Goal: Task Accomplishment & Management: Use online tool/utility

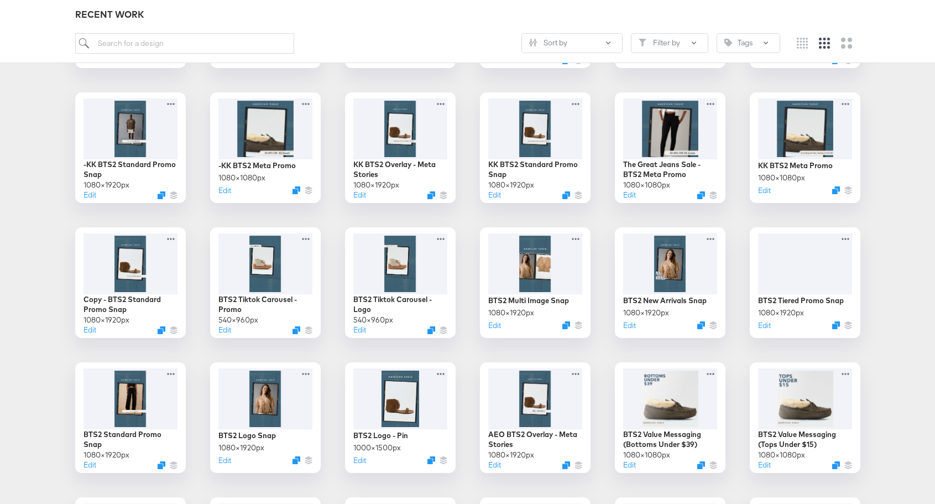
scroll to position [1503, 0]
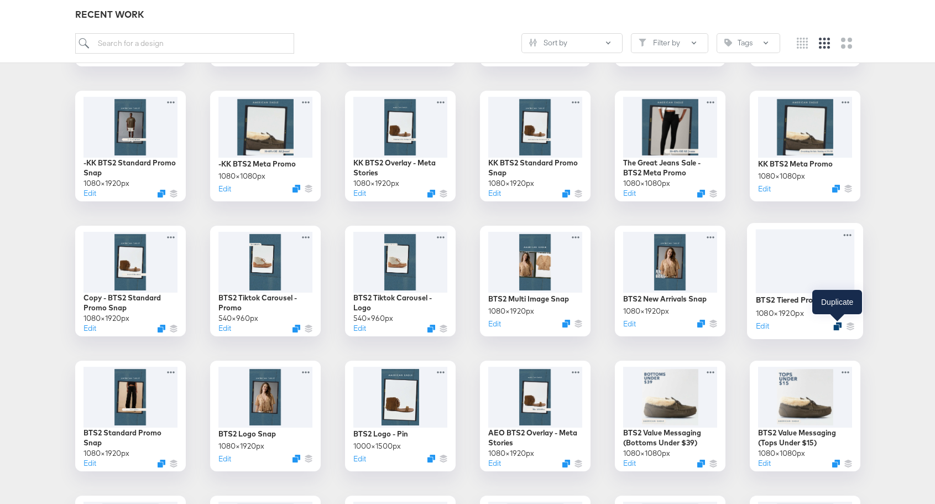
click at [837, 325] on icon "Duplicate" at bounding box center [837, 326] width 8 height 8
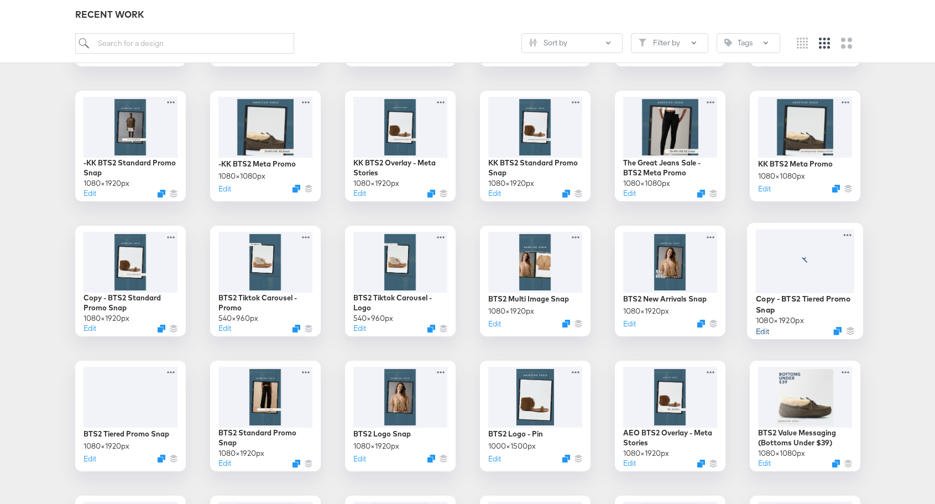
click at [764, 329] on button "Edit" at bounding box center [761, 330] width 13 height 11
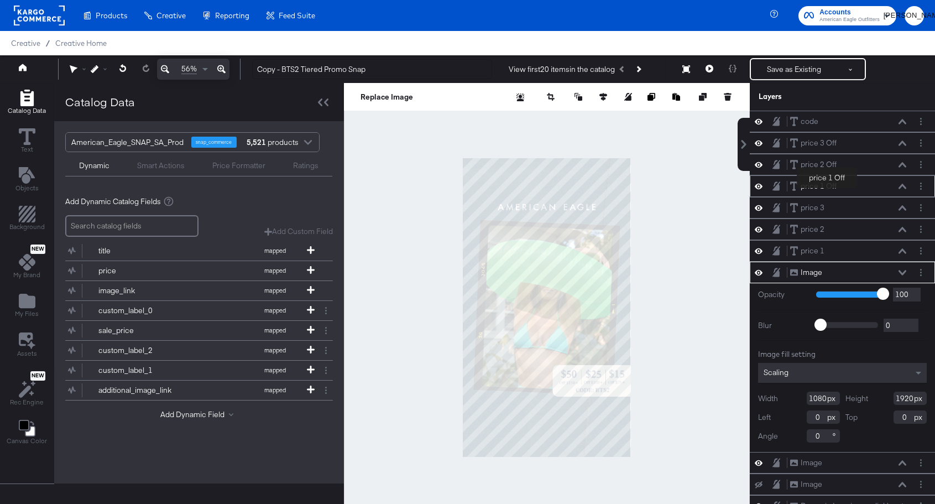
scroll to position [2, 0]
click at [759, 270] on icon at bounding box center [759, 270] width 8 height 9
click at [759, 270] on icon at bounding box center [759, 271] width 8 height 7
click at [759, 270] on icon at bounding box center [759, 270] width 8 height 9
click at [759, 270] on icon at bounding box center [759, 271] width 8 height 7
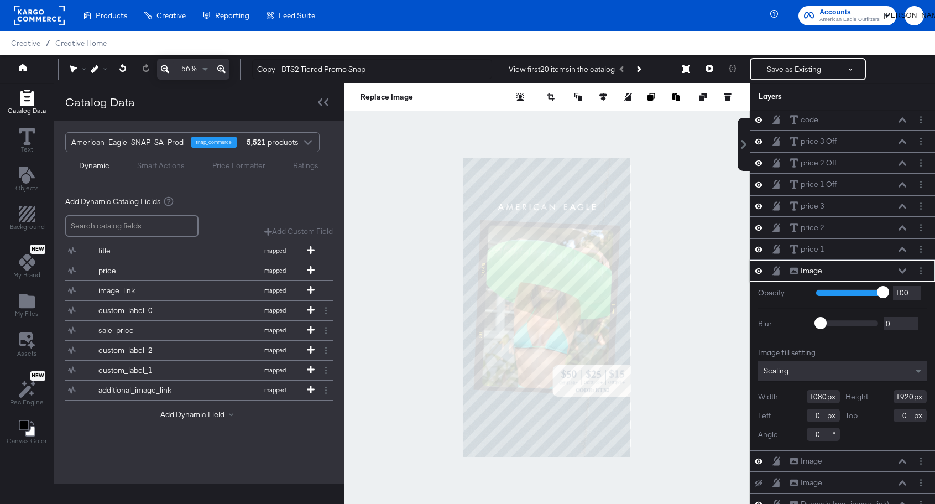
click at [759, 270] on icon at bounding box center [759, 270] width 8 height 9
click at [759, 270] on icon at bounding box center [759, 271] width 8 height 7
click at [309, 71] on input "Copy - BTS2 Tiered Promo Snap" at bounding box center [372, 69] width 240 height 20
click at [293, 74] on input "Copy - BTS2 Tiered Promo Snap" at bounding box center [372, 69] width 240 height 20
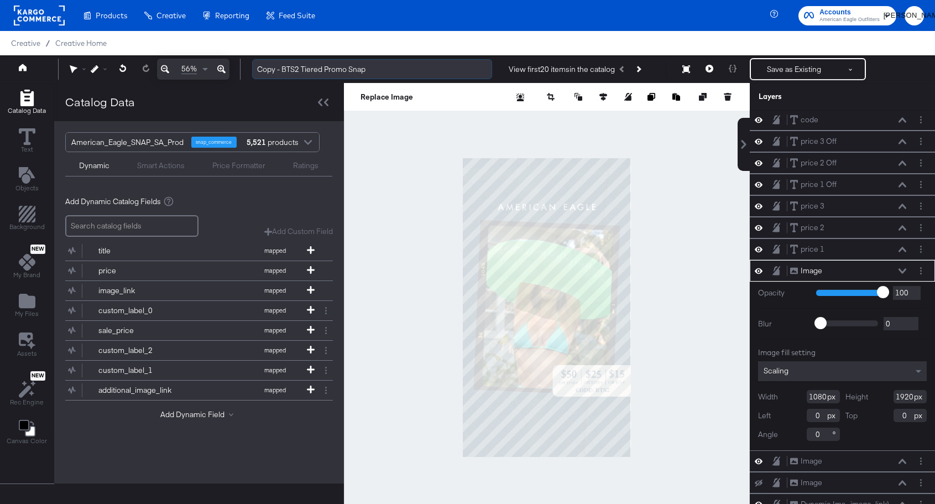
drag, startPoint x: 284, startPoint y: 71, endPoint x: 300, endPoint y: 70, distance: 16.0
click at [300, 70] on input "Copy - BTS2 Tiered Promo Snap" at bounding box center [372, 69] width 240 height 20
type input "Copy - HOL1 Tiered Promo Snap"
click at [760, 119] on icon at bounding box center [759, 120] width 8 height 6
click at [760, 119] on icon at bounding box center [759, 119] width 8 height 7
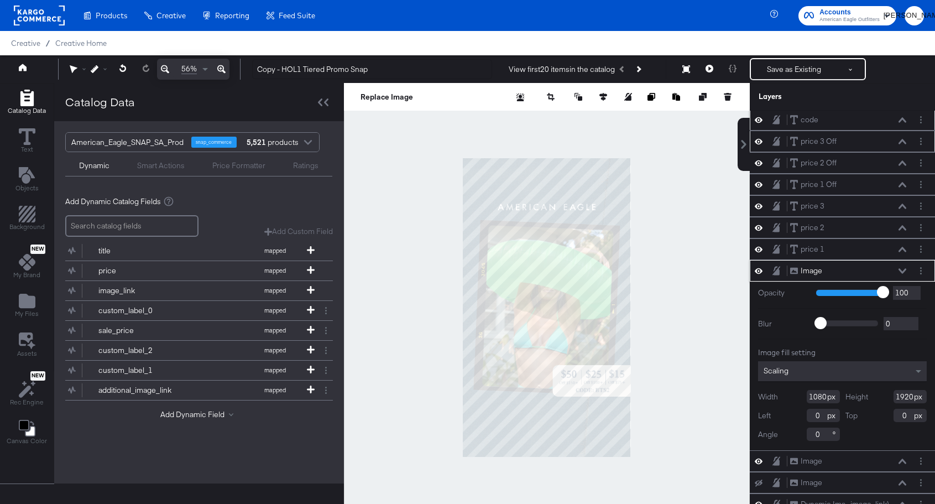
click at [760, 140] on icon at bounding box center [759, 142] width 8 height 6
click at [760, 140] on icon at bounding box center [759, 141] width 8 height 7
click at [758, 160] on icon at bounding box center [759, 162] width 8 height 9
click at [758, 160] on icon at bounding box center [759, 163] width 8 height 7
click at [760, 185] on icon at bounding box center [759, 184] width 8 height 9
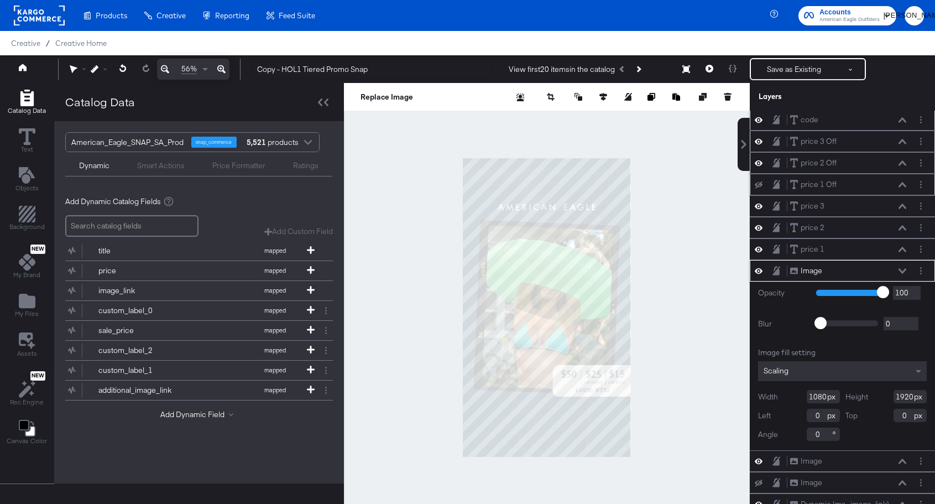
click at [760, 185] on icon at bounding box center [759, 184] width 8 height 7
click at [758, 206] on icon at bounding box center [759, 205] width 8 height 9
click at [758, 206] on icon at bounding box center [759, 206] width 8 height 7
click at [758, 231] on icon at bounding box center [759, 227] width 8 height 9
click at [758, 231] on icon at bounding box center [759, 228] width 8 height 7
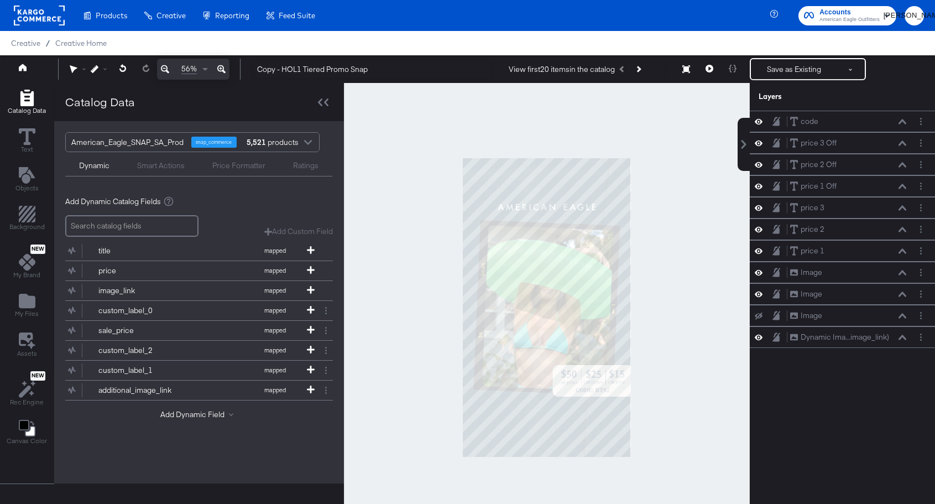
scroll to position [28, 0]
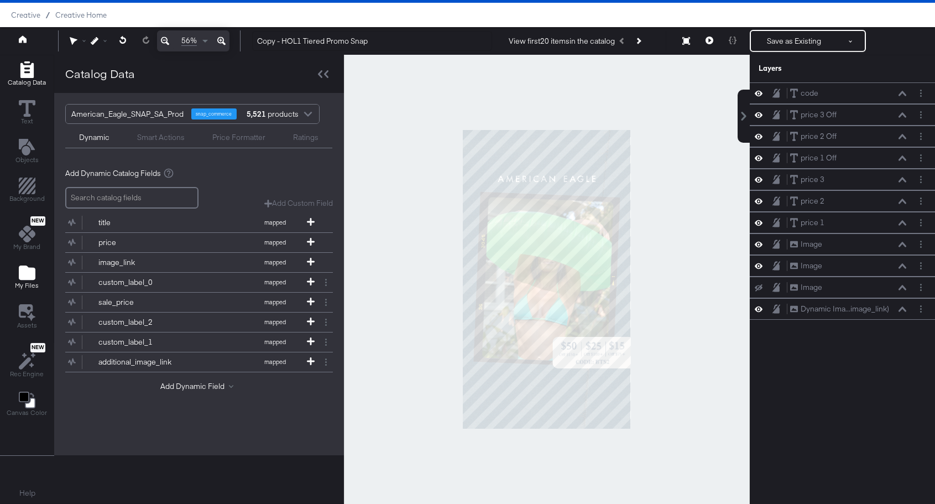
click at [20, 267] on icon "Add Files" at bounding box center [27, 272] width 17 height 14
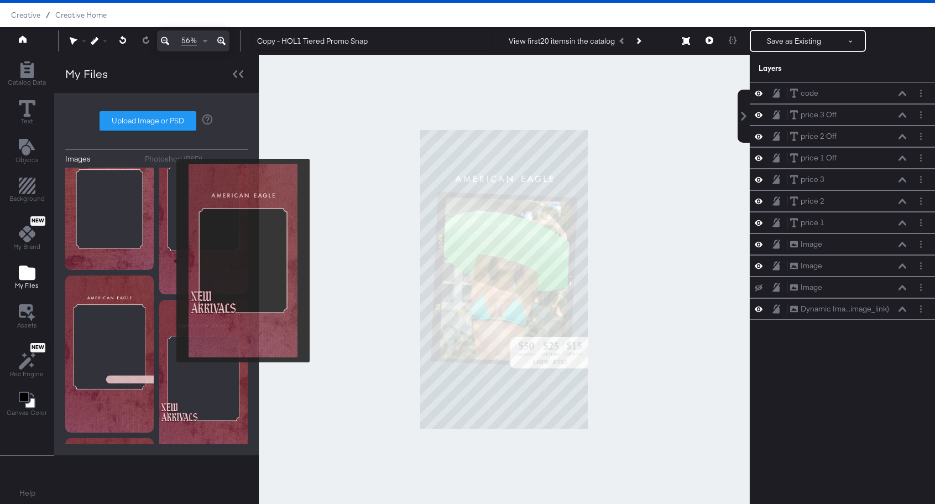
scroll to position [0, 0]
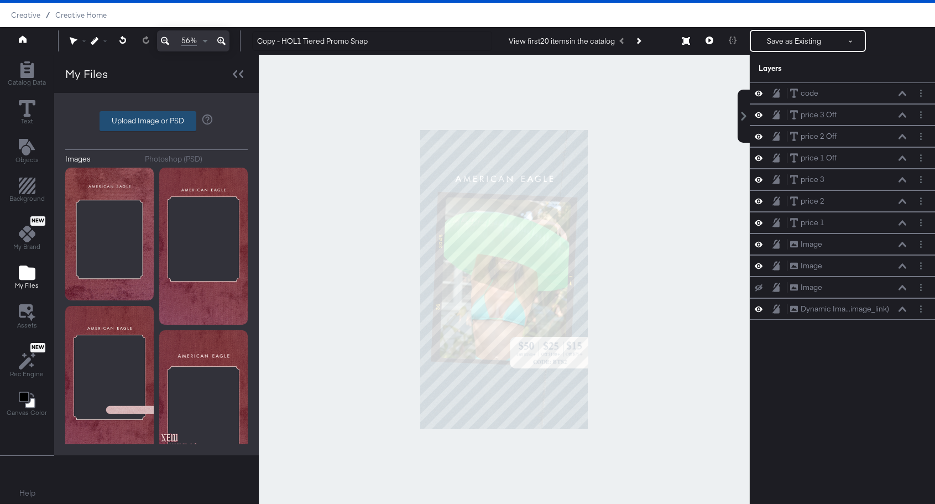
click at [155, 120] on label "Upload Image or PSD" at bounding box center [148, 121] width 96 height 19
click at [157, 121] on input "Upload Image or PSD" at bounding box center [157, 121] width 0 height 0
type input "C:\fakepath\AEO HOL 1 Overlay - Tiered Promo Overlay.png"
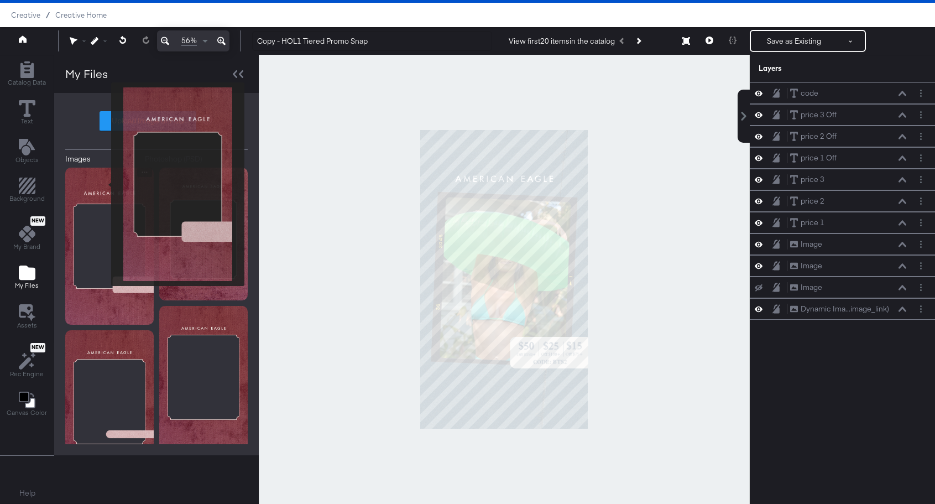
click at [104, 184] on img at bounding box center [109, 246] width 88 height 157
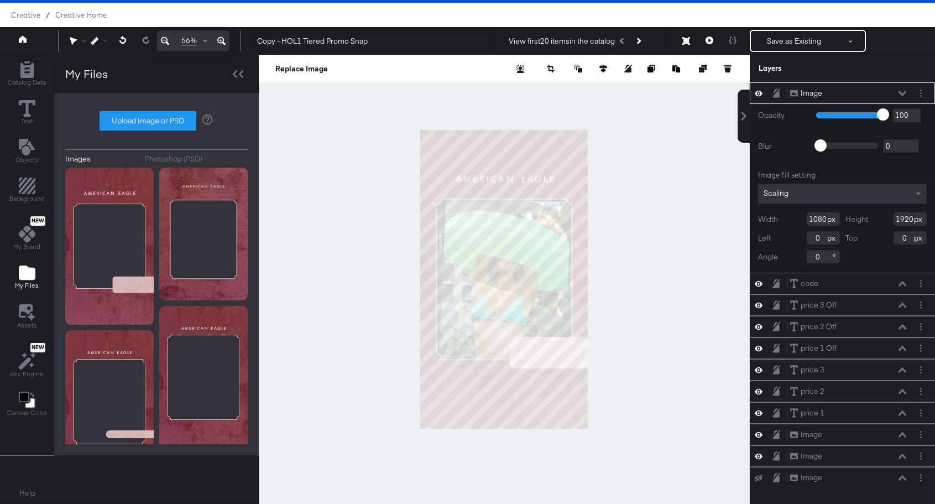
click at [819, 93] on div "Image" at bounding box center [812, 93] width 22 height 11
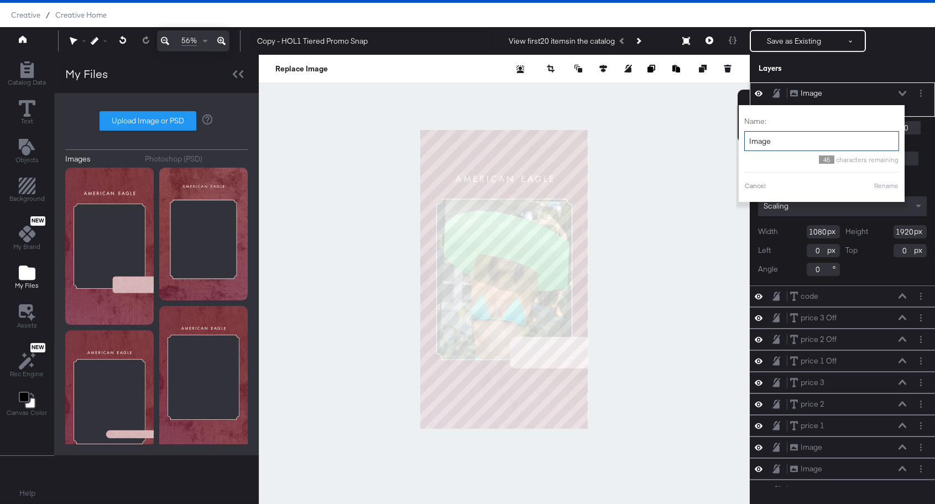
click at [780, 143] on input "Image" at bounding box center [821, 141] width 155 height 20
type input "Hol1 Overlay"
click at [889, 180] on div "Name: Hol1 Overlay 38 characters remaining Cancel Rename" at bounding box center [821, 154] width 155 height 86
click at [884, 183] on button "Rename" at bounding box center [886, 186] width 25 height 10
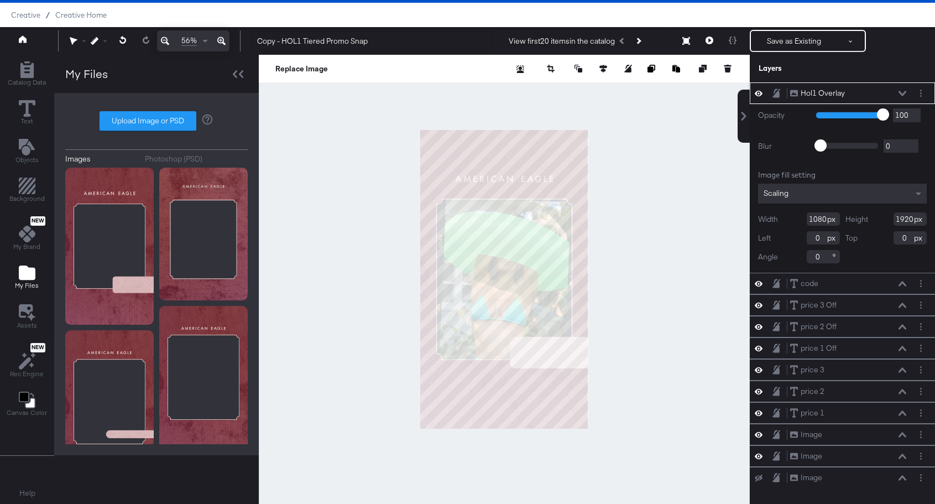
click at [900, 96] on div "Hol1 Overlay Hol1 Overlay" at bounding box center [848, 93] width 117 height 12
click at [901, 92] on icon at bounding box center [903, 93] width 8 height 5
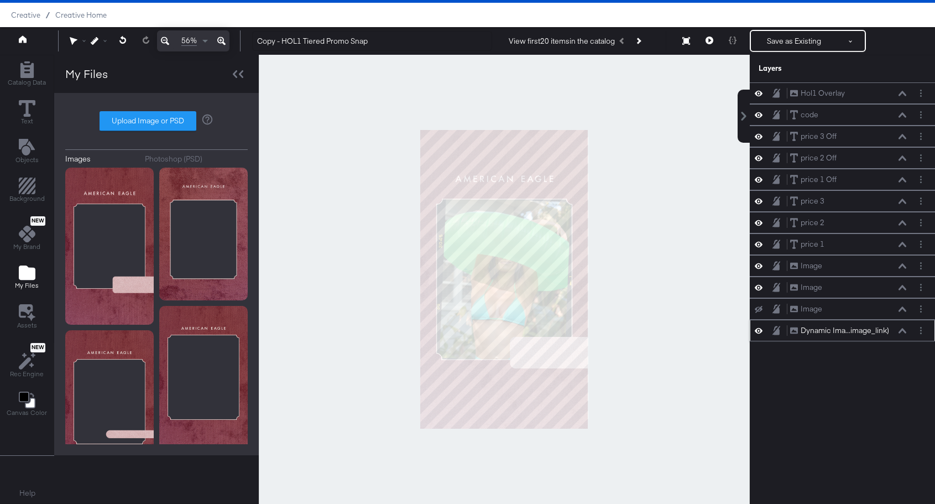
scroll to position [27, 0]
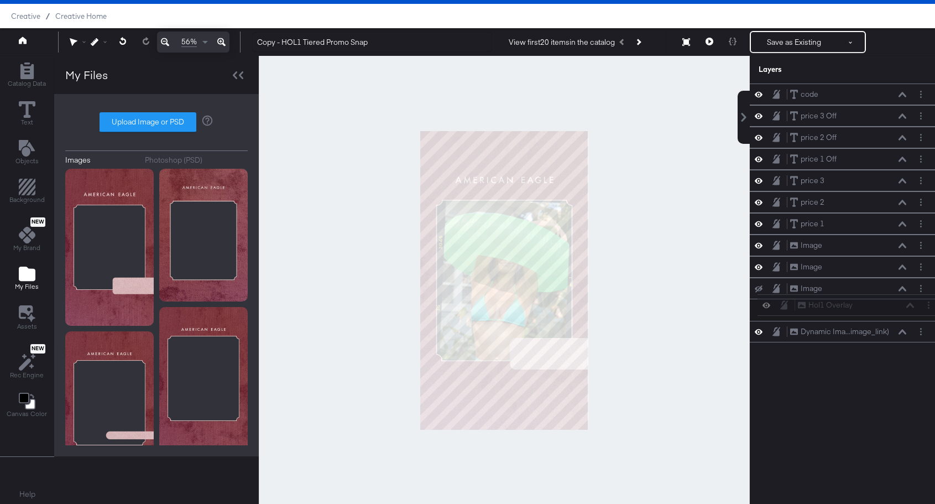
drag, startPoint x: 857, startPoint y: 95, endPoint x: 864, endPoint y: 316, distance: 221.4
click at [864, 316] on div "Hol1 Overlay Hol1 Overlay code code price 3 Off price 3 Off price 2 Off price 2…" at bounding box center [842, 213] width 185 height 259
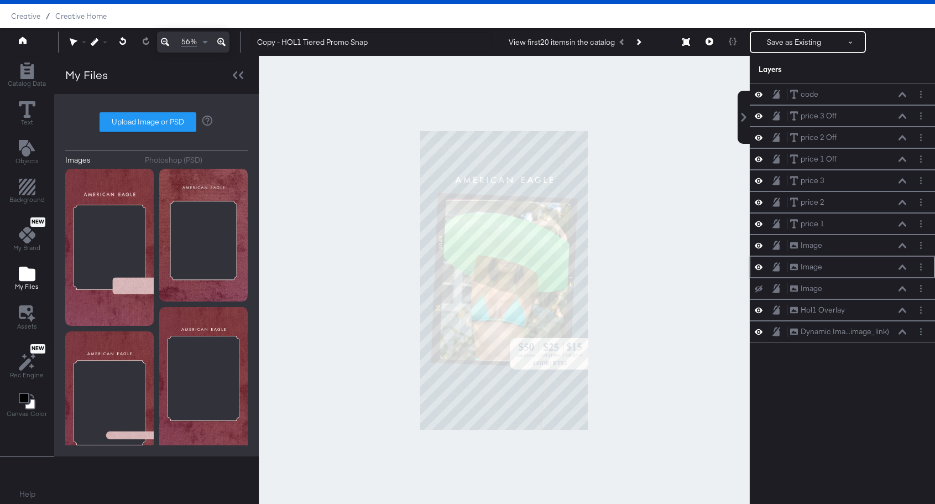
click at [759, 269] on icon at bounding box center [759, 266] width 8 height 9
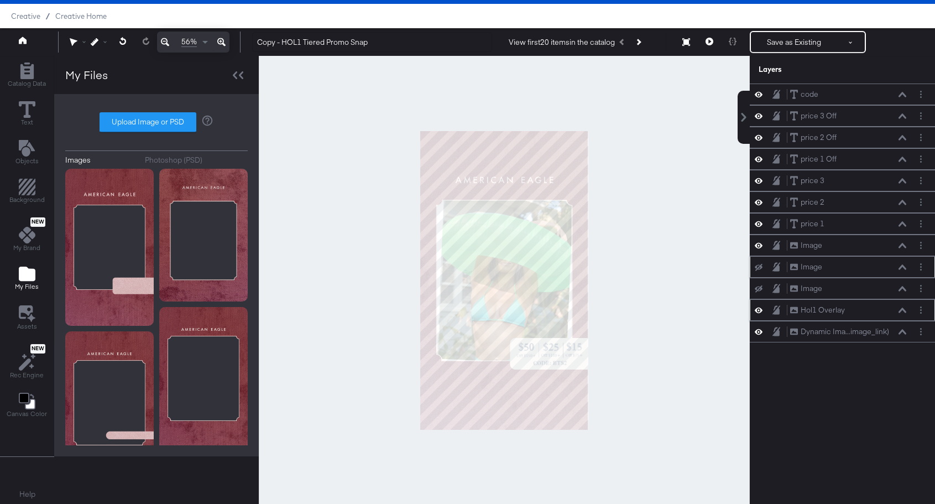
click at [762, 315] on div "Hol1 Overlay Hol1 Overlay" at bounding box center [842, 310] width 176 height 12
click at [760, 314] on icon at bounding box center [759, 309] width 8 height 9
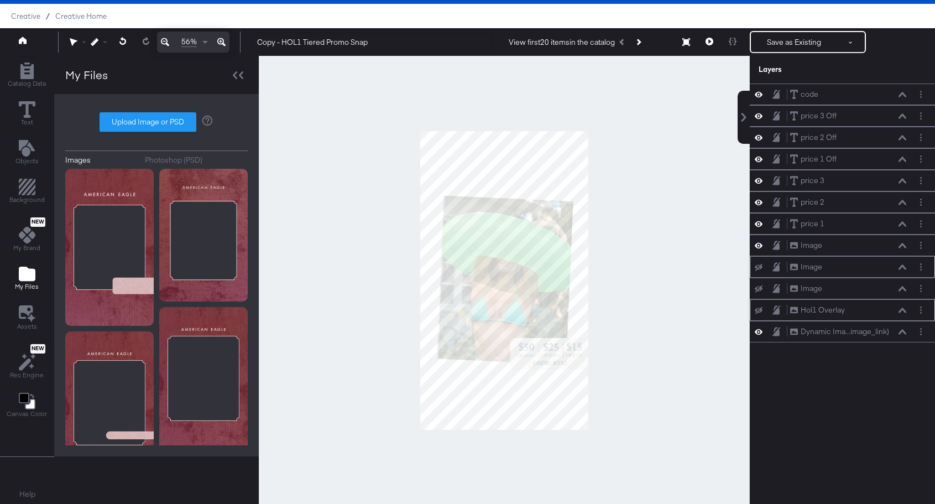
click at [759, 312] on icon at bounding box center [759, 310] width 8 height 7
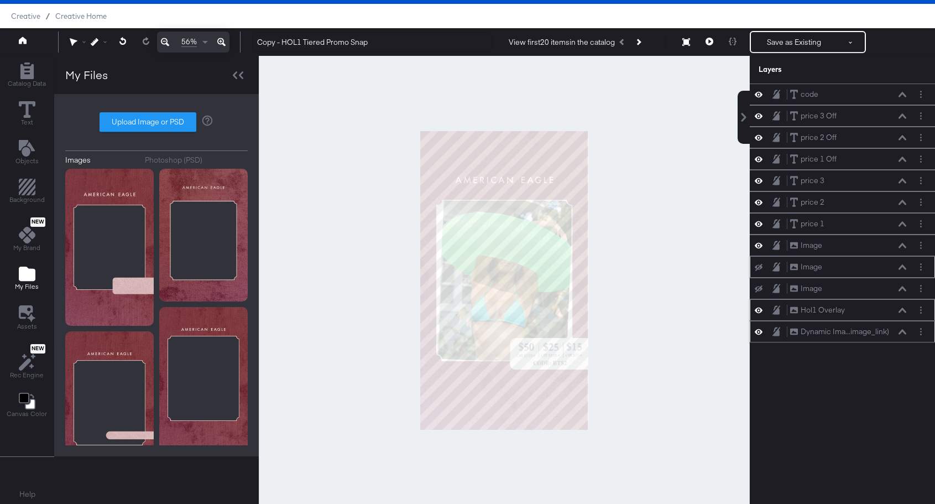
click at [864, 341] on div "Dynamic Ima...image_link) Dynamic Image (image_link)" at bounding box center [842, 332] width 185 height 22
click at [901, 335] on div "Dynamic Ima...image_link) Dynamic Image (image_link)" at bounding box center [848, 332] width 117 height 12
click at [904, 330] on icon at bounding box center [903, 332] width 8 height 6
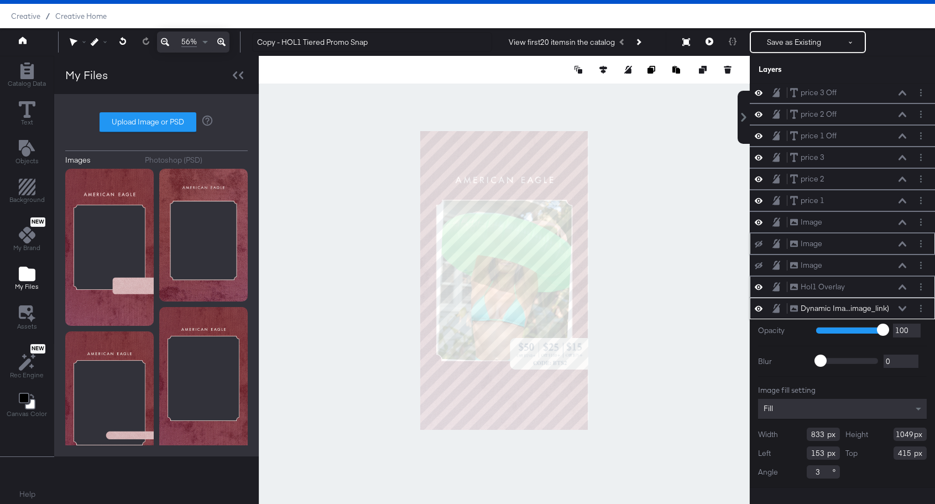
scroll to position [28, 0]
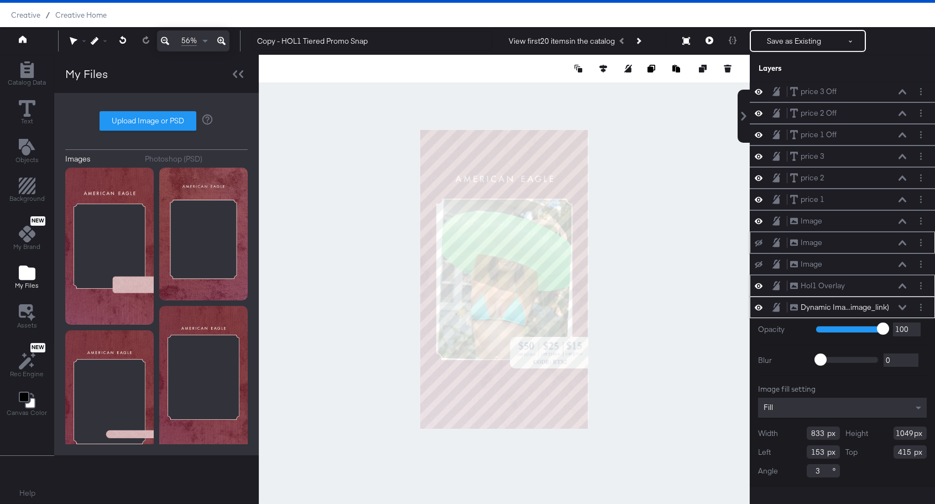
click at [819, 475] on input "3" at bounding box center [823, 470] width 33 height 13
type input "0"
click at [602, 69] on icon at bounding box center [603, 69] width 8 height 8
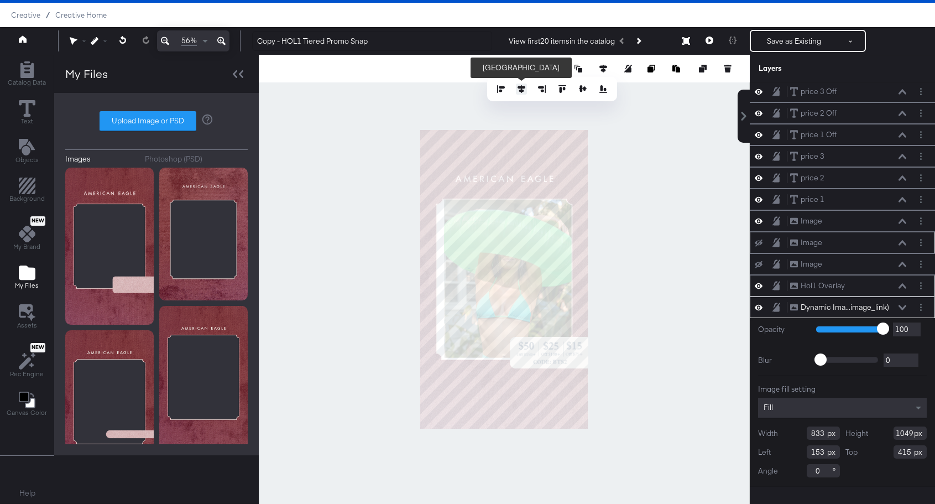
click at [520, 93] on button at bounding box center [521, 89] width 11 height 11
type input "123"
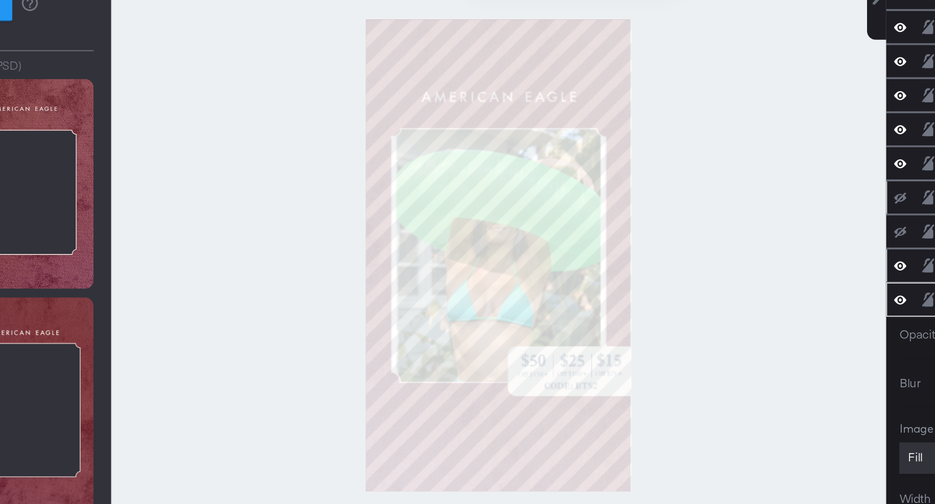
type input "434"
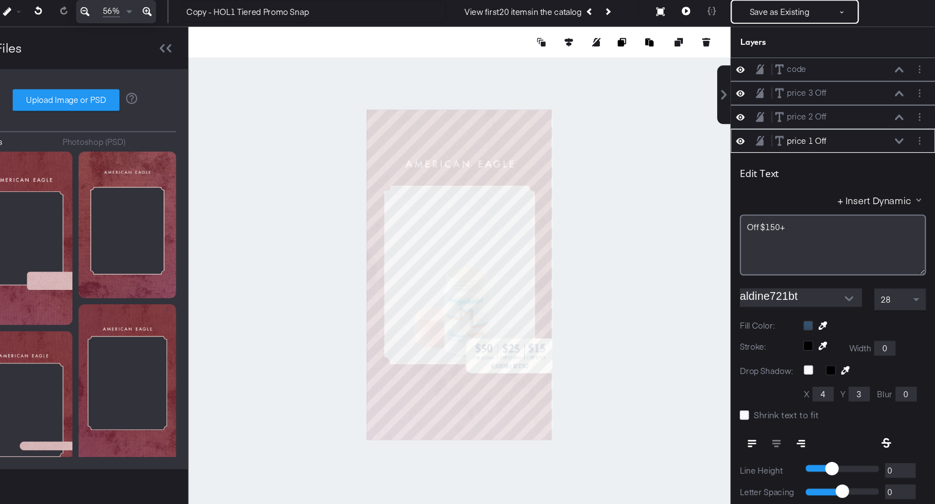
scroll to position [65, 0]
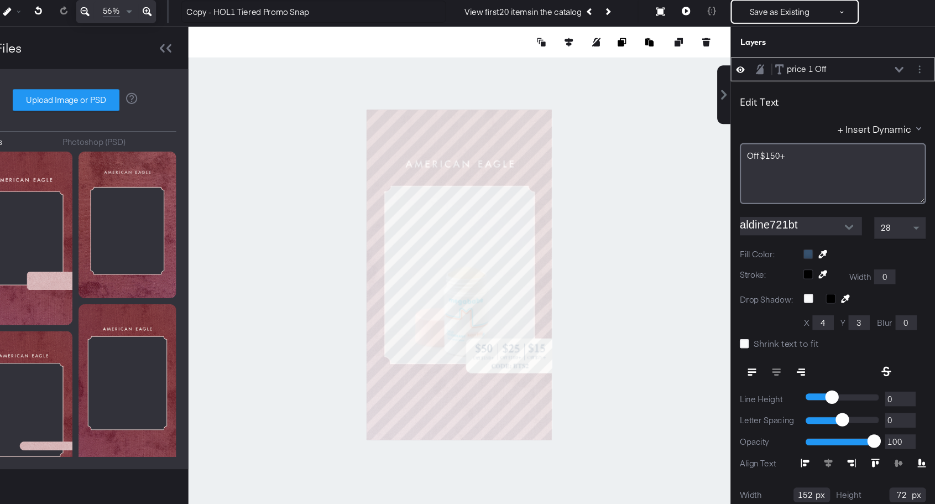
click at [821, 257] on div at bounding box center [871, 261] width 111 height 9
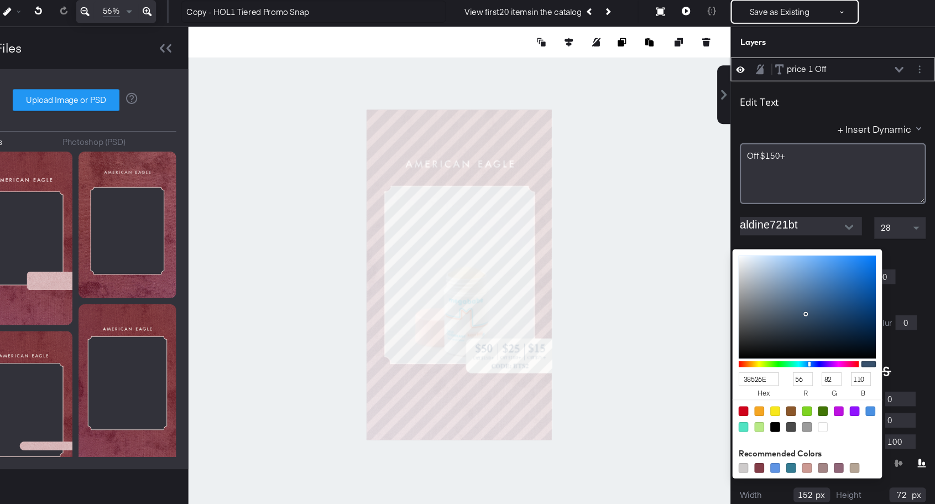
click at [770, 374] on input "38526E" at bounding box center [775, 374] width 37 height 13
type input "681"
type input "102"
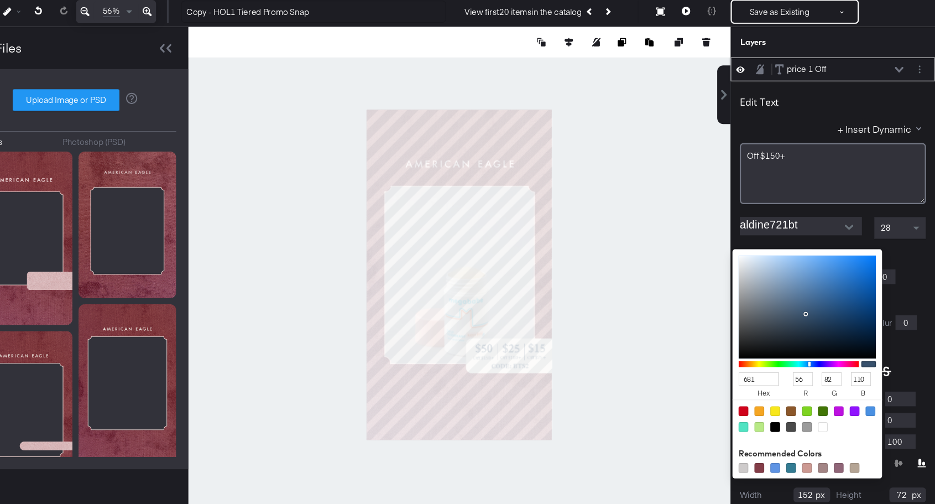
type input "136"
type input "17"
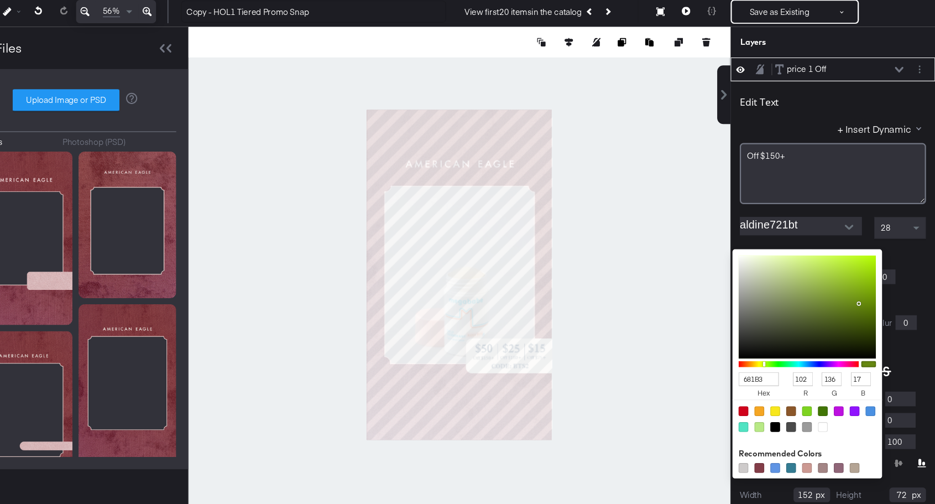
type input "681B31"
type input "104"
type input "27"
type input "49"
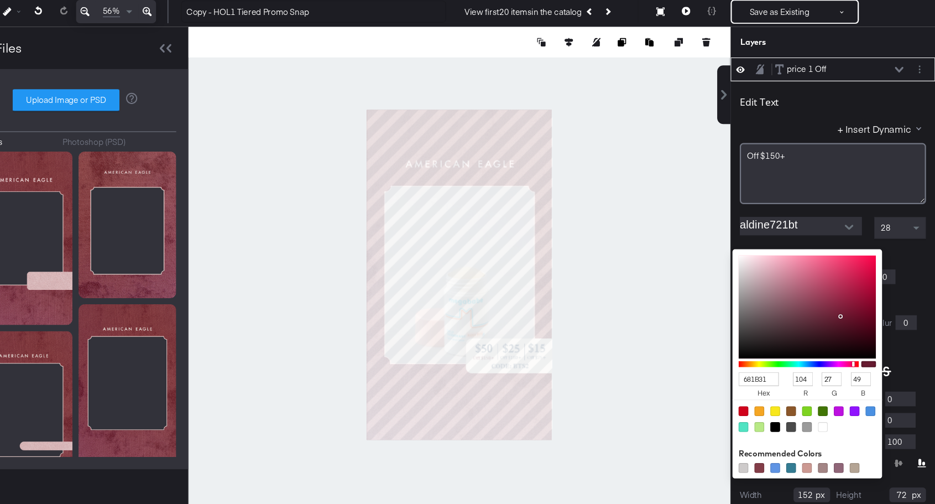
click at [770, 369] on input "681B31" at bounding box center [775, 374] width 37 height 13
click at [786, 372] on input "681B31" at bounding box center [775, 374] width 37 height 13
click at [918, 272] on div "Edit Text + Insert Dynamic Off $150+ aldine721bt 28 Fill Color: 681B31 hex 104 …" at bounding box center [842, 319] width 185 height 428
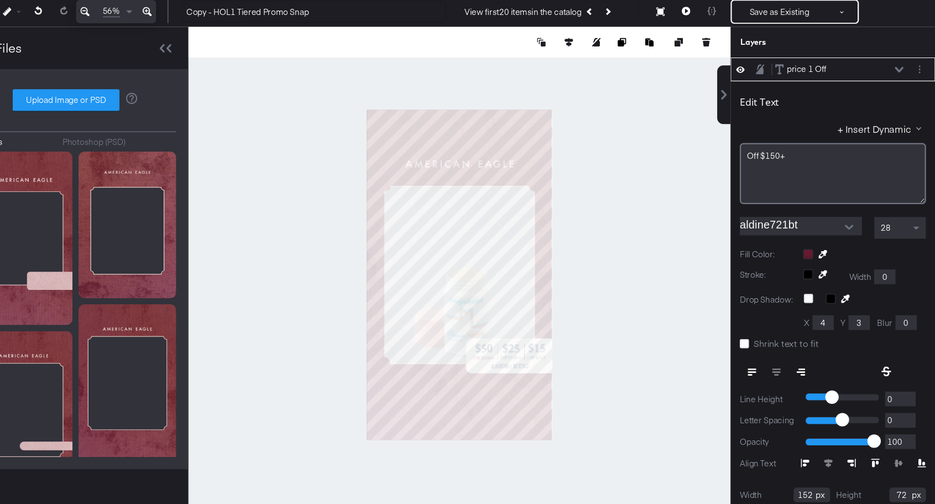
click at [633, 348] on div at bounding box center [504, 279] width 491 height 449
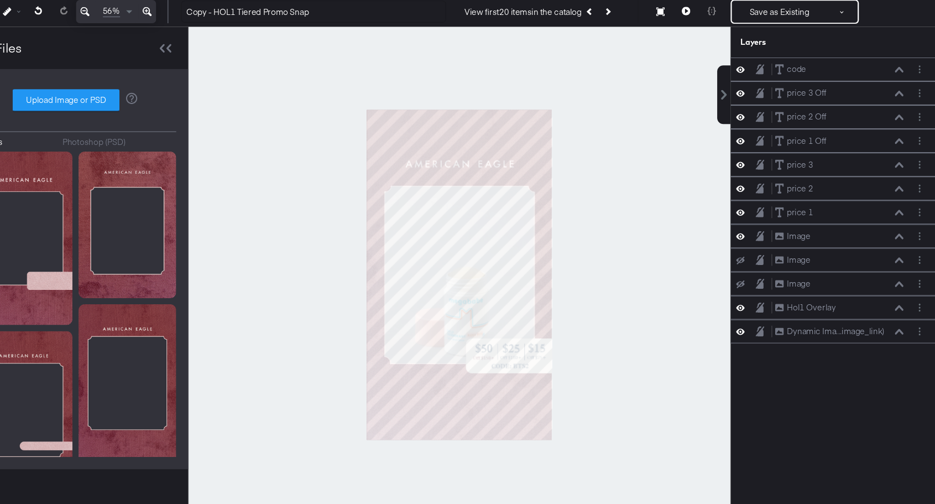
scroll to position [28, 0]
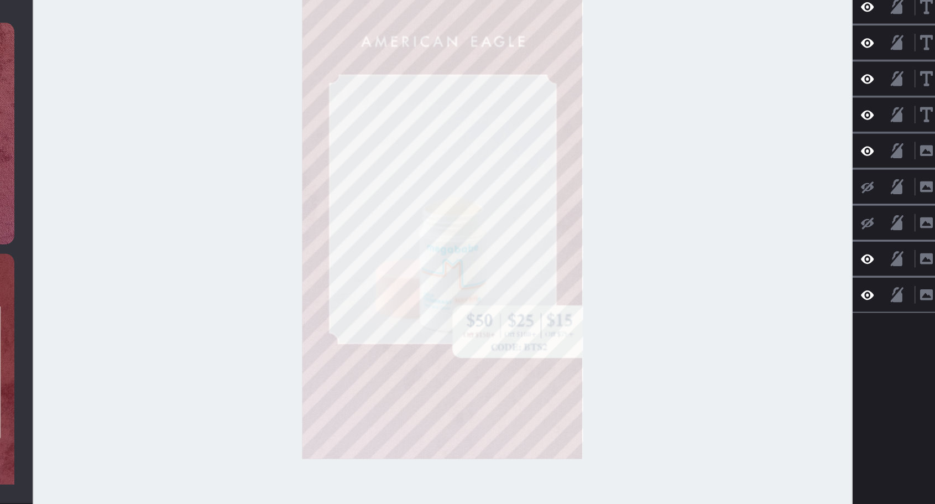
click at [664, 350] on div at bounding box center [504, 279] width 491 height 449
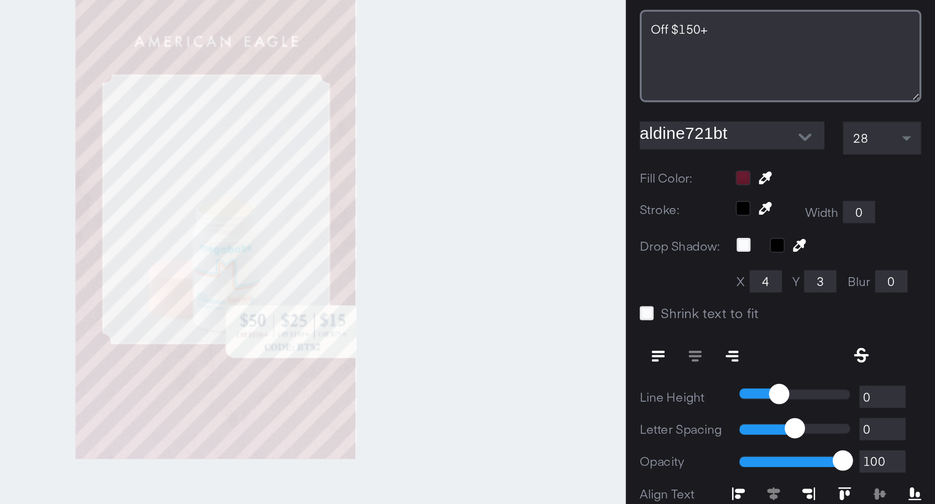
scroll to position [45, 0]
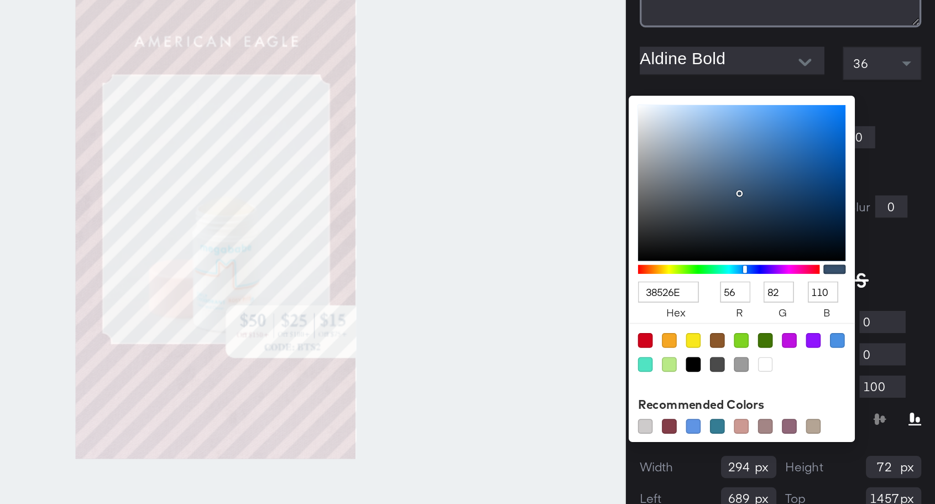
click at [819, 216] on div "38526E hex 56 r 82 g 110 b 100 a Recommended Colors" at bounding box center [871, 216] width 111 height 9
click at [772, 330] on input "38526E" at bounding box center [775, 329] width 37 height 13
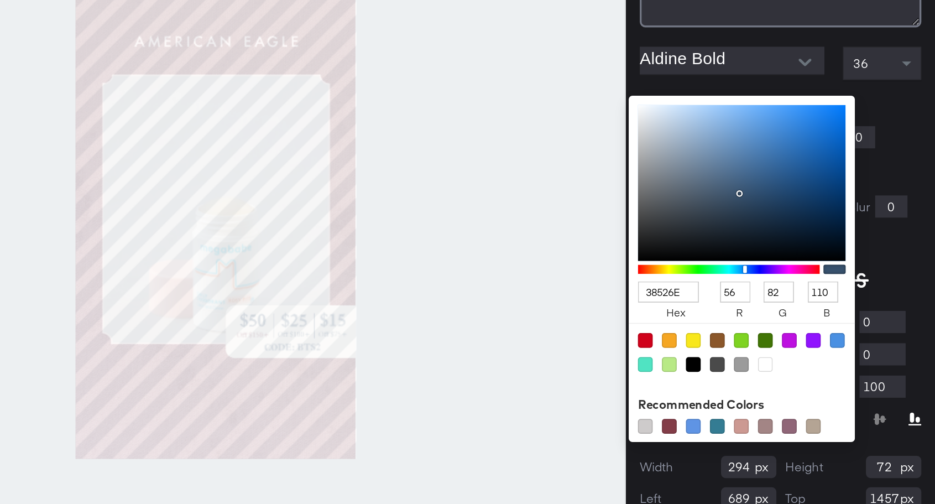
click at [772, 330] on input "38526E" at bounding box center [775, 329] width 37 height 13
type input "681"
type input "102"
type input "136"
type input "17"
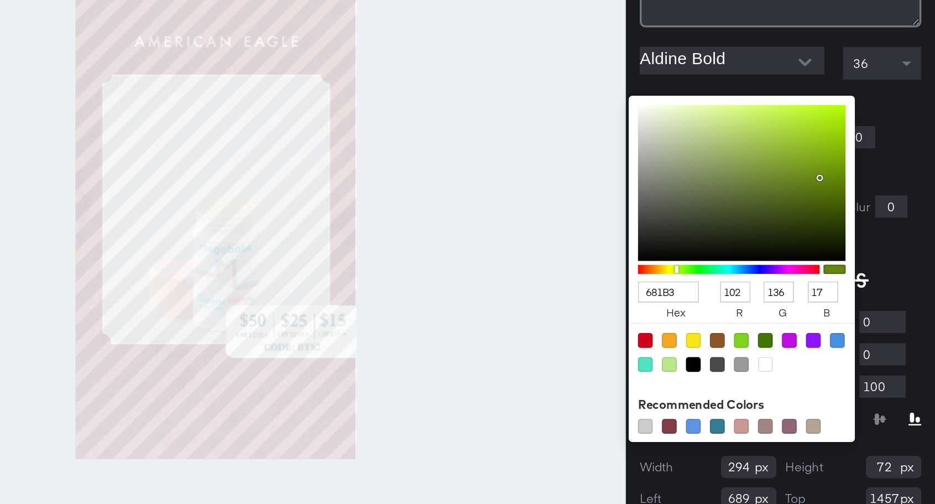
type input "681B31"
type input "104"
type input "27"
type input "49"
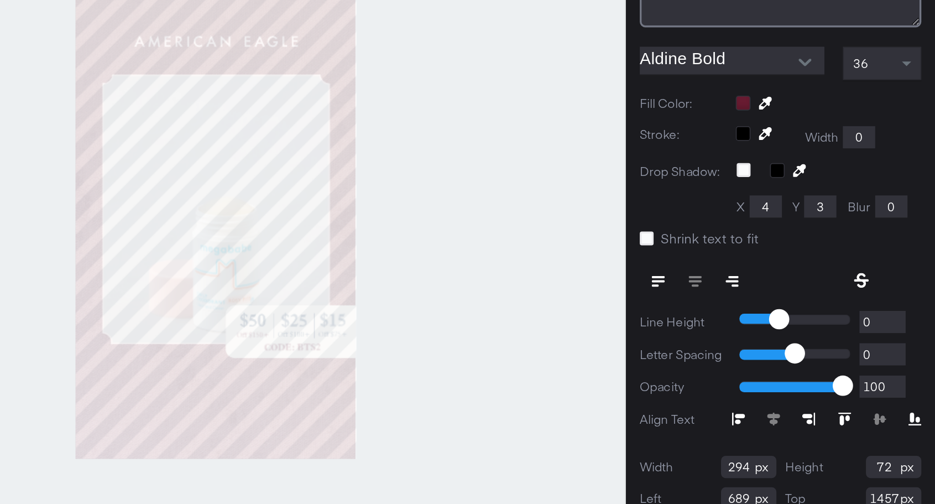
click at [922, 247] on div "Edit Text + Insert Dynamic CODE: BTS2 Aldine Bold 36 Fill Color: Stroke: Width …" at bounding box center [842, 274] width 185 height 428
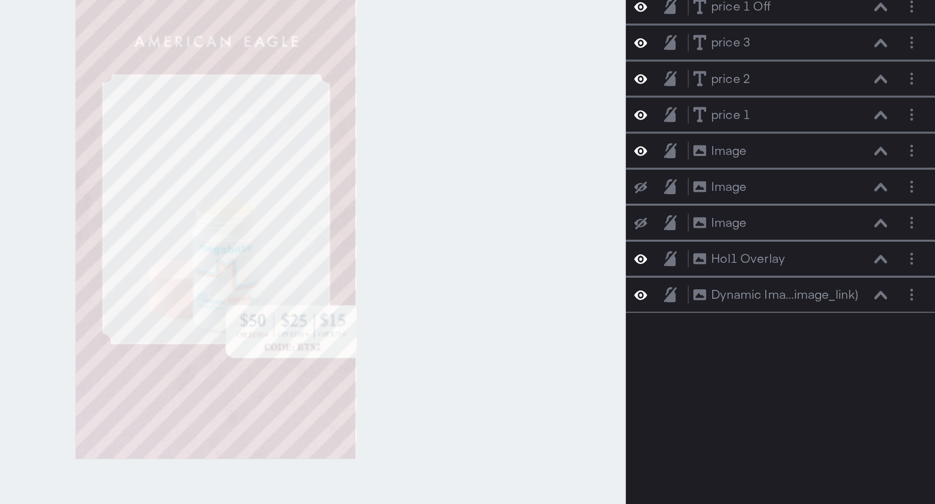
click at [616, 321] on div at bounding box center [504, 279] width 491 height 449
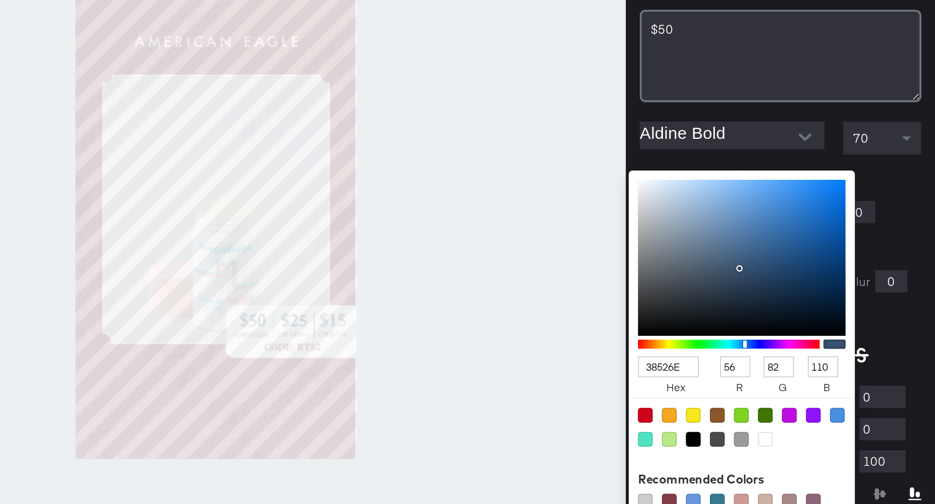
click at [820, 259] on div "38526E hex 56 r 82 g 110 b 100 a Recommended Colors" at bounding box center [871, 261] width 111 height 9
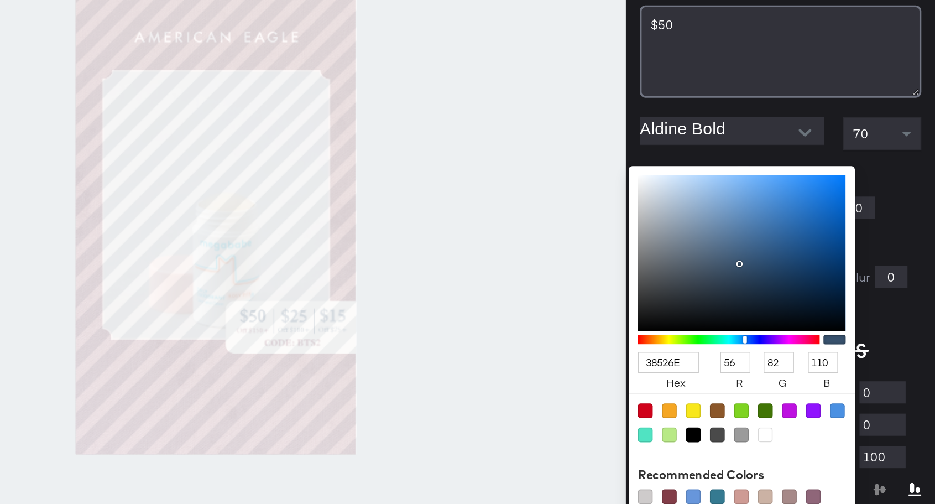
click at [773, 378] on input "38526E" at bounding box center [775, 374] width 37 height 13
type input "681"
type input "102"
type input "136"
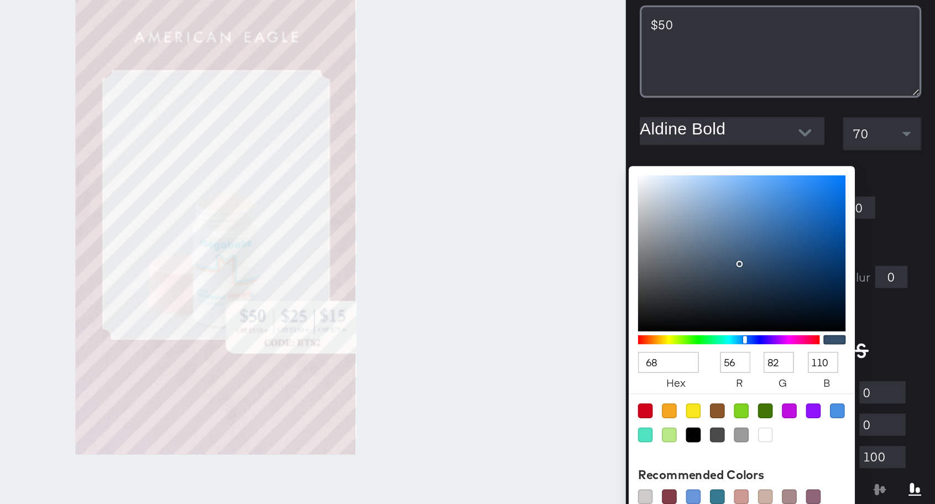
type input "17"
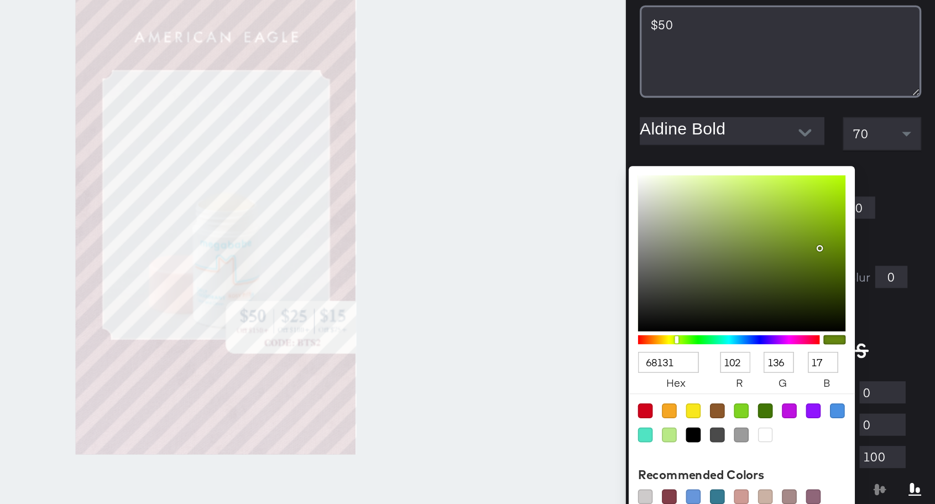
type input "68131B"
type input "104"
type input "19"
type input "27"
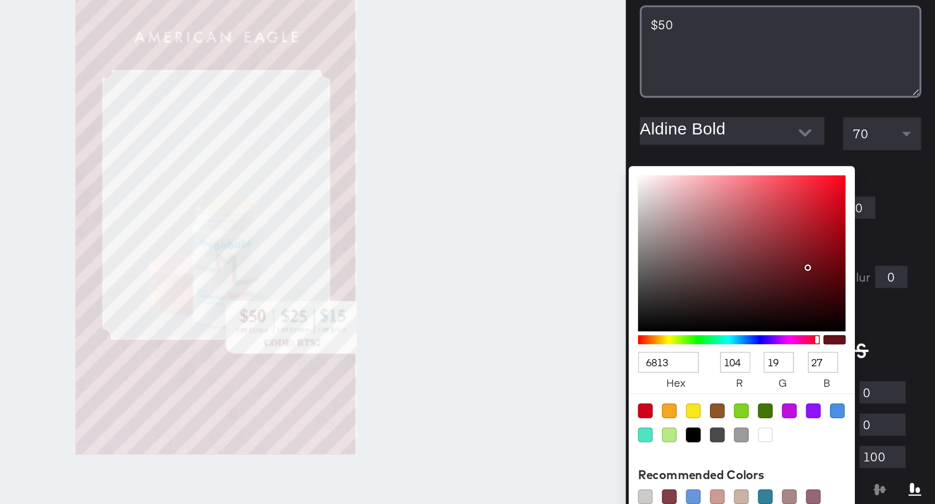
type input "681"
type input "102"
type input "136"
type input "17"
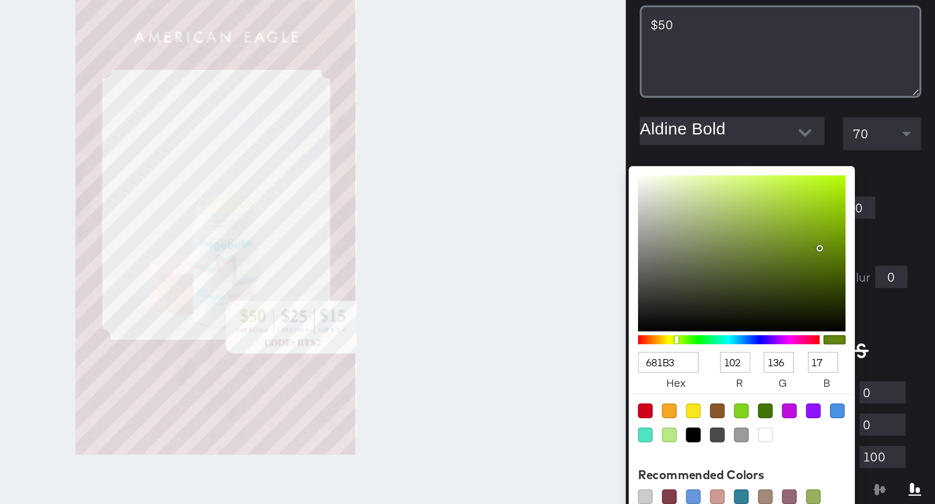
type input "681B31"
type input "104"
type input "27"
type input "49"
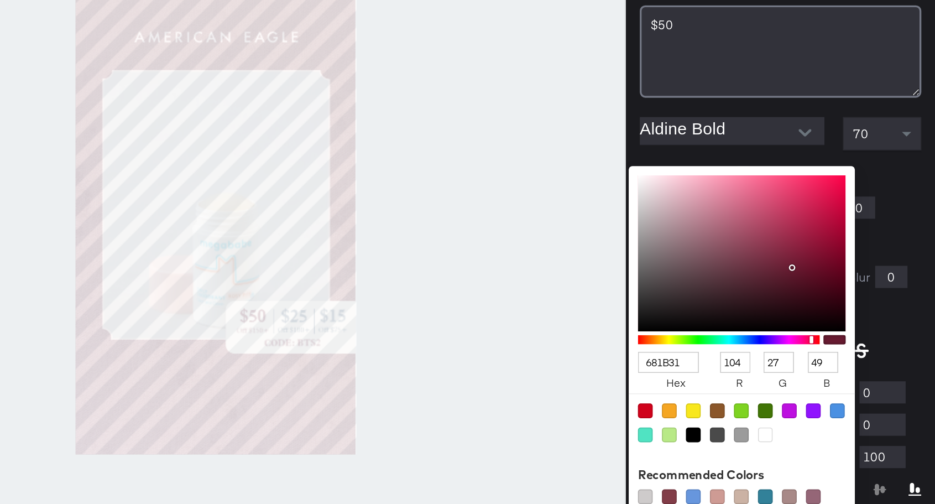
click at [910, 255] on div "Edit Text + Insert Dynamic $50 Aldine Bold 70 Fill Color: 681B31 hex 104 r 27 g…" at bounding box center [842, 319] width 185 height 428
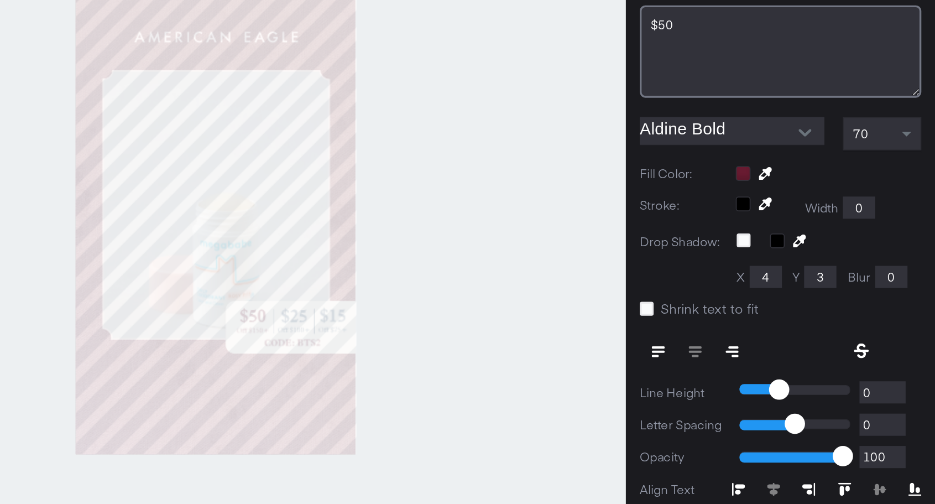
click at [618, 319] on div at bounding box center [504, 279] width 491 height 449
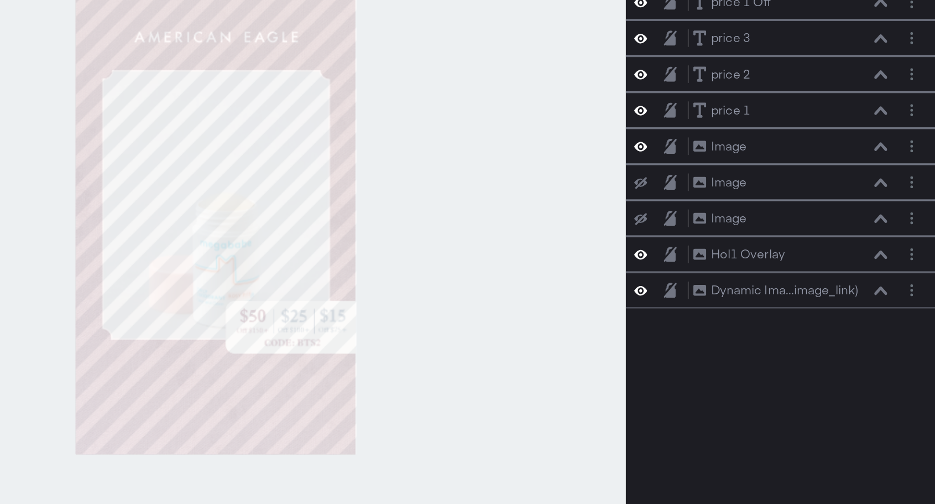
scroll to position [43, 0]
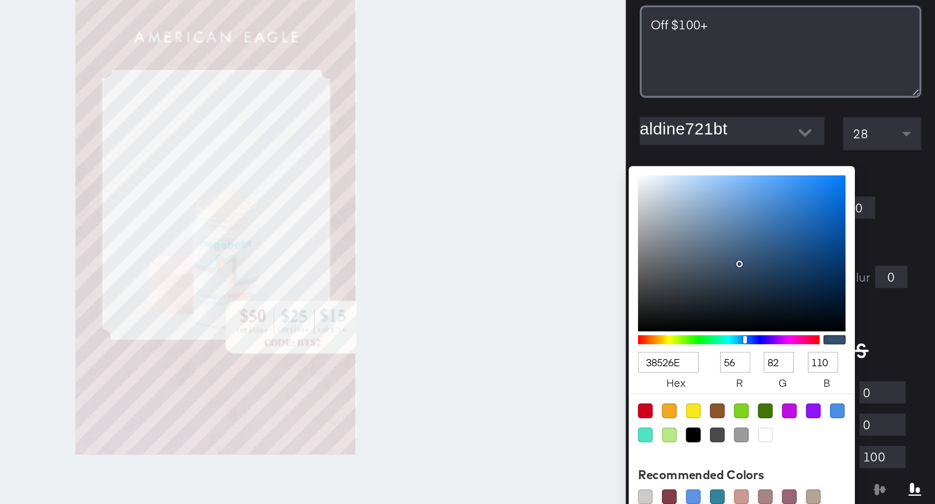
click at [821, 263] on div "38526E hex 56 r 82 g 110 b 100 a Recommended Colors" at bounding box center [871, 261] width 111 height 9
click at [776, 373] on input "38526E" at bounding box center [775, 374] width 37 height 13
type input "681"
type input "102"
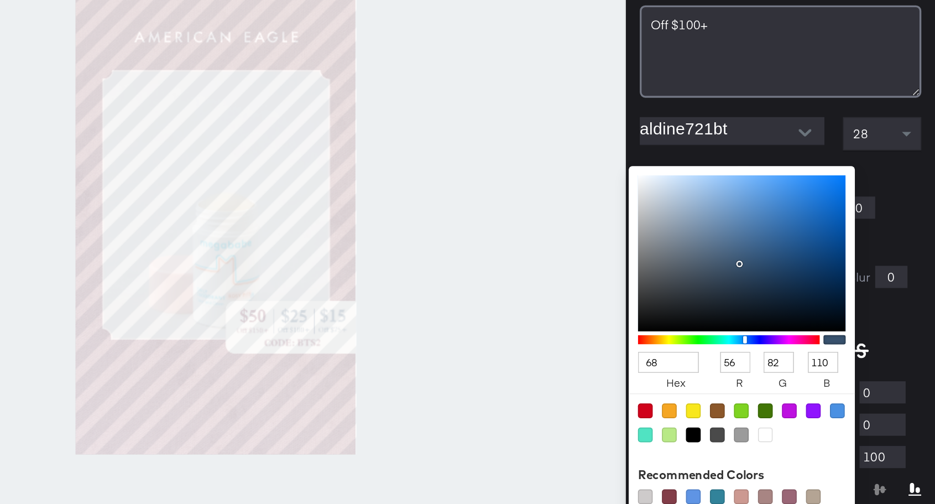
type input "136"
type input "17"
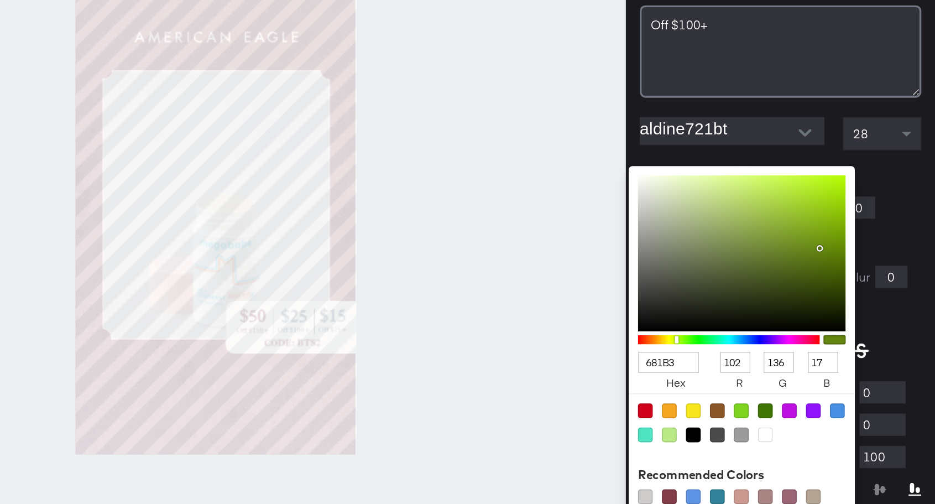
type input "681B31"
type input "104"
type input "27"
type input "49"
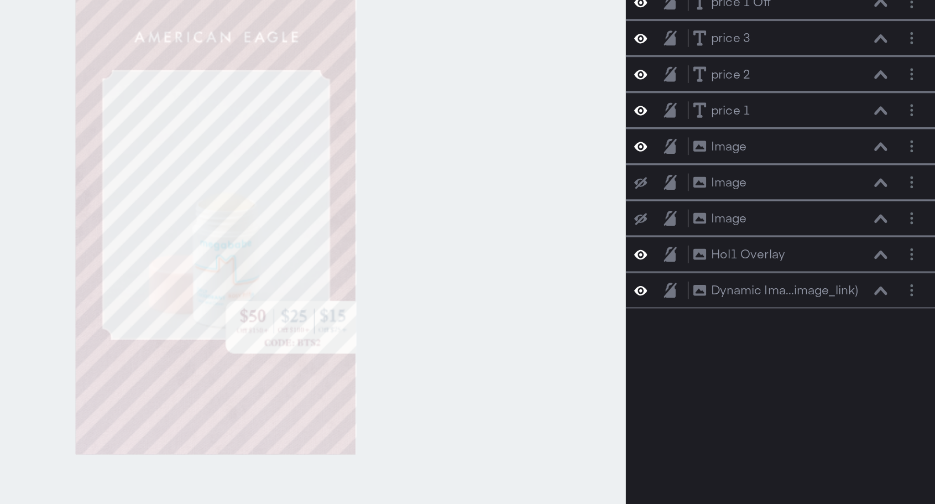
click at [604, 353] on div at bounding box center [504, 279] width 491 height 449
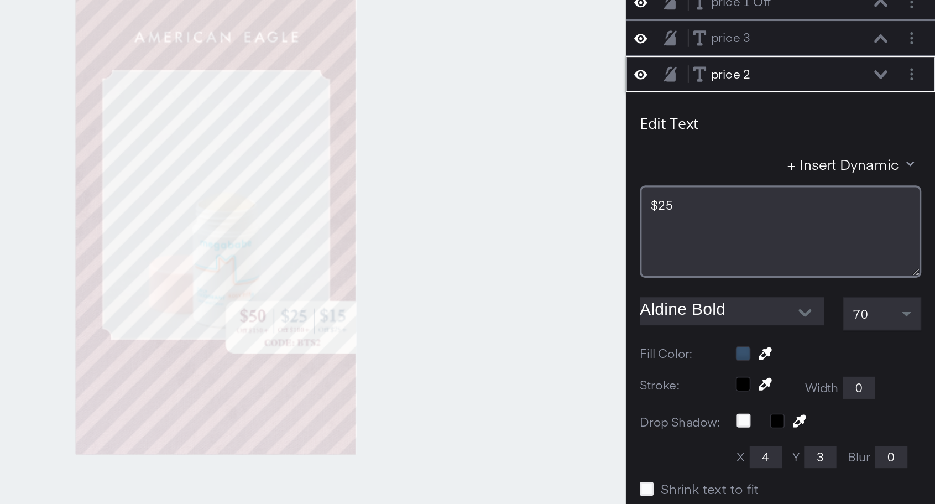
scroll to position [108, 0]
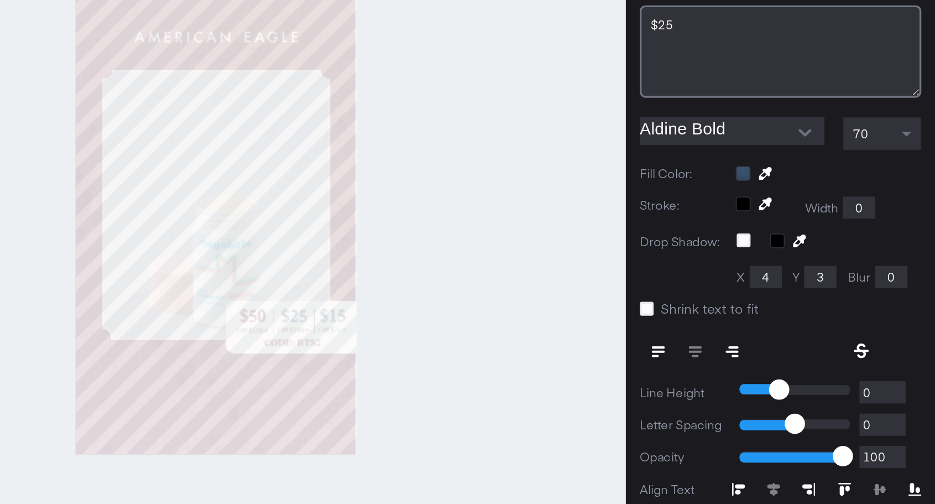
click at [820, 260] on div at bounding box center [871, 261] width 111 height 9
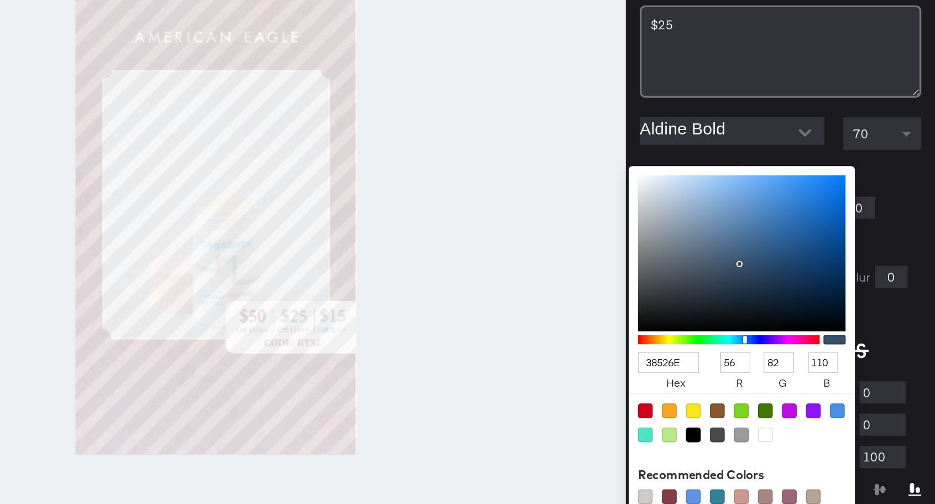
click at [778, 379] on input "38526E" at bounding box center [775, 374] width 37 height 13
type input "681"
type input "102"
type input "136"
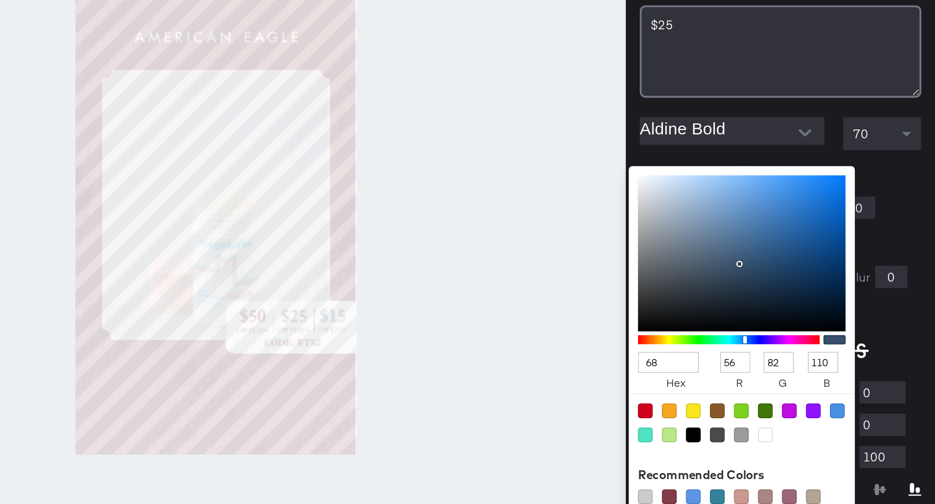
type input "17"
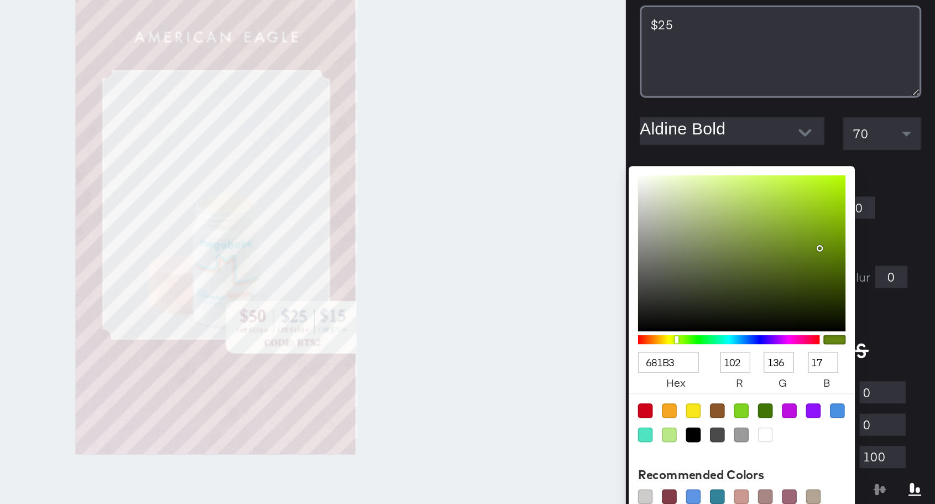
type input "681B31"
type input "104"
type input "27"
type input "49"
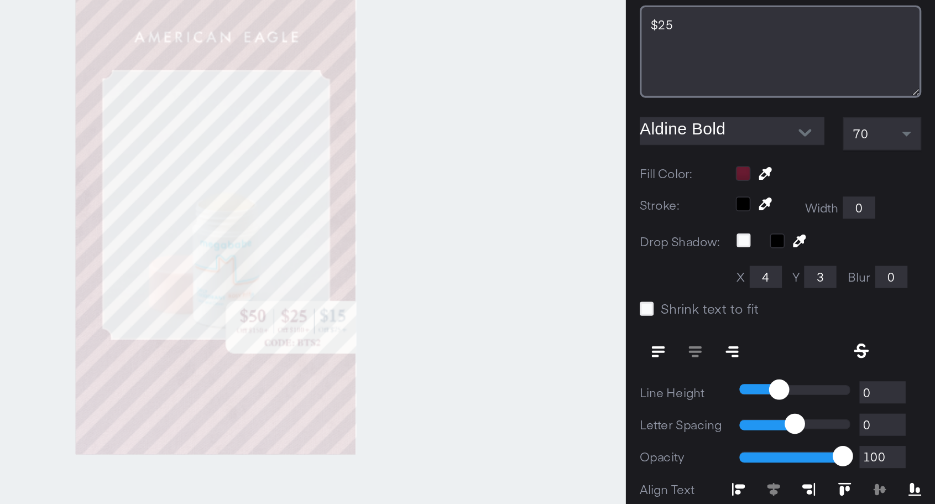
click at [651, 342] on div at bounding box center [504, 279] width 491 height 449
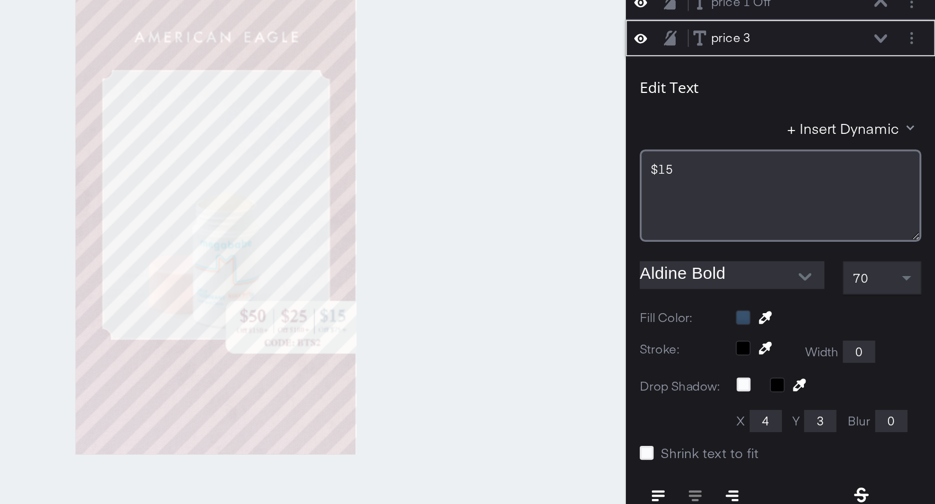
scroll to position [86, 0]
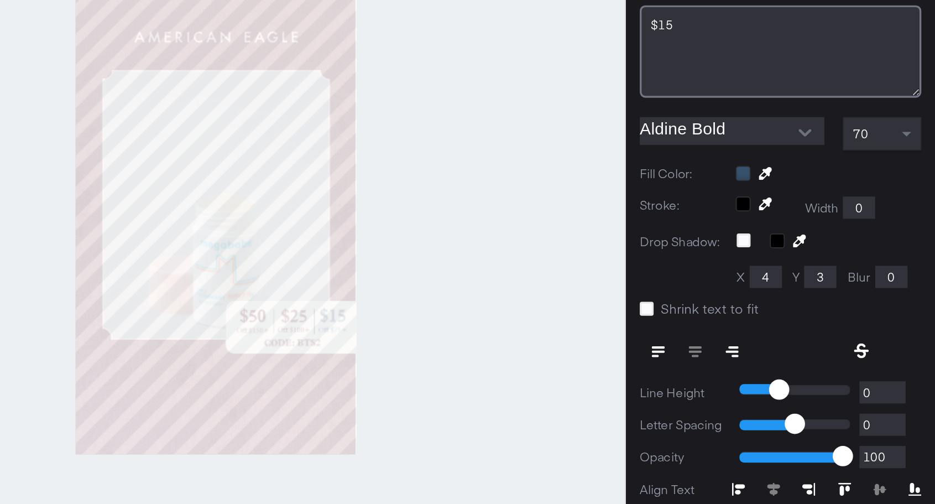
click at [821, 261] on div at bounding box center [871, 261] width 111 height 9
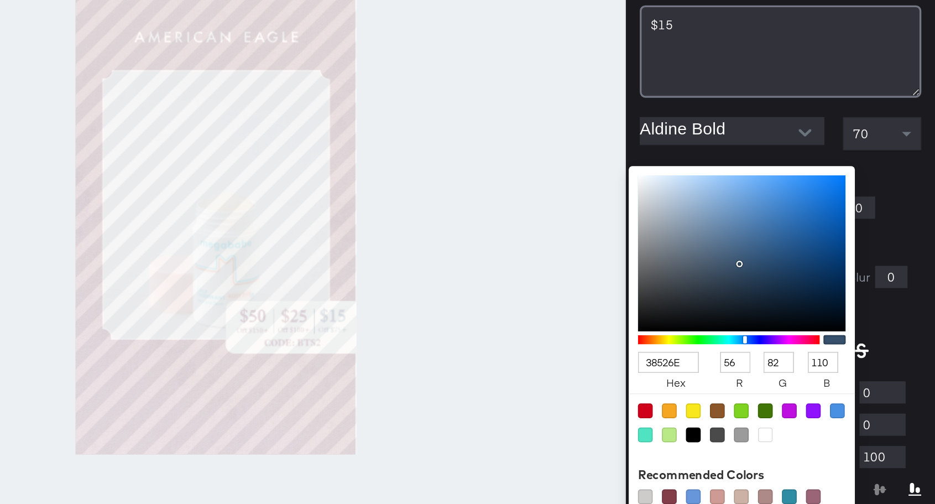
click at [775, 376] on input "38526E" at bounding box center [775, 374] width 37 height 13
type input "681"
type input "102"
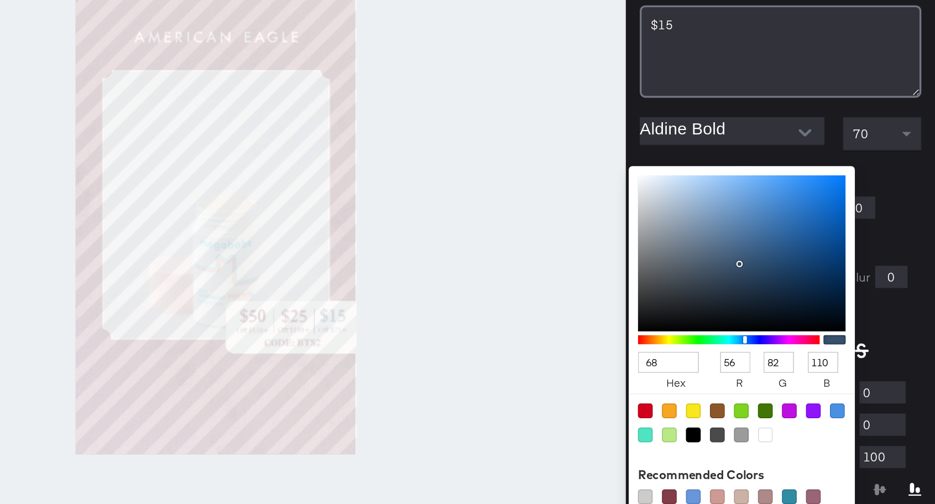
type input "136"
type input "17"
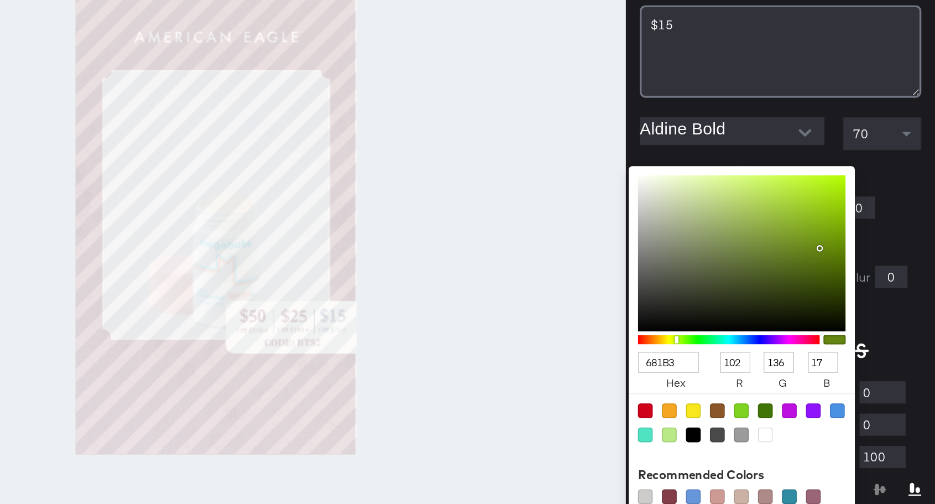
type input "681B31"
type input "104"
type input "27"
type input "49"
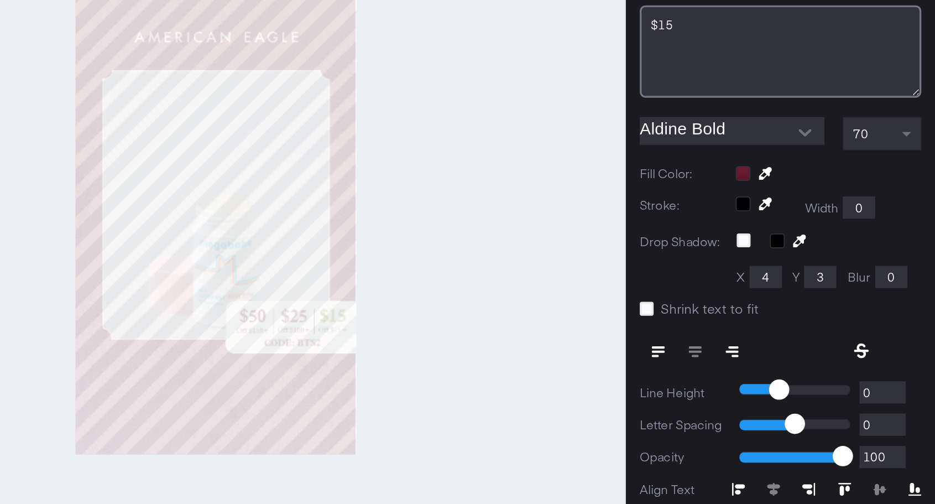
click at [617, 354] on div at bounding box center [504, 279] width 491 height 449
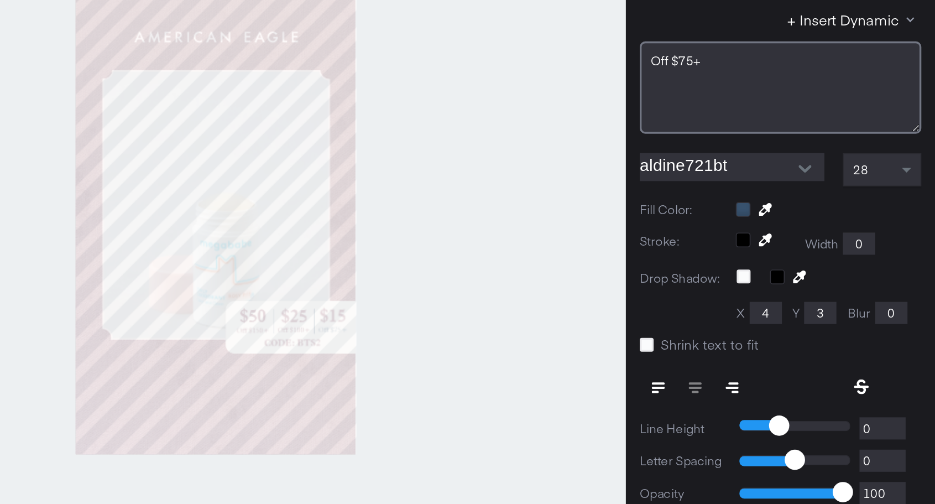
scroll to position [22, 0]
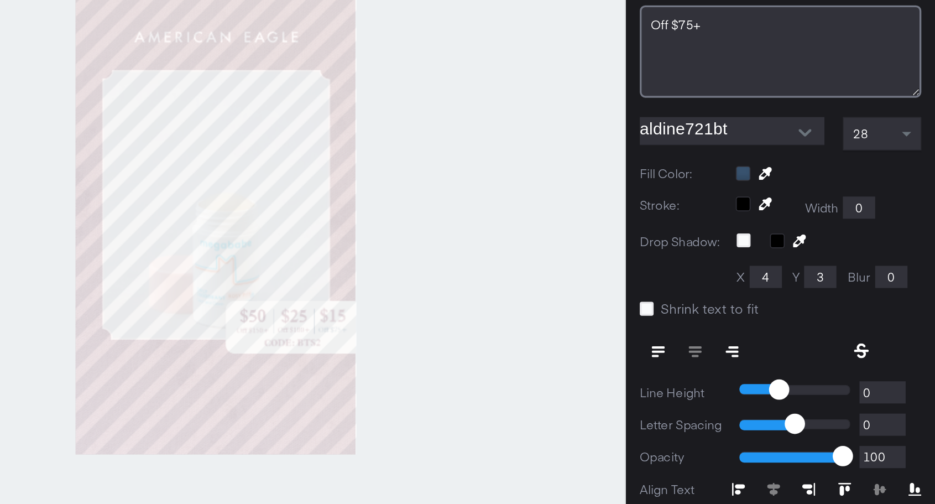
click at [815, 263] on div "Fill Color:" at bounding box center [842, 261] width 169 height 11
click at [820, 261] on div at bounding box center [871, 261] width 111 height 9
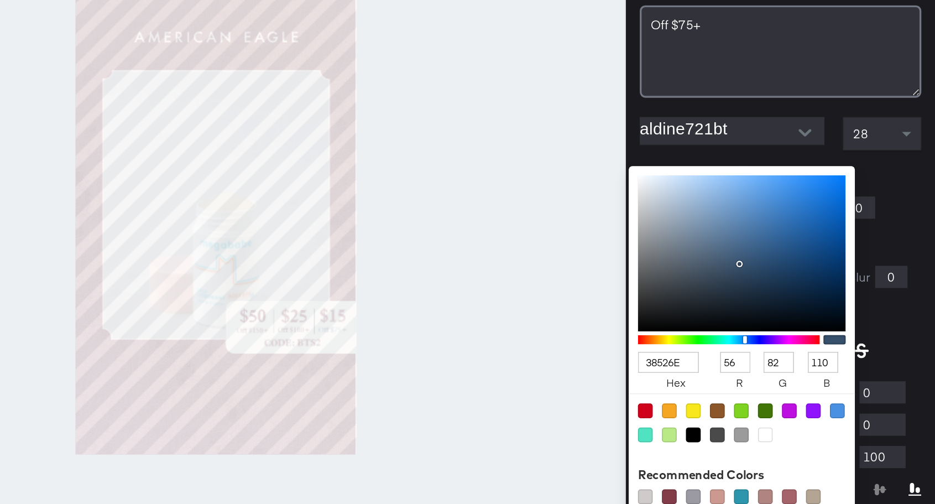
click at [771, 378] on input "38526E" at bounding box center [775, 374] width 37 height 13
type input "681"
type input "102"
type input "136"
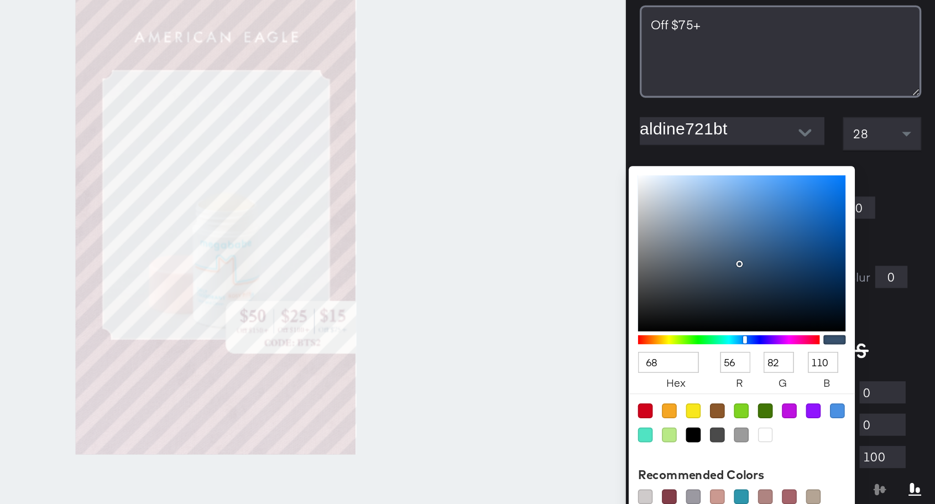
type input "17"
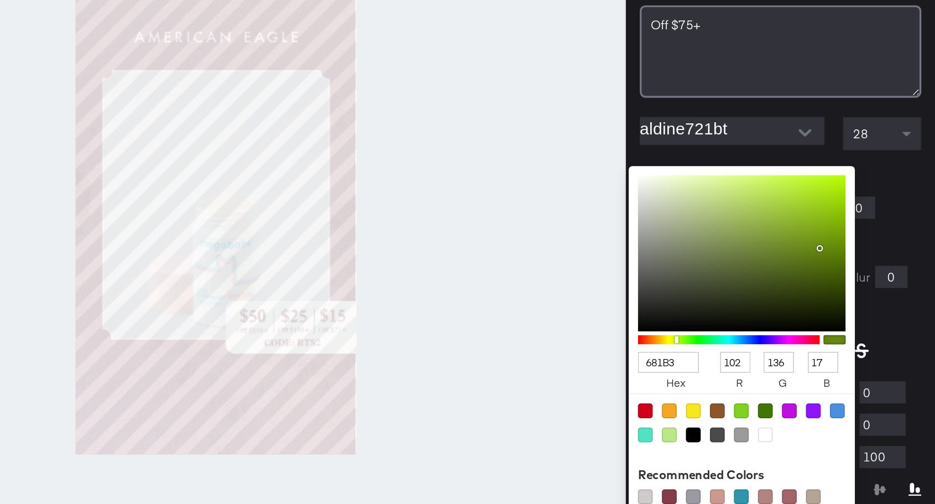
type input "681B31"
type input "104"
type input "27"
type input "49"
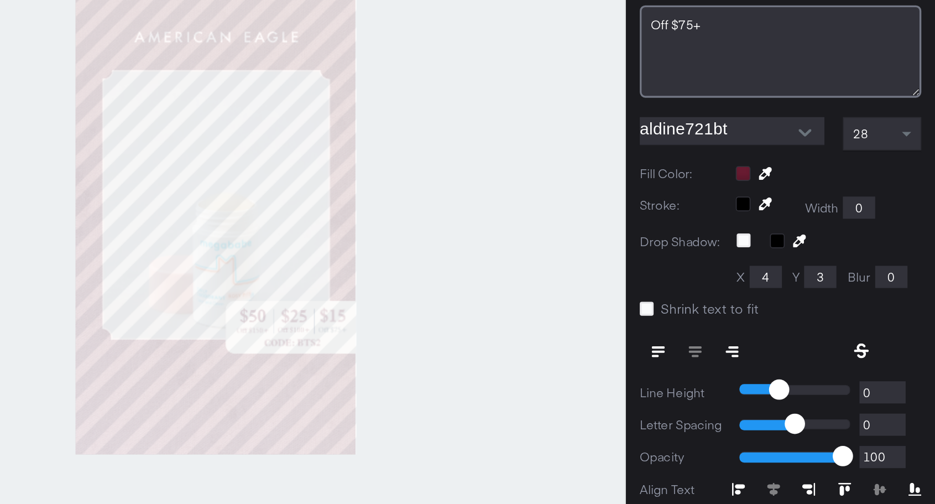
scroll to position [0, 0]
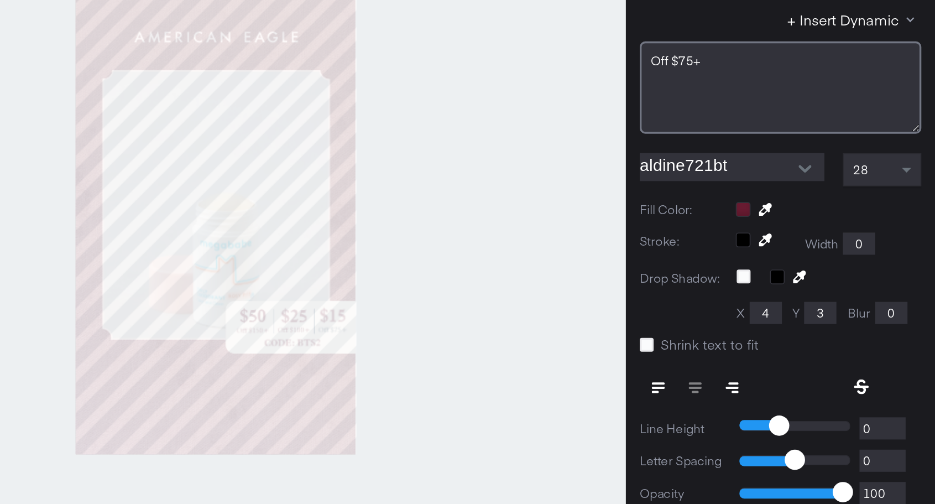
click at [628, 332] on div at bounding box center [504, 279] width 491 height 449
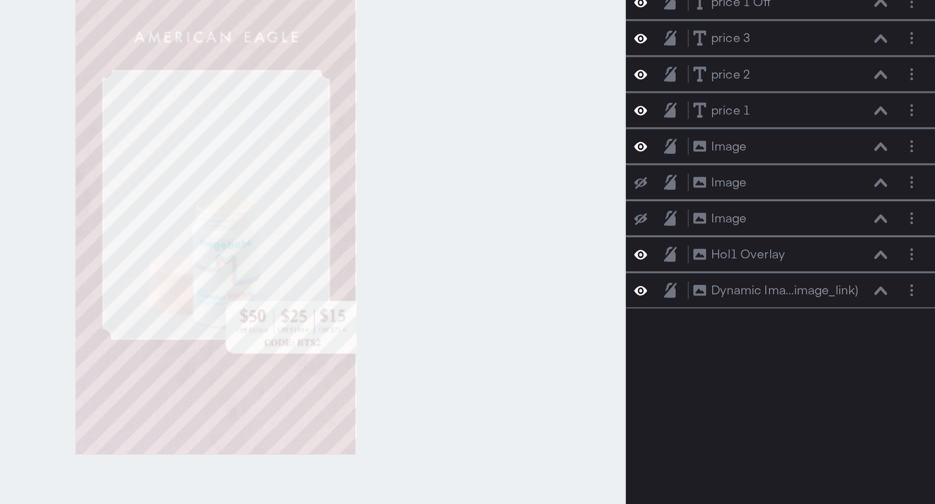
scroll to position [22, 0]
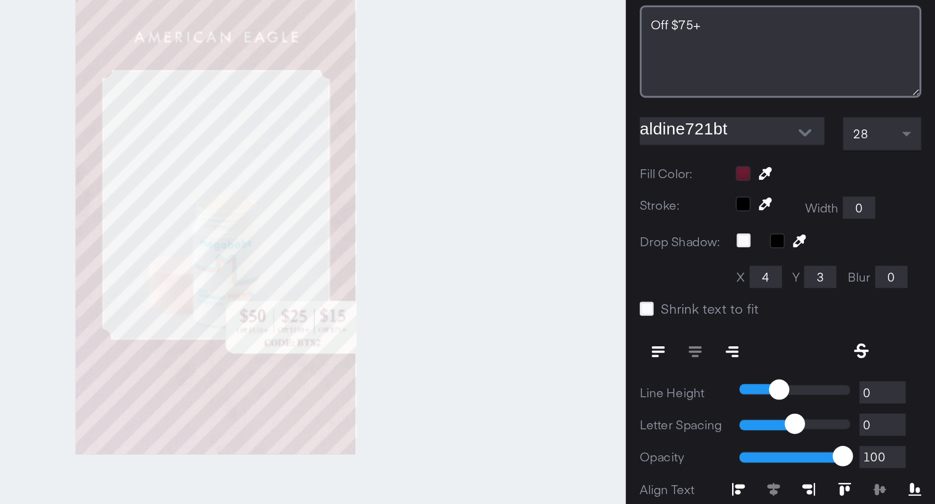
click at [666, 323] on div at bounding box center [504, 279] width 491 height 449
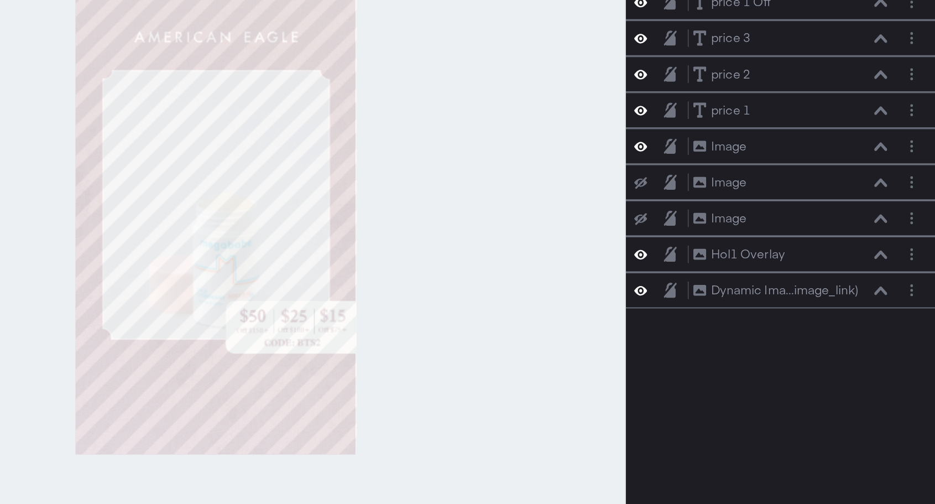
scroll to position [86, 0]
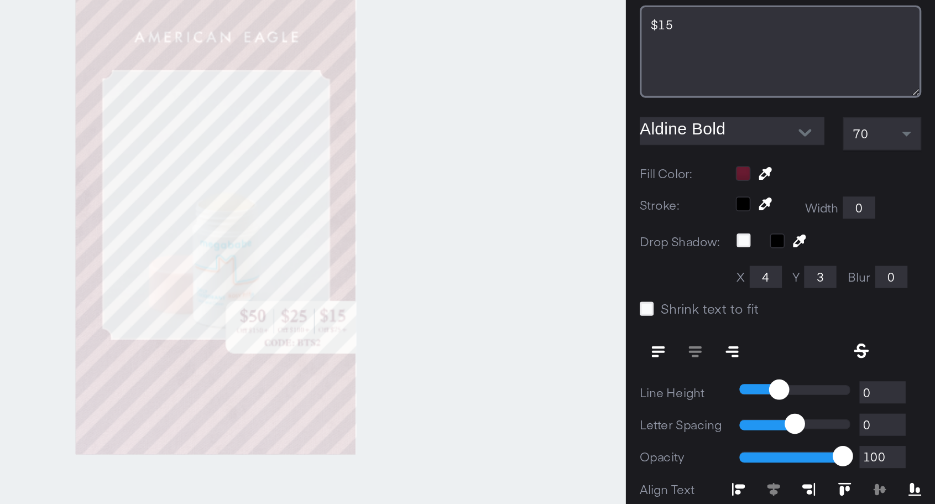
click at [588, 380] on div at bounding box center [504, 279] width 491 height 449
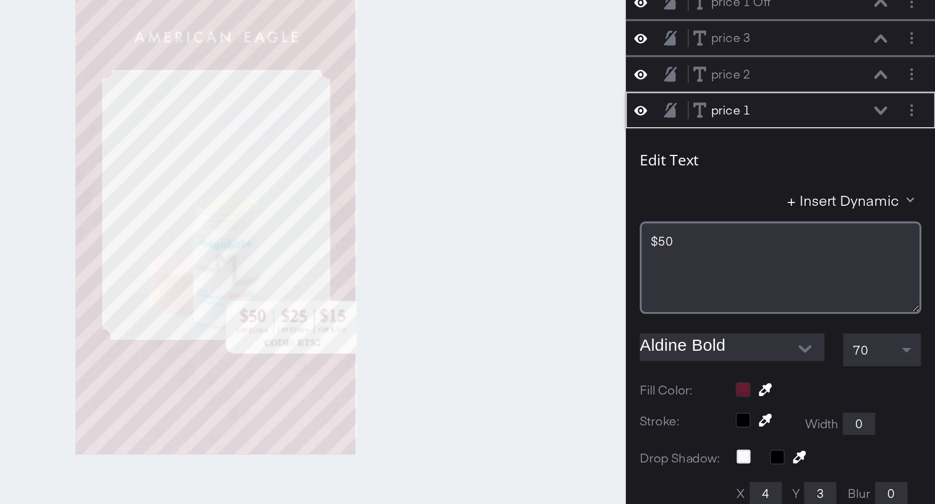
scroll to position [129, 0]
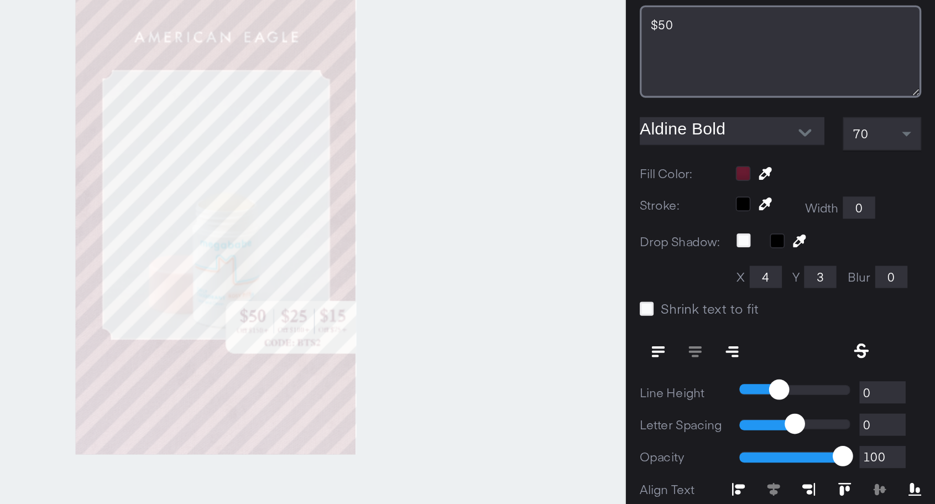
click at [686, 369] on div at bounding box center [504, 279] width 491 height 449
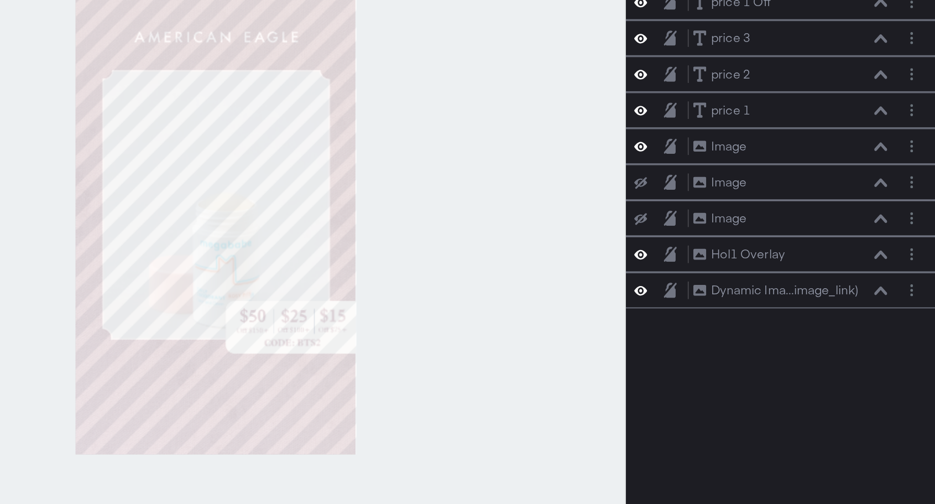
scroll to position [28, 0]
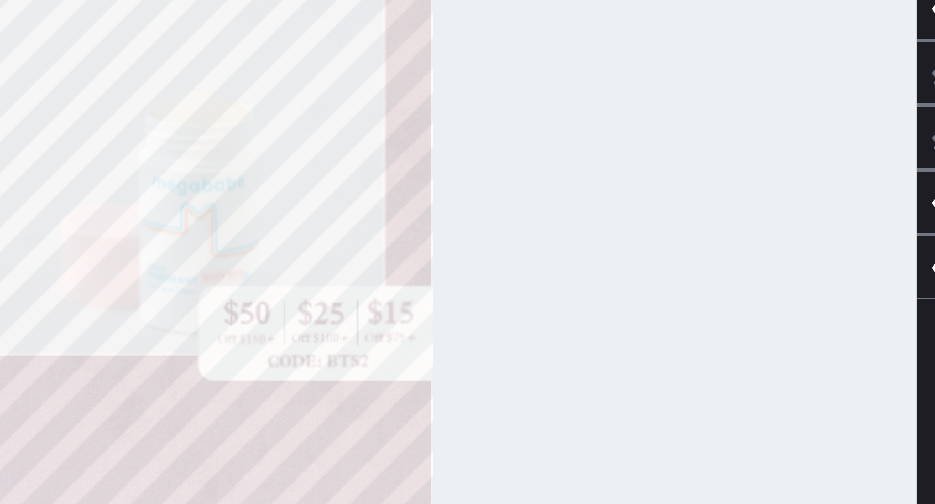
click at [717, 346] on div at bounding box center [504, 279] width 491 height 449
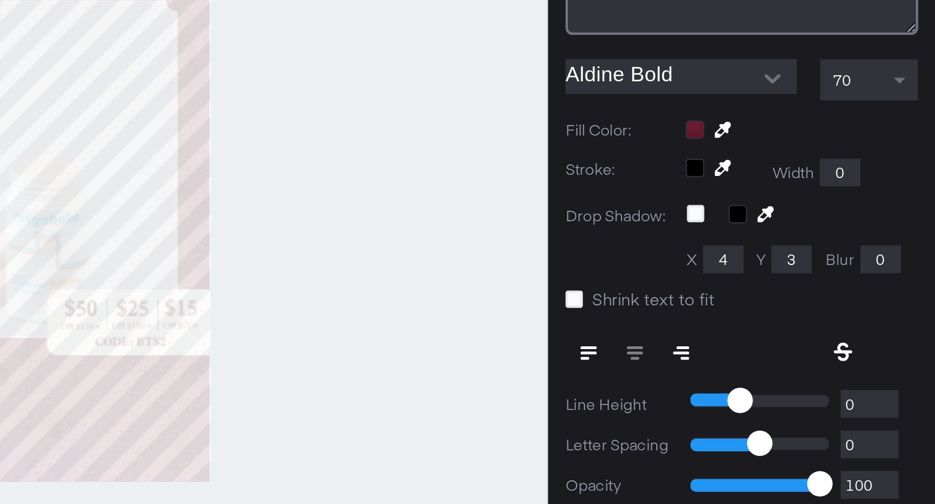
click at [625, 372] on div at bounding box center [504, 279] width 491 height 449
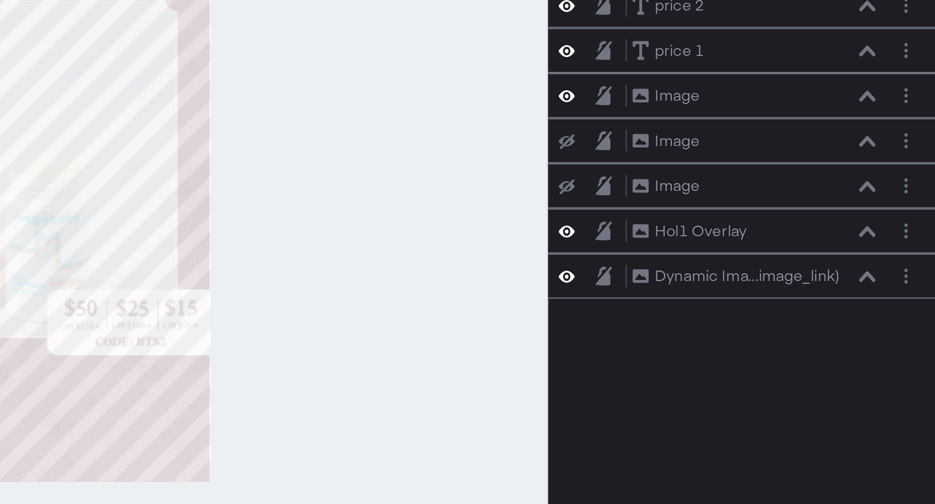
scroll to position [43, 0]
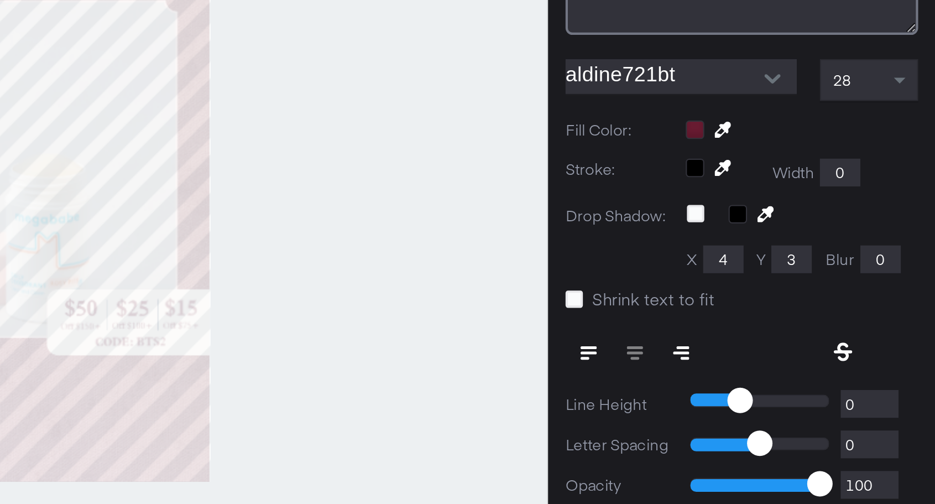
type input "360"
click at [618, 341] on div at bounding box center [504, 279] width 491 height 449
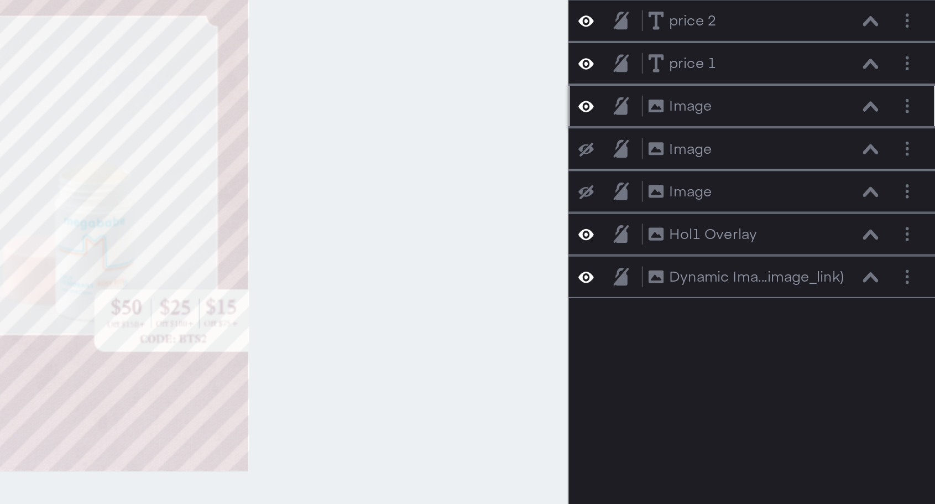
click at [759, 243] on icon at bounding box center [759, 245] width 8 height 6
click at [759, 243] on icon at bounding box center [759, 245] width 8 height 7
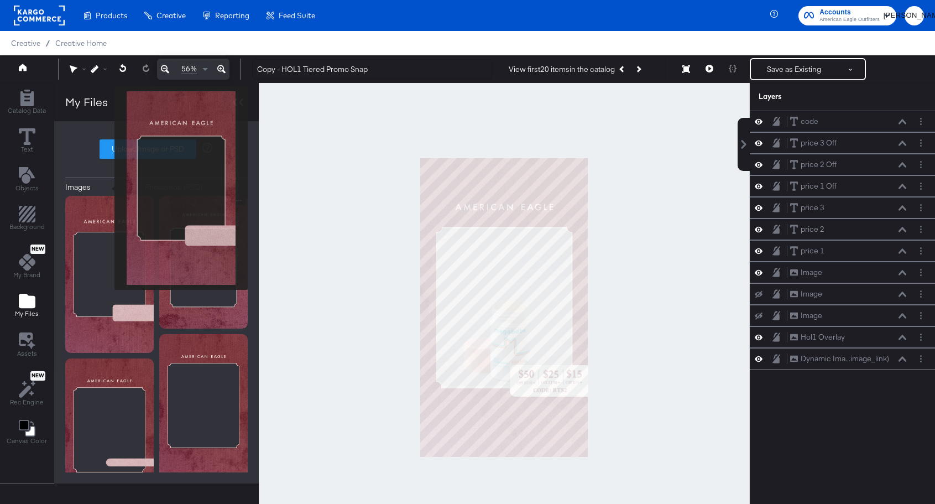
scroll to position [28, 0]
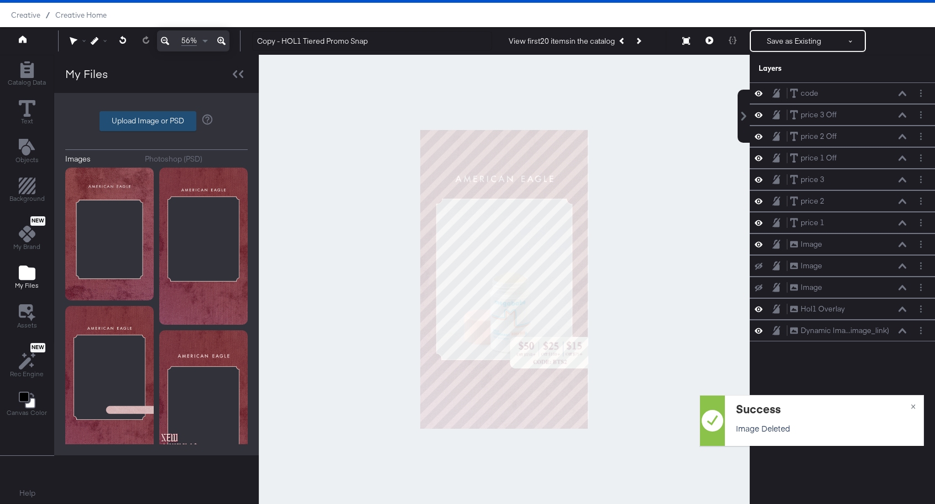
click at [132, 120] on label "Upload Image or PSD" at bounding box center [148, 121] width 96 height 19
click at [157, 121] on input "Upload Image or PSD" at bounding box center [157, 121] width 0 height 0
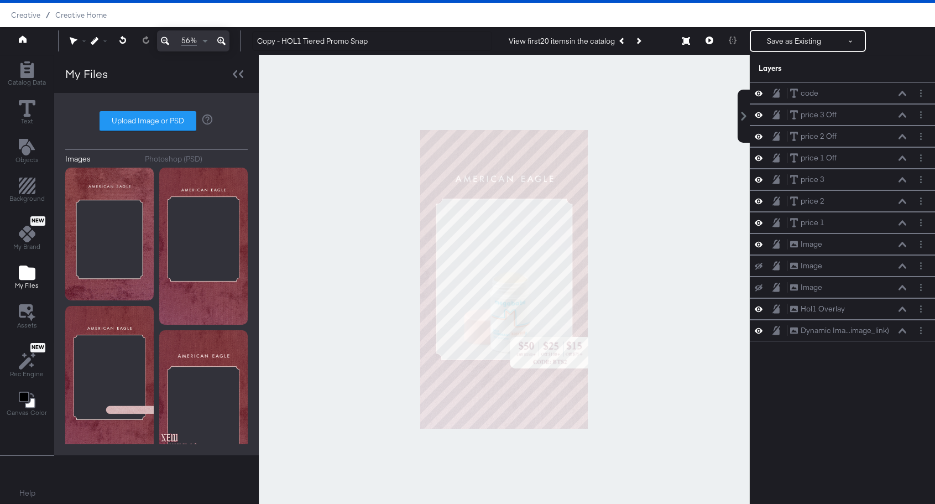
type input "C:\fakepath\AEO HOL 1 Overlay - Tiered Promo Overlay.png"
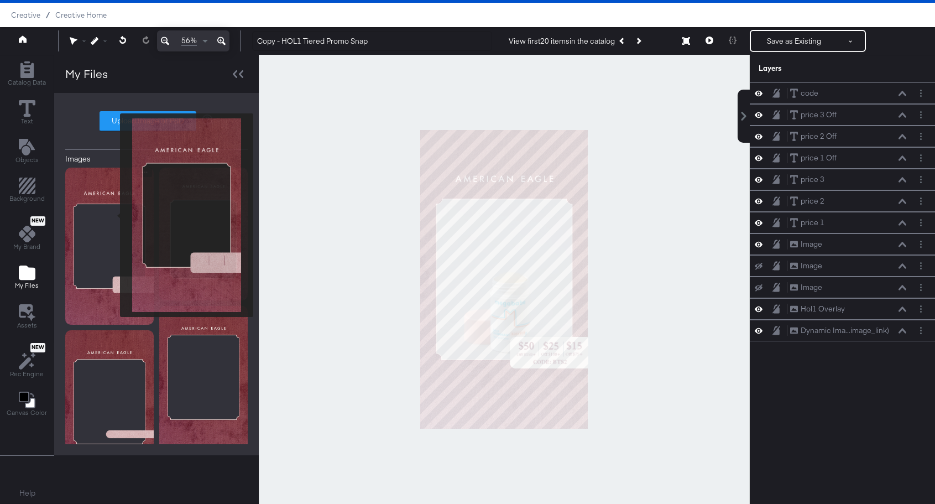
click at [113, 215] on img at bounding box center [109, 246] width 88 height 157
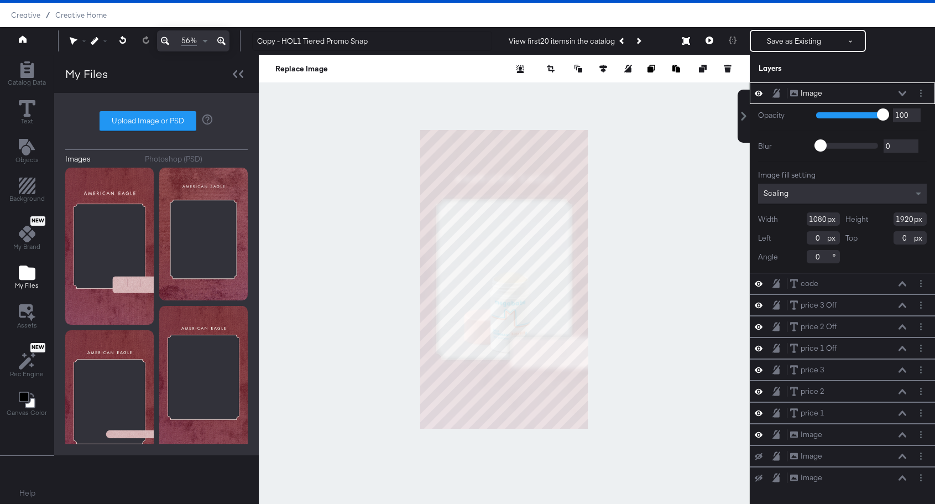
click at [903, 94] on icon at bounding box center [903, 93] width 8 height 5
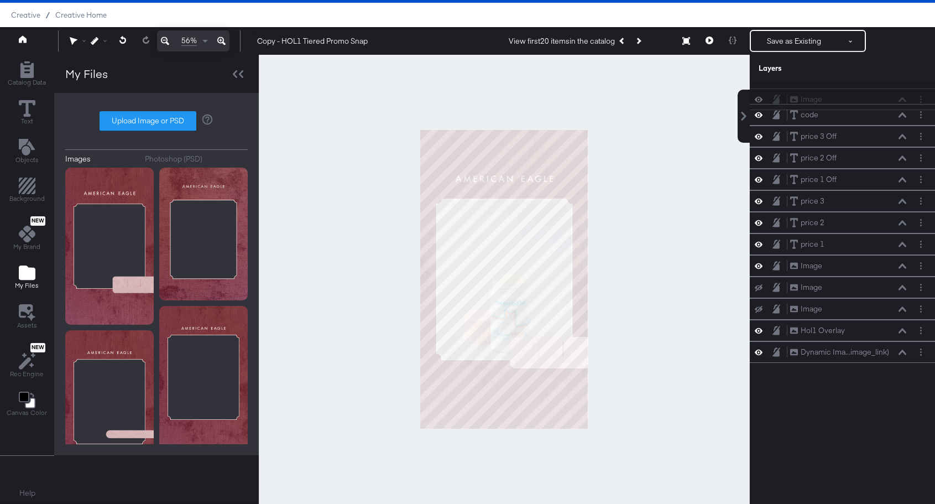
scroll to position [25, 0]
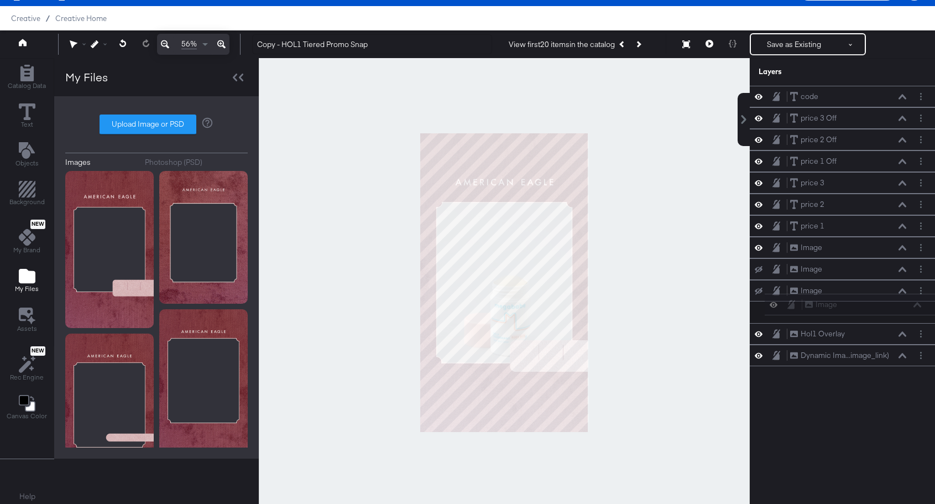
drag, startPoint x: 836, startPoint y: 98, endPoint x: 850, endPoint y: 315, distance: 216.7
click at [850, 315] on div "Image Image code code price 3 Off price 3 Off price 2 Off price 2 Off price 1 O…" at bounding box center [842, 226] width 185 height 280
click at [760, 337] on icon at bounding box center [759, 333] width 8 height 9
click at [760, 337] on icon at bounding box center [759, 334] width 8 height 7
click at [760, 316] on icon at bounding box center [759, 311] width 8 height 9
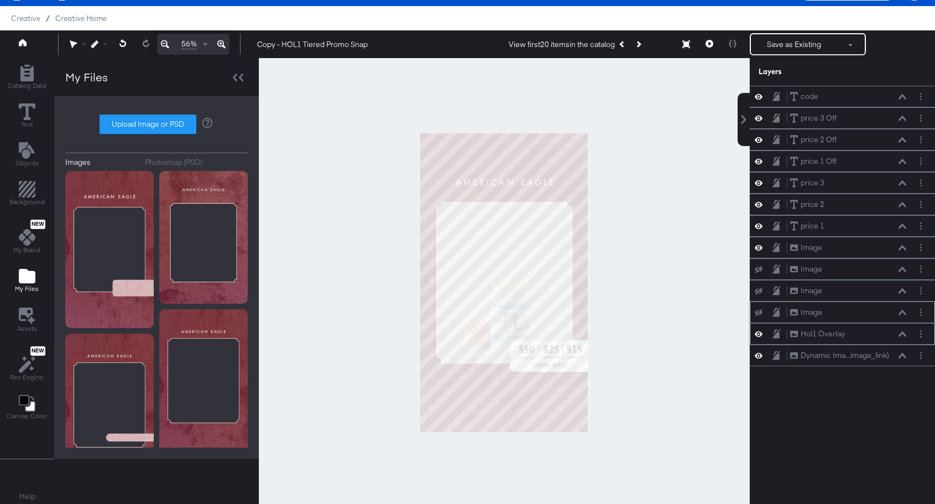
click at [760, 316] on button at bounding box center [758, 312] width 9 height 9
click at [760, 332] on icon at bounding box center [759, 334] width 8 height 6
click at [762, 333] on icon at bounding box center [759, 333] width 8 height 7
click at [820, 313] on div "Image" at bounding box center [812, 312] width 22 height 11
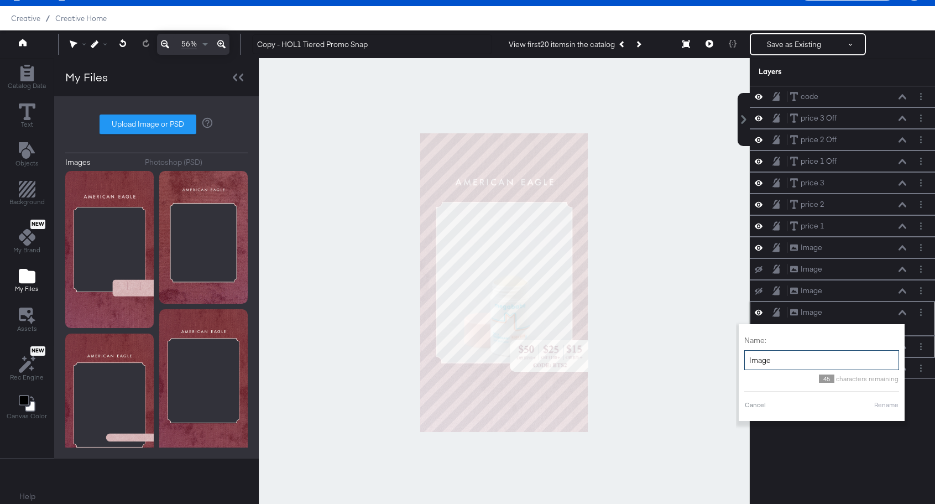
click at [787, 358] on input "Image" at bounding box center [821, 360] width 155 height 20
click at [872, 441] on div "code code price 3 Off price 3 Off price 2 Off price 2 Off price 1 Off price 1 O…" at bounding box center [842, 288] width 185 height 404
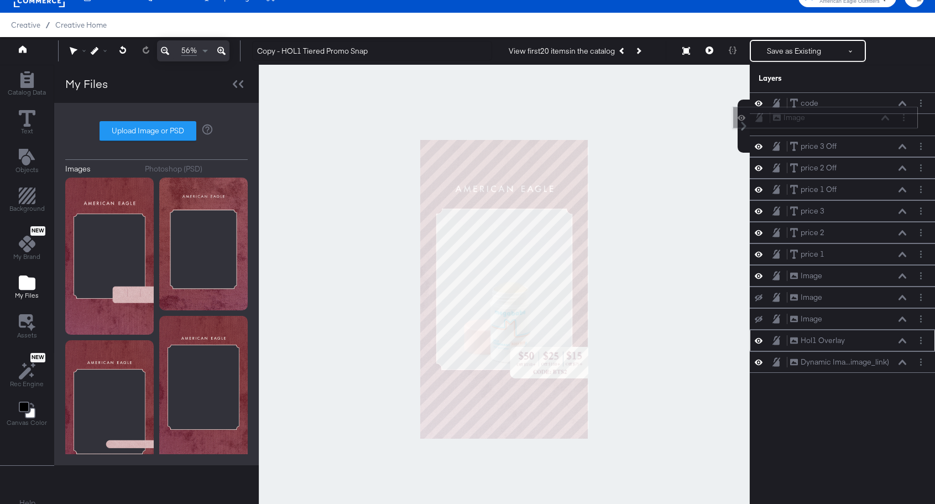
scroll to position [0, 0]
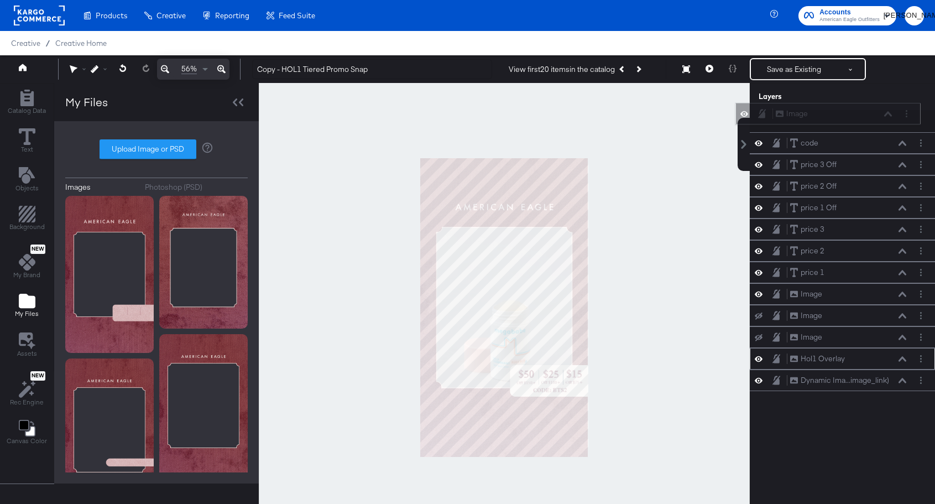
drag, startPoint x: 835, startPoint y: 314, endPoint x: 820, endPoint y: 113, distance: 201.3
click at [820, 113] on div "Image Image" at bounding box center [833, 114] width 117 height 12
click at [810, 126] on div "Image" at bounding box center [812, 121] width 22 height 11
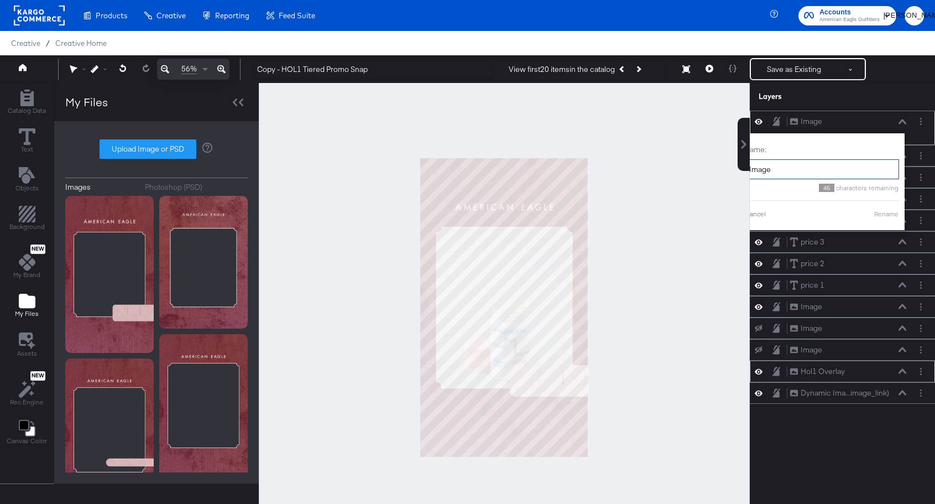
click at [785, 172] on input "Image" at bounding box center [821, 169] width 155 height 20
type input "H"
type input "Tiered Promo Hol1 Overlay"
click at [883, 217] on button "Rename" at bounding box center [886, 214] width 25 height 10
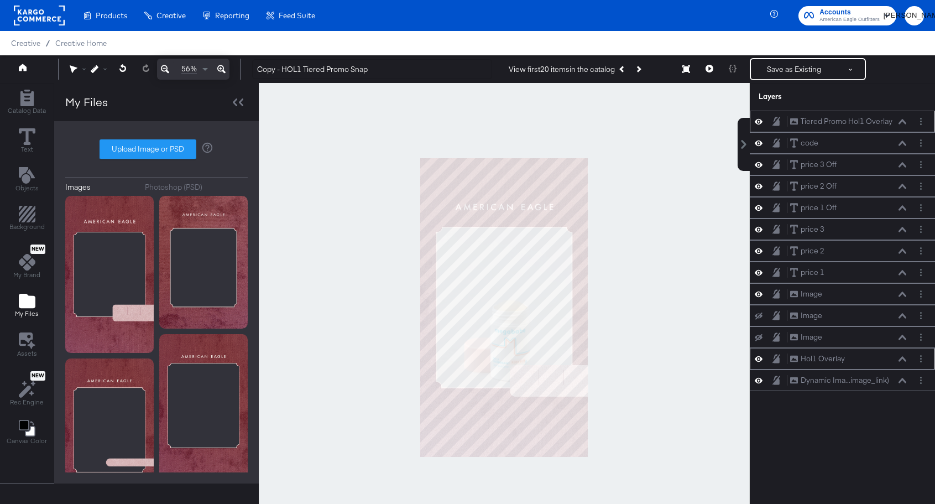
click at [846, 451] on div "Tiered Promo Hol1 Overlay Tiered Promo Hol1 Overlay code code price 3 Off price…" at bounding box center [842, 313] width 185 height 404
click at [760, 357] on icon at bounding box center [759, 359] width 8 height 6
click at [760, 357] on icon at bounding box center [759, 358] width 8 height 7
click at [761, 123] on icon at bounding box center [759, 121] width 8 height 9
click at [759, 301] on div "Image Image" at bounding box center [842, 294] width 185 height 22
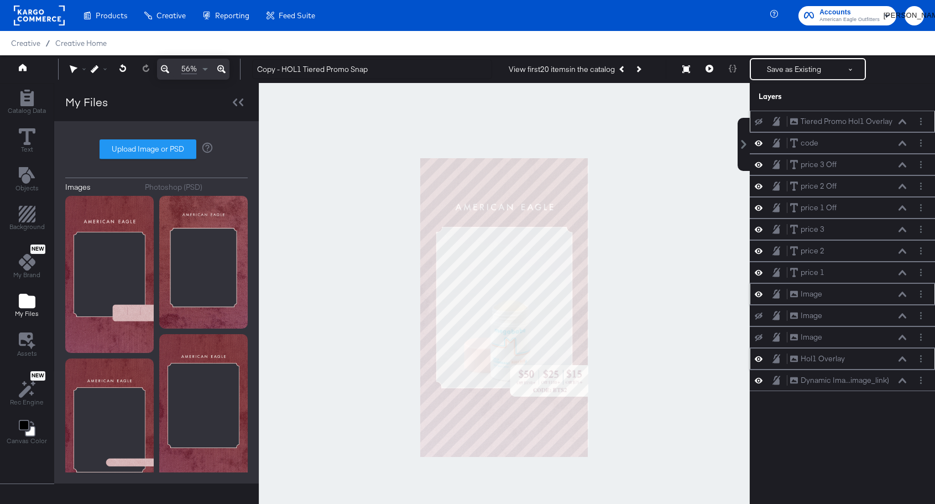
click at [760, 299] on button at bounding box center [758, 294] width 9 height 11
click at [763, 290] on div at bounding box center [761, 294] width 15 height 9
click at [760, 295] on icon at bounding box center [759, 294] width 8 height 7
click at [922, 298] on button "Layer Options" at bounding box center [921, 294] width 12 height 12
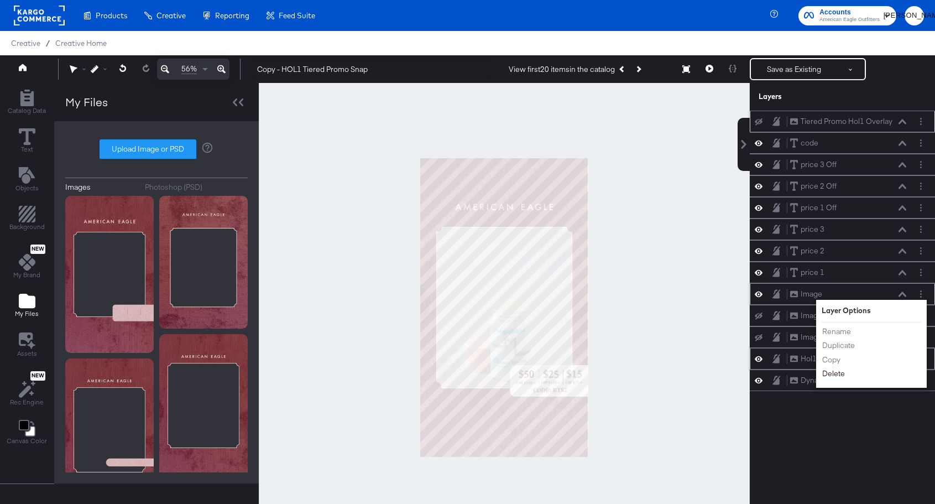
click at [843, 374] on button "Delete" at bounding box center [834, 374] width 24 height 12
click at [843, 374] on div "Tiered Promo Hol1 Overlay Tiered Promo Hol1 Overlay code code price 3 Off price…" at bounding box center [842, 313] width 185 height 404
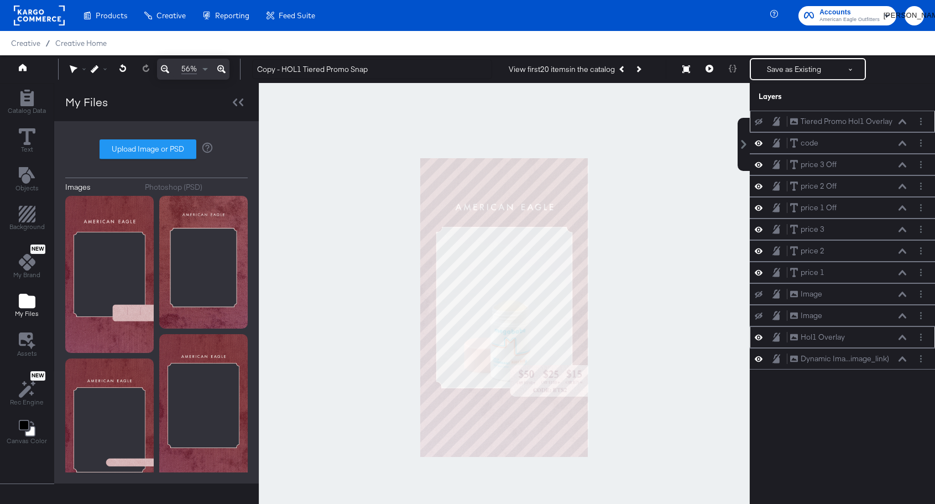
click at [760, 124] on icon at bounding box center [759, 121] width 8 height 7
drag, startPoint x: 816, startPoint y: 126, endPoint x: 822, endPoint y: 325, distance: 199.2
click at [822, 325] on div "Tiered Promo Hol1 Overlay Tiered Promo Hol1 Overlay code code price 3 Off price…" at bounding box center [842, 240] width 185 height 259
drag, startPoint x: 879, startPoint y: 114, endPoint x: 866, endPoint y: 307, distance: 193.4
click at [866, 307] on div "Tiered Promo Hol1 Overlay Tiered Promo Hol1 Overlay" at bounding box center [829, 312] width 185 height 22
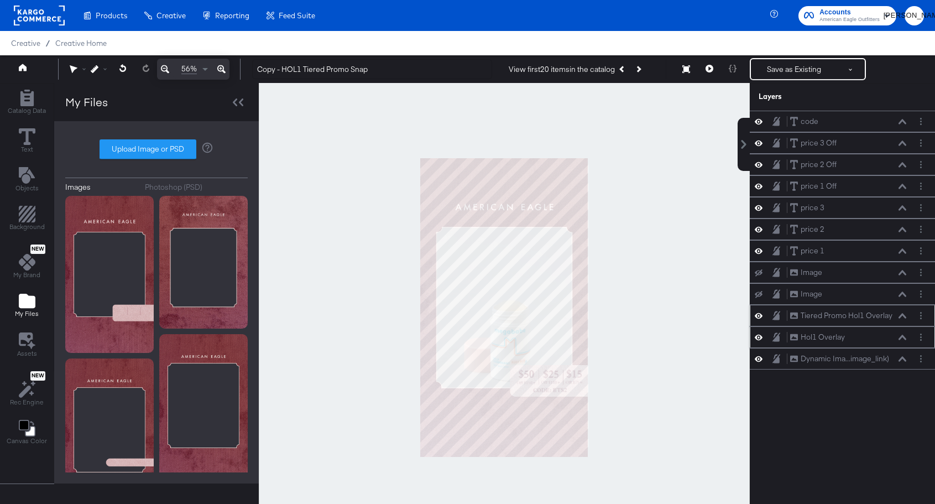
click at [758, 315] on icon at bounding box center [759, 315] width 8 height 9
click at [759, 312] on button at bounding box center [758, 315] width 9 height 9
click at [922, 338] on button "Layer Options" at bounding box center [921, 337] width 12 height 12
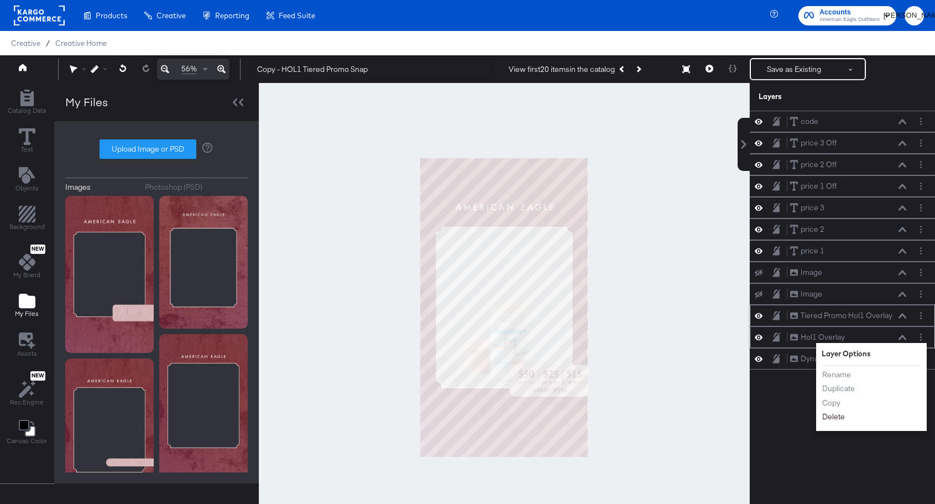
click at [843, 416] on button "Delete" at bounding box center [834, 417] width 24 height 12
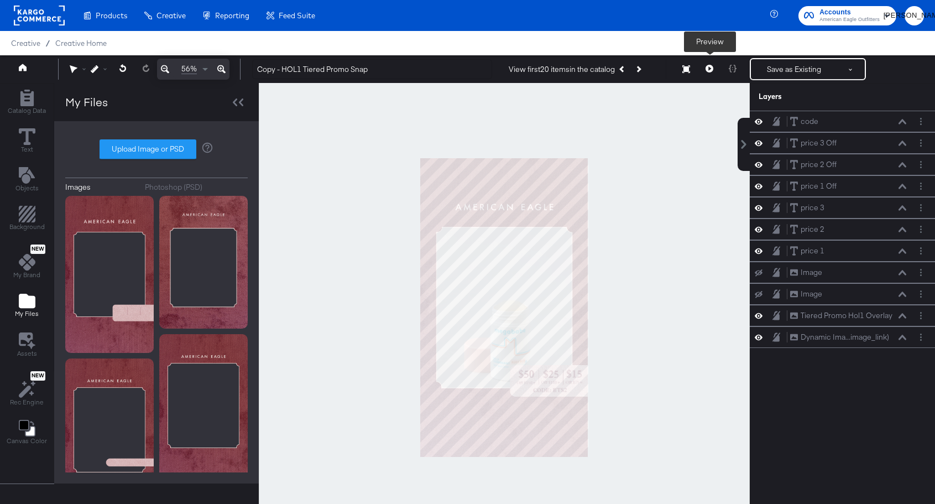
click at [708, 69] on icon at bounding box center [710, 69] width 8 height 8
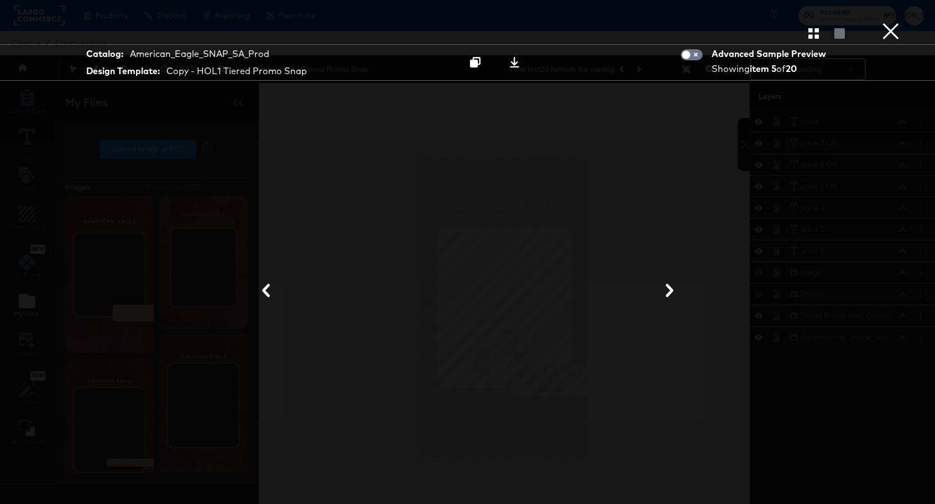
click at [668, 293] on icon at bounding box center [669, 290] width 13 height 13
click at [889, 22] on button "×" at bounding box center [891, 11] width 22 height 22
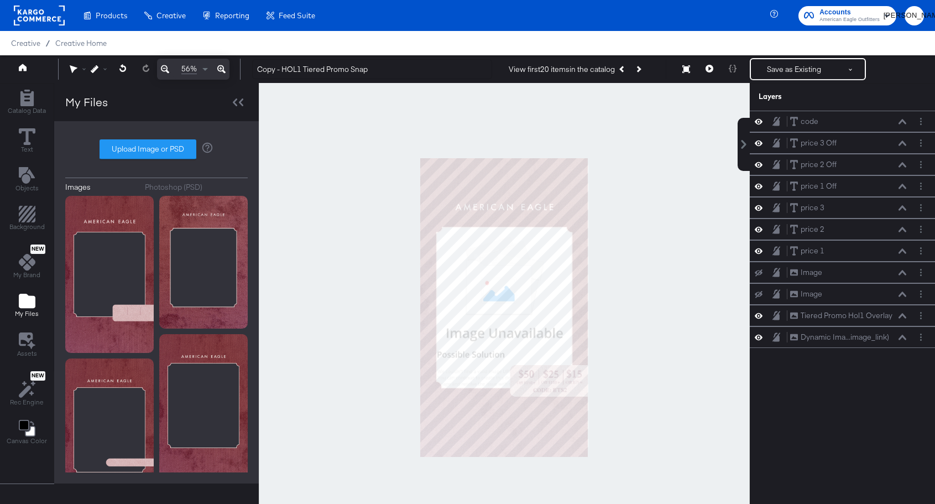
click at [846, 399] on div "code code price 3 Off price 3 Off price 2 Off price 2 Off price 1 Off price 1 O…" at bounding box center [835, 313] width 199 height 404
click at [643, 72] on button "Next Product" at bounding box center [637, 69] width 15 height 20
click at [629, 70] on button "Previous Product" at bounding box center [622, 69] width 15 height 20
click at [24, 101] on icon "Add Rectangle" at bounding box center [26, 98] width 13 height 17
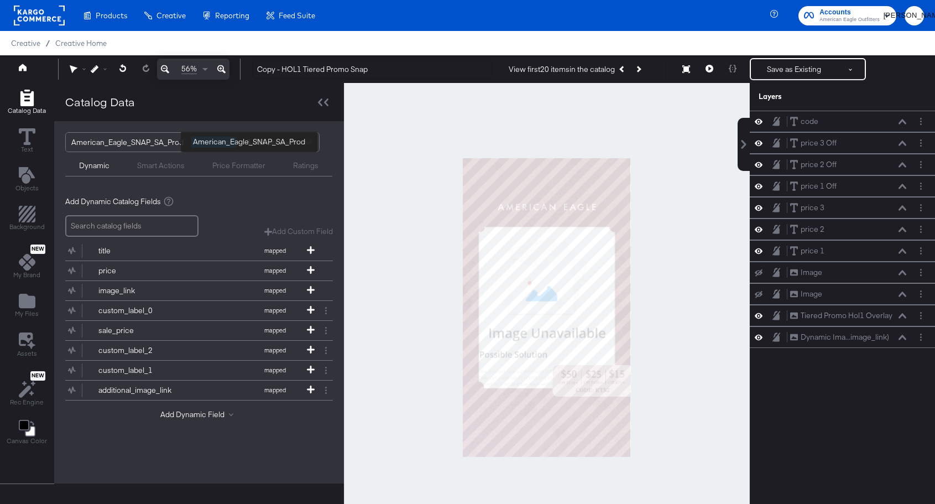
click at [138, 144] on div "American_Eagle_SNAP_SA_Prod" at bounding box center [127, 142] width 112 height 19
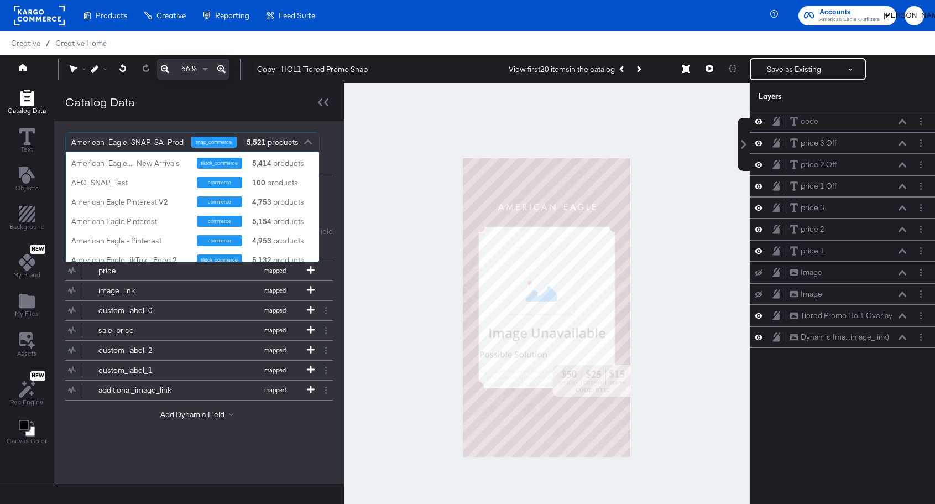
scroll to position [316, 0]
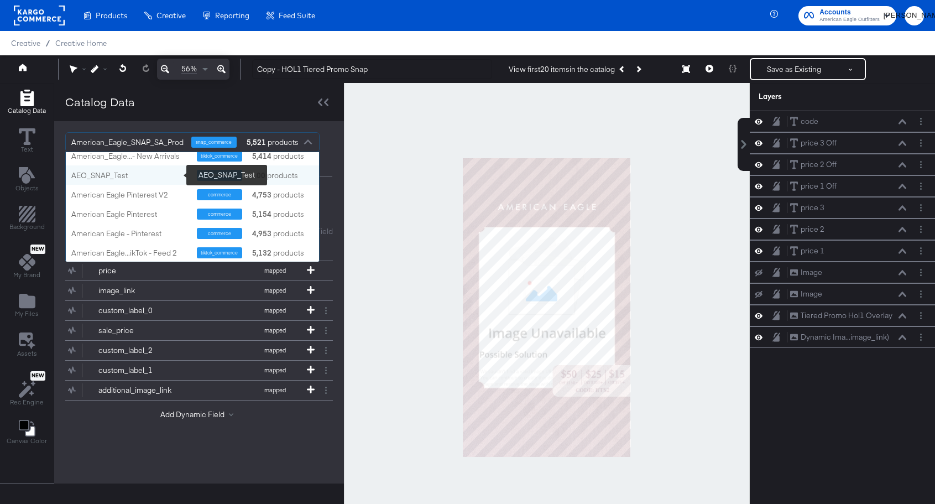
click at [115, 176] on div "AEO_SNAP_Test" at bounding box center [129, 175] width 117 height 11
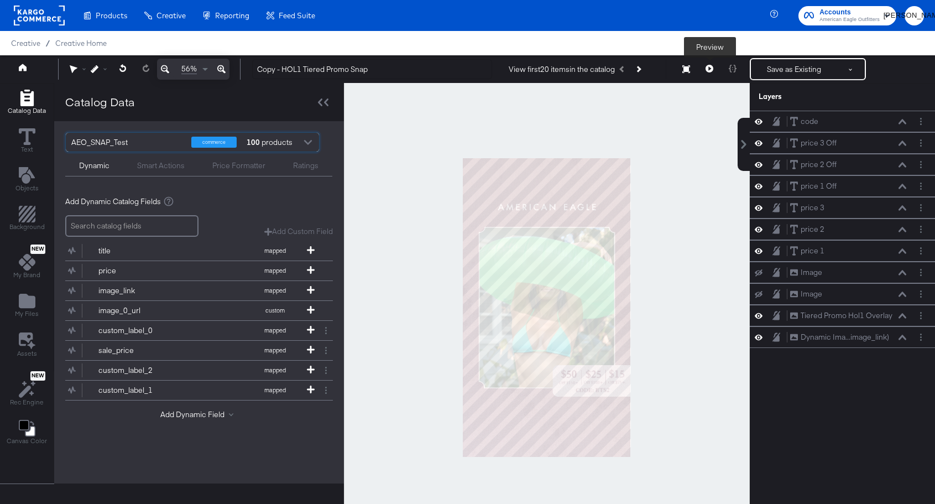
click at [706, 69] on icon at bounding box center [710, 69] width 8 height 8
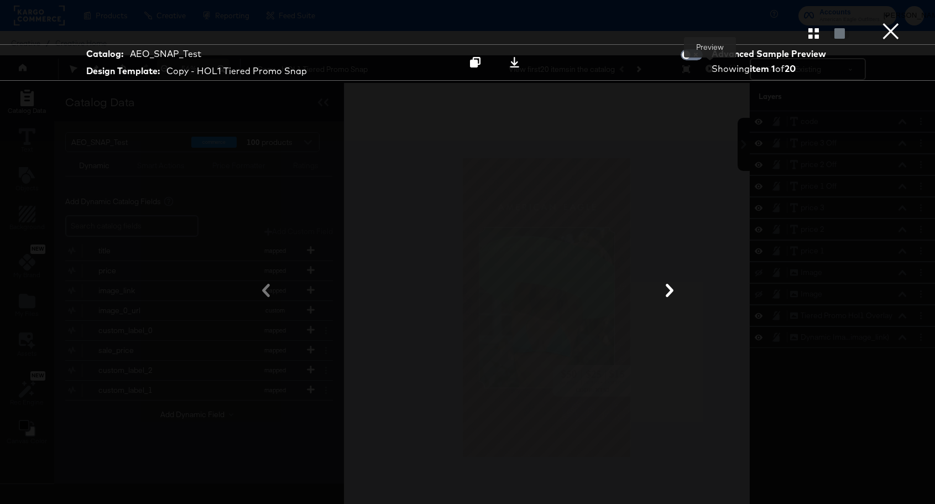
click at [671, 289] on icon at bounding box center [670, 290] width 8 height 13
click at [672, 289] on icon at bounding box center [669, 290] width 13 height 13
click at [896, 22] on button "×" at bounding box center [891, 11] width 22 height 22
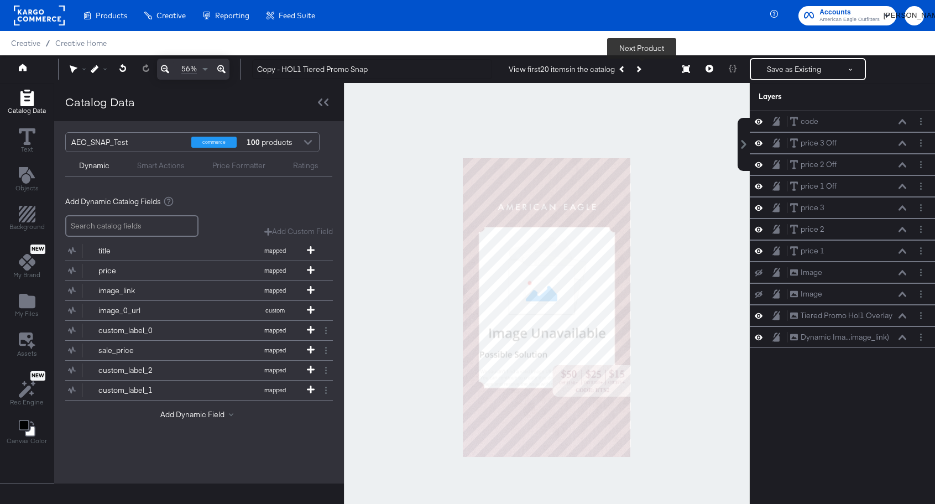
click at [641, 69] on icon "Next Product" at bounding box center [638, 69] width 6 height 6
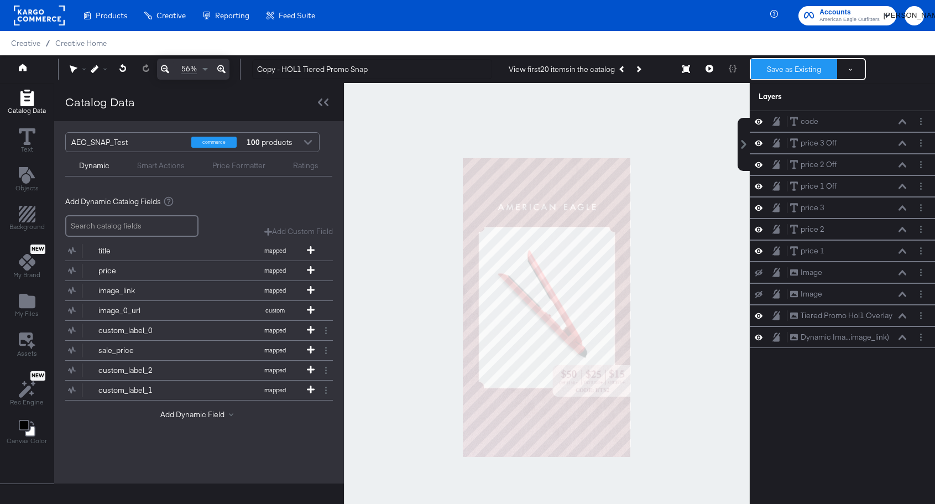
click at [797, 67] on button "Save as Existing" at bounding box center [794, 69] width 86 height 20
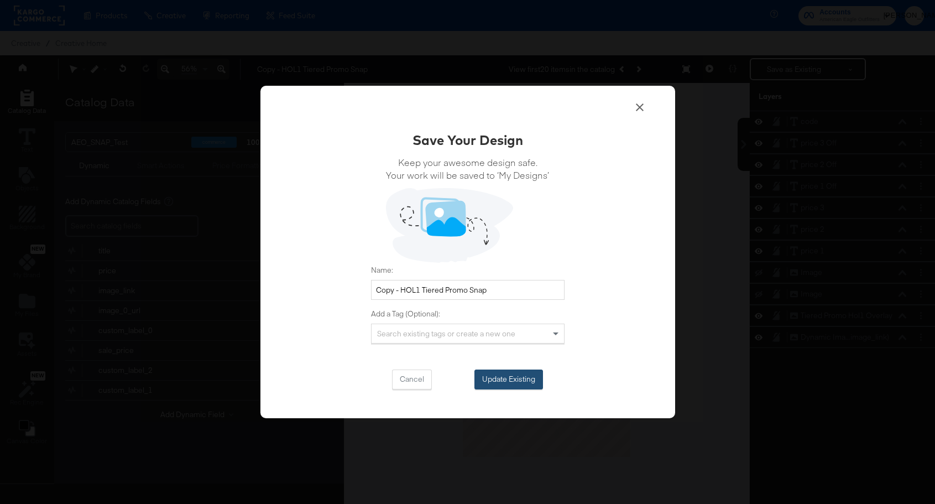
click at [502, 379] on button "Update Existing" at bounding box center [509, 379] width 69 height 20
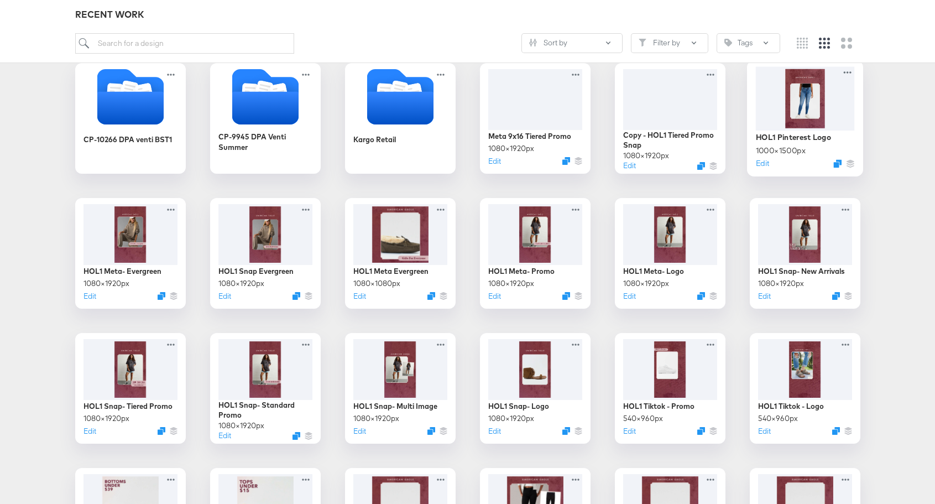
scroll to position [186, 0]
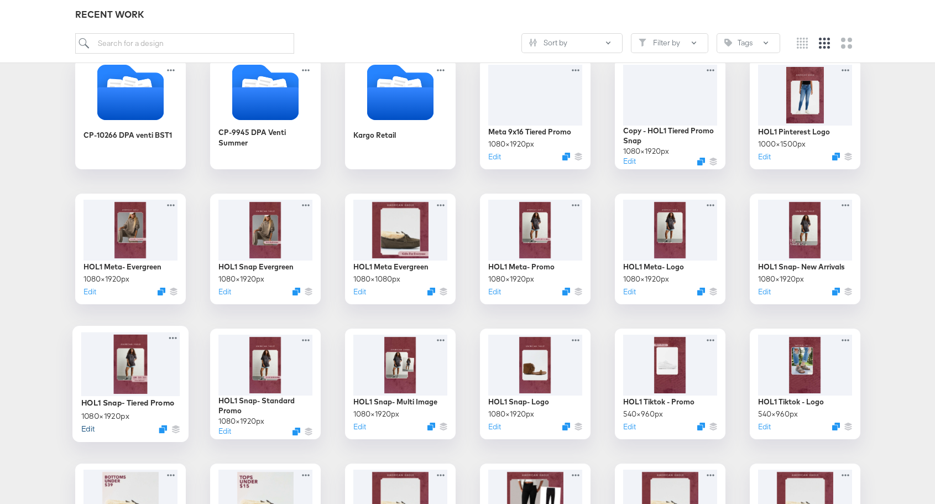
click at [88, 429] on button "Edit" at bounding box center [87, 428] width 13 height 11
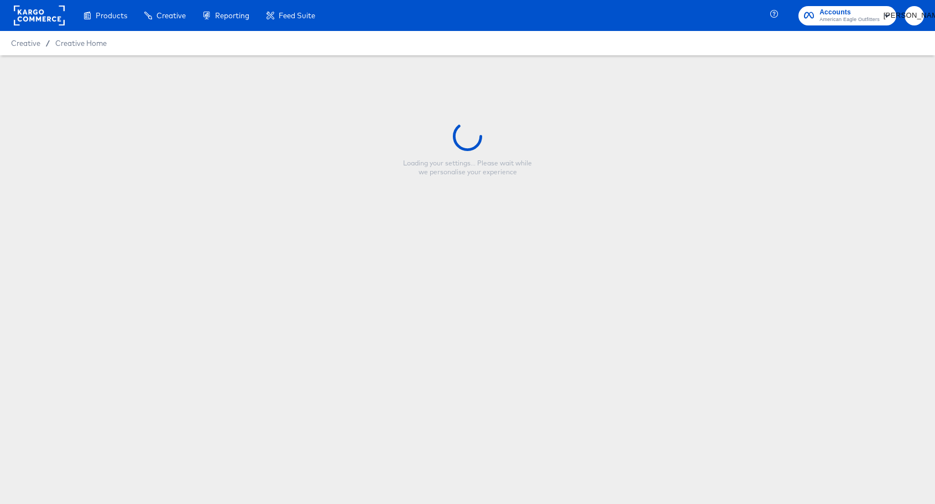
type input "HOL1 Snap- Tiered Promo"
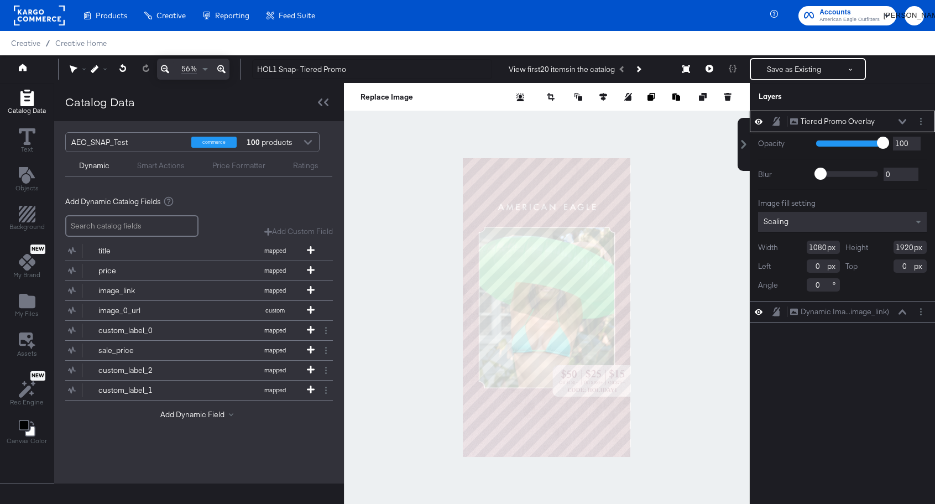
click at [759, 118] on icon at bounding box center [759, 121] width 8 height 9
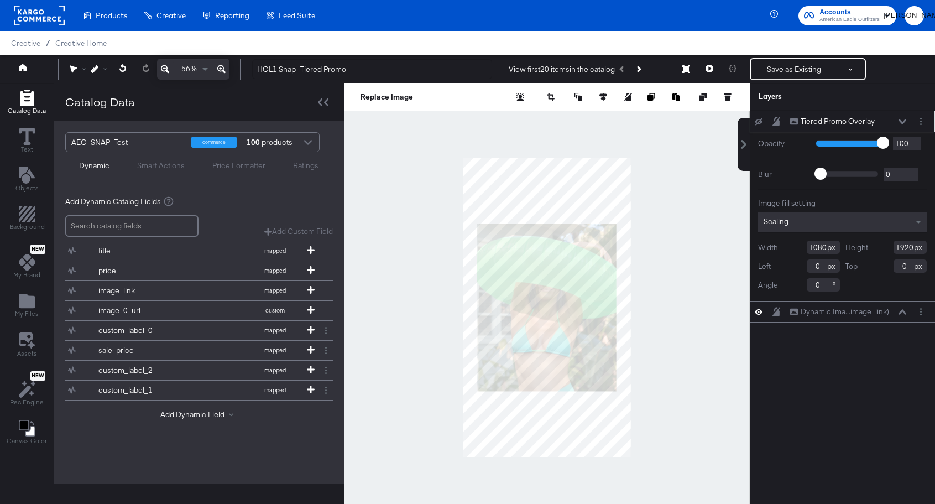
click at [759, 118] on icon at bounding box center [759, 121] width 8 height 7
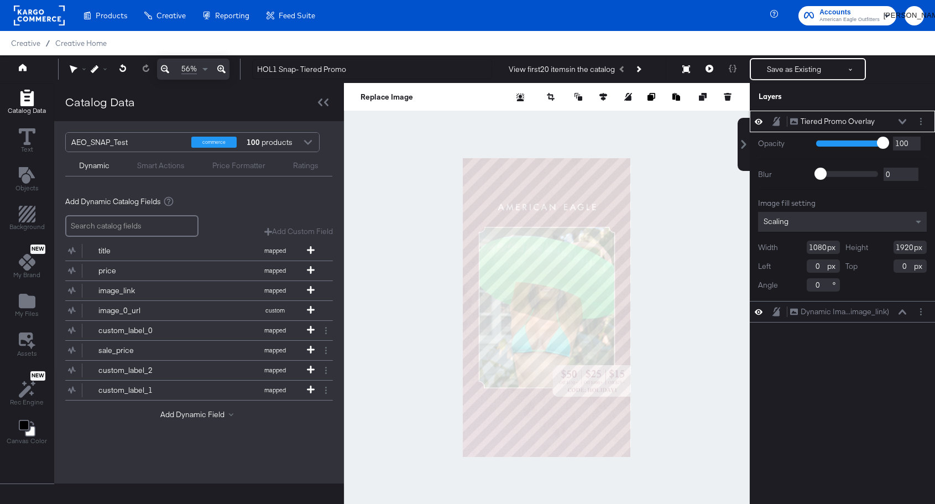
click at [904, 119] on icon at bounding box center [903, 122] width 8 height 6
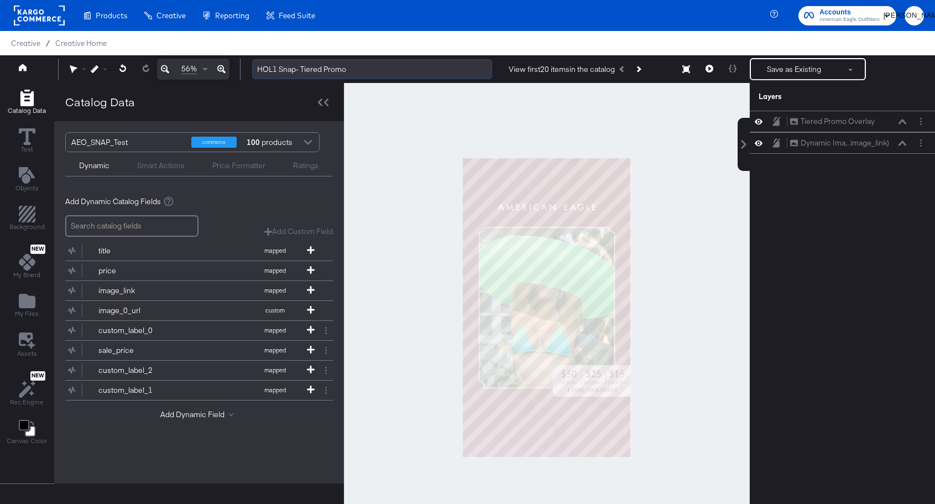
click at [298, 68] on input "HOL1 Snap- Tiered Promo" at bounding box center [372, 69] width 240 height 20
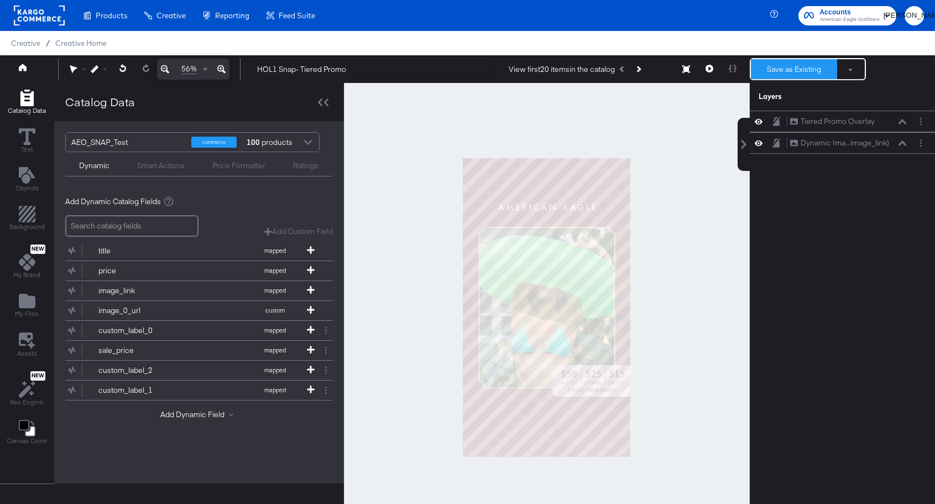
click at [789, 68] on button "Save as Existing" at bounding box center [794, 69] width 86 height 20
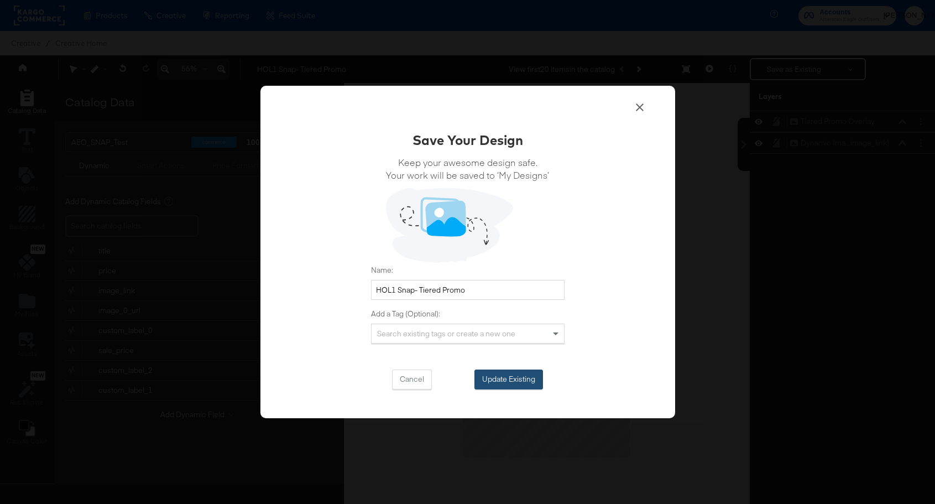
click at [505, 378] on button "Update Existing" at bounding box center [509, 379] width 69 height 20
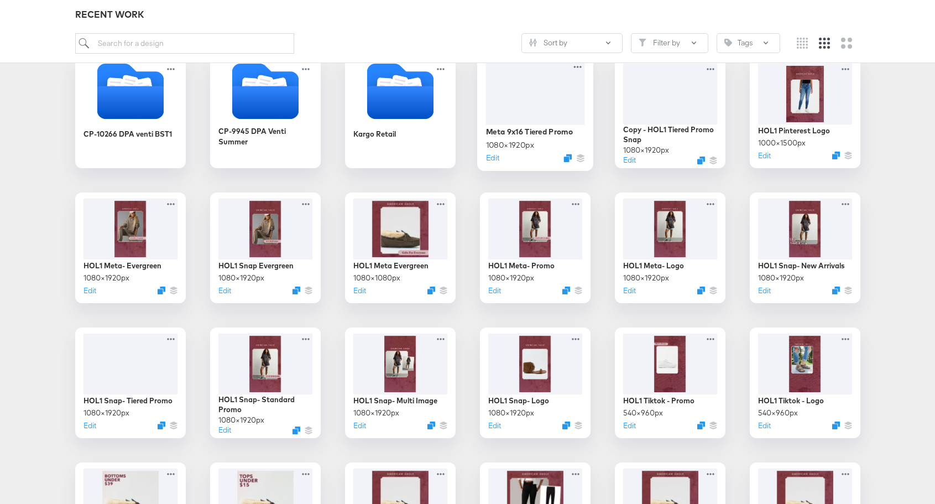
scroll to position [196, 0]
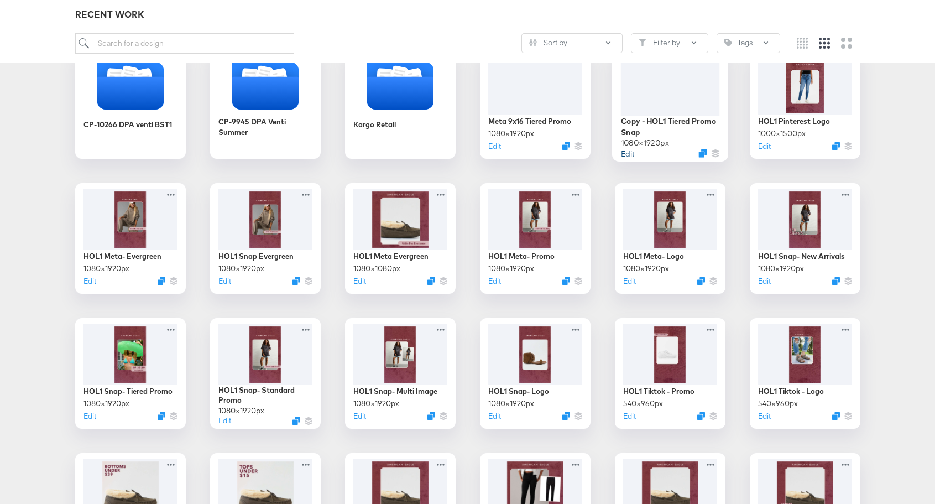
click at [625, 151] on button "Edit" at bounding box center [627, 153] width 13 height 11
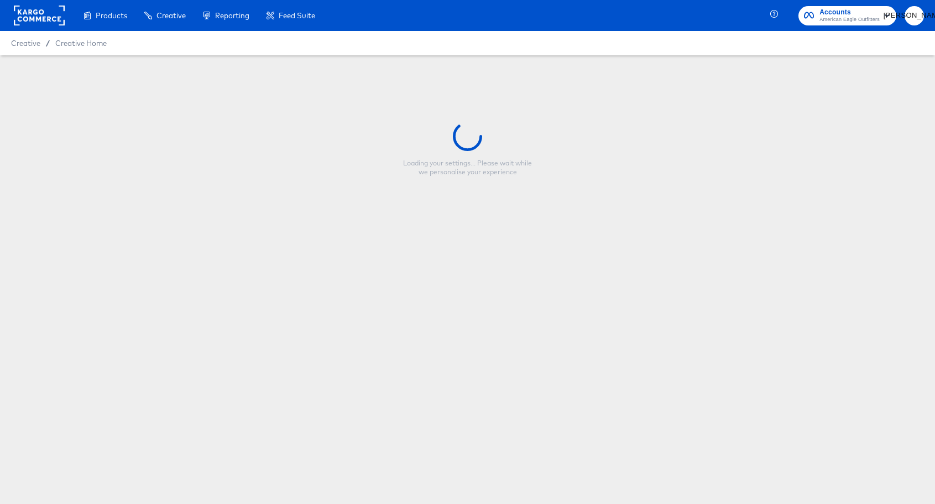
type input "Copy - HOL1 Tiered Promo Snap"
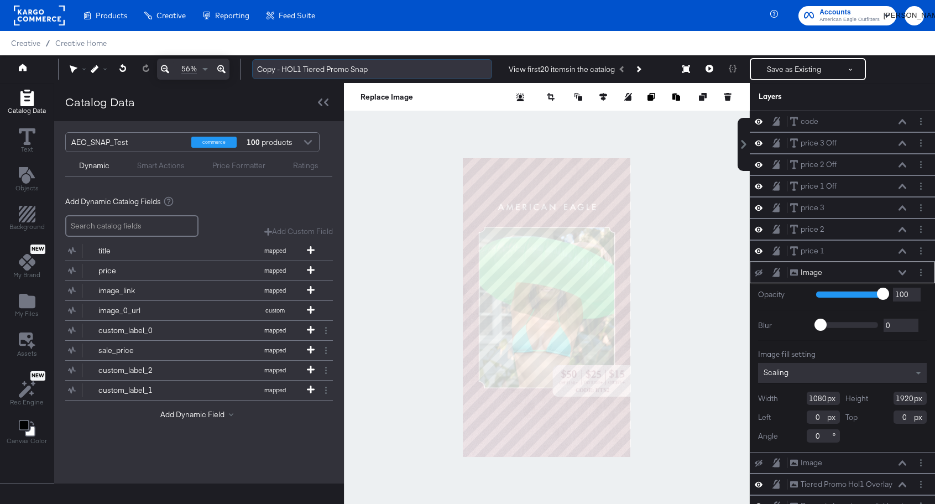
click at [321, 70] on input "Copy - HOL1 Tiered Promo Snap" at bounding box center [372, 69] width 240 height 20
click at [308, 74] on input "Copy - HOL1 Tiered Promo Snap" at bounding box center [372, 69] width 240 height 20
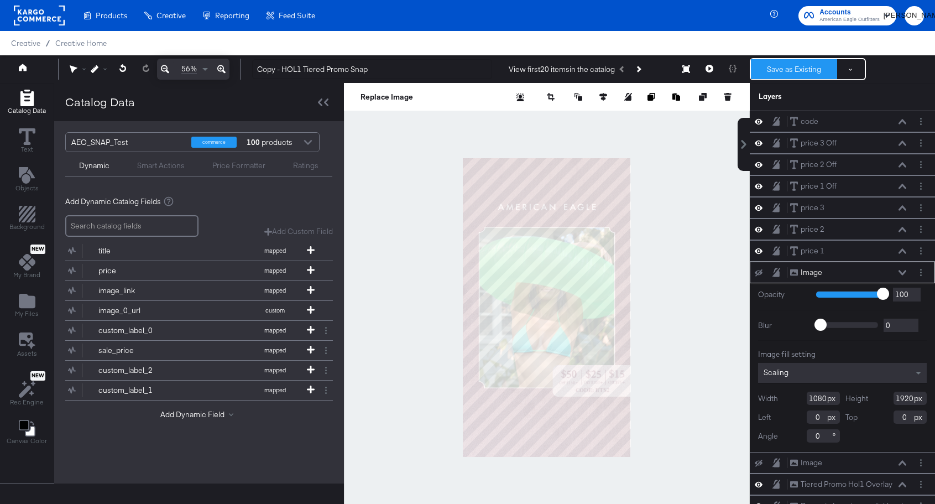
click at [782, 69] on button "Save as Existing" at bounding box center [794, 69] width 86 height 20
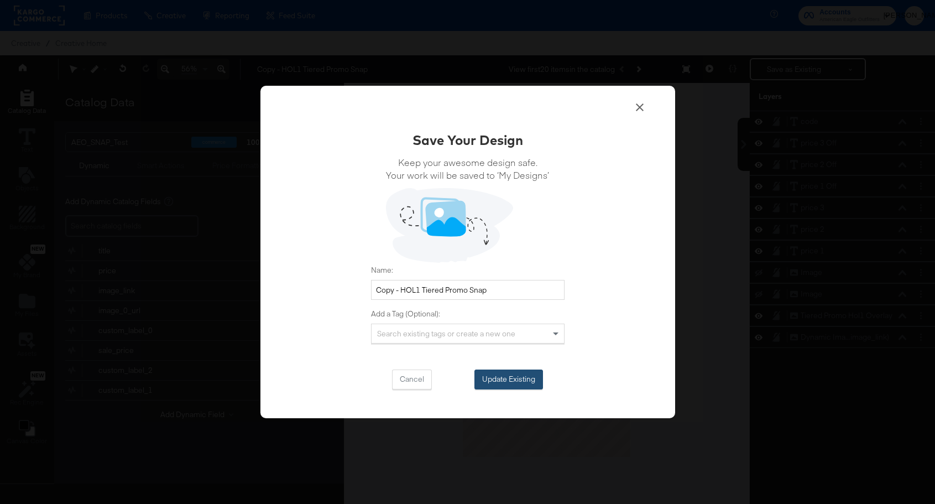
click at [518, 379] on button "Update Existing" at bounding box center [509, 379] width 69 height 20
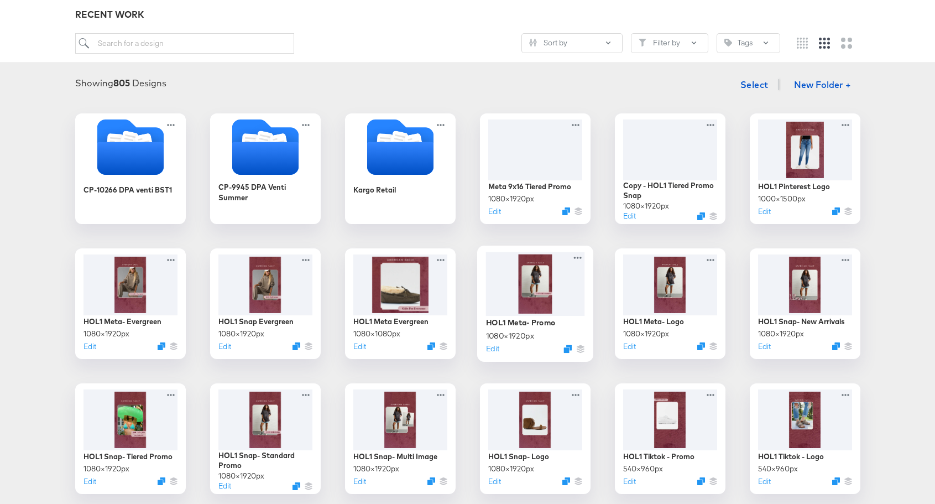
scroll to position [152, 0]
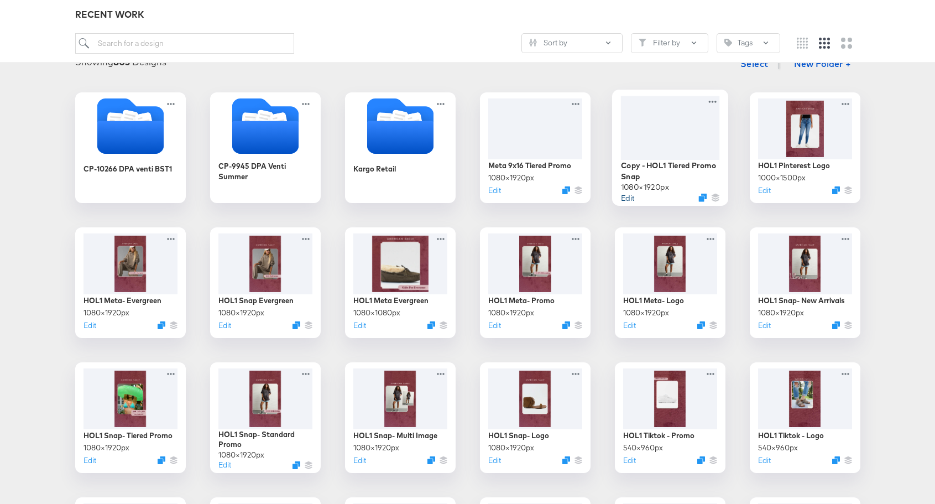
click at [632, 196] on button "Edit" at bounding box center [627, 197] width 13 height 11
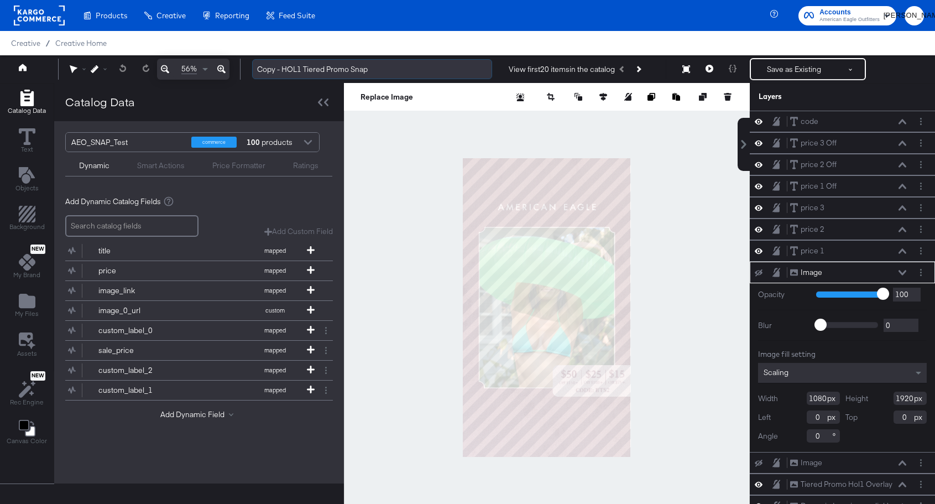
click at [283, 71] on input "Copy - HOL1 Tiered Promo Snap" at bounding box center [372, 69] width 240 height 20
click at [278, 75] on input "HOL1 Tiered Promo" at bounding box center [372, 69] width 240 height 20
click at [278, 70] on input "HOL1 Tiered Promo" at bounding box center [372, 69] width 240 height 20
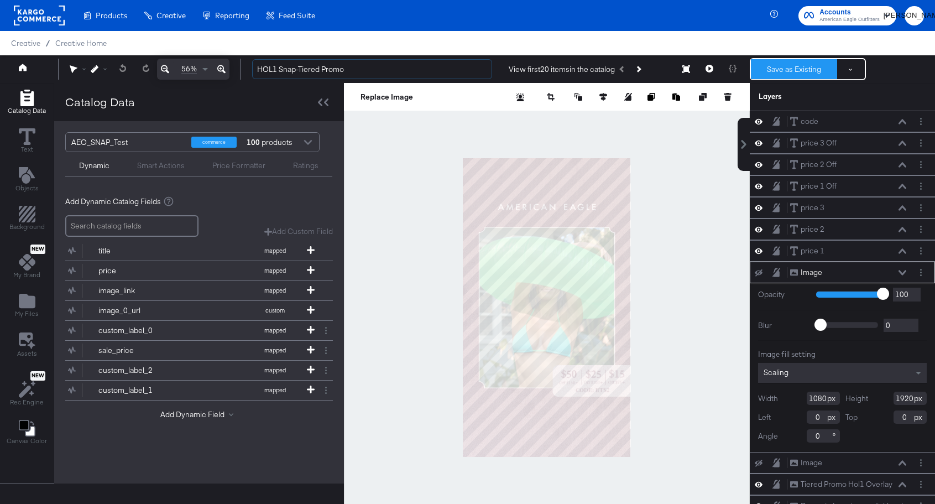
type input "HOL1 Snap-Tiered Promo"
click at [777, 71] on button "Save as Existing" at bounding box center [794, 69] width 86 height 20
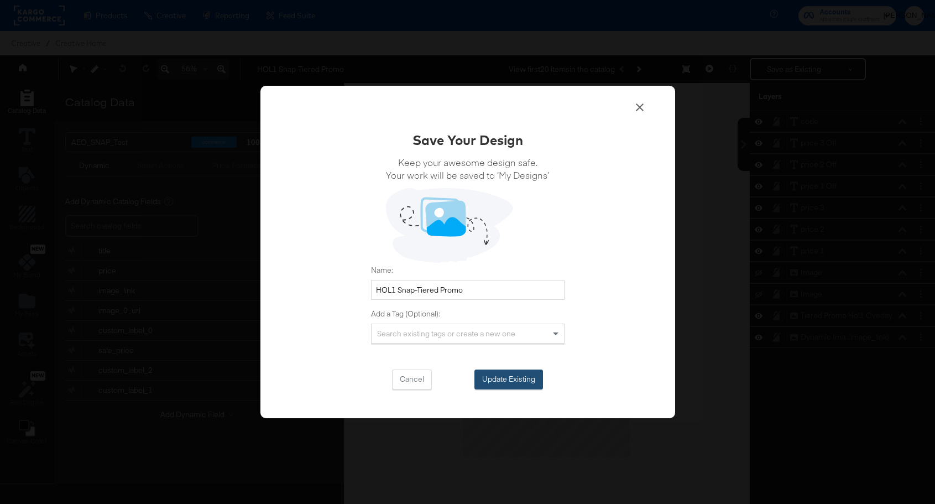
click at [514, 382] on button "Update Existing" at bounding box center [509, 379] width 69 height 20
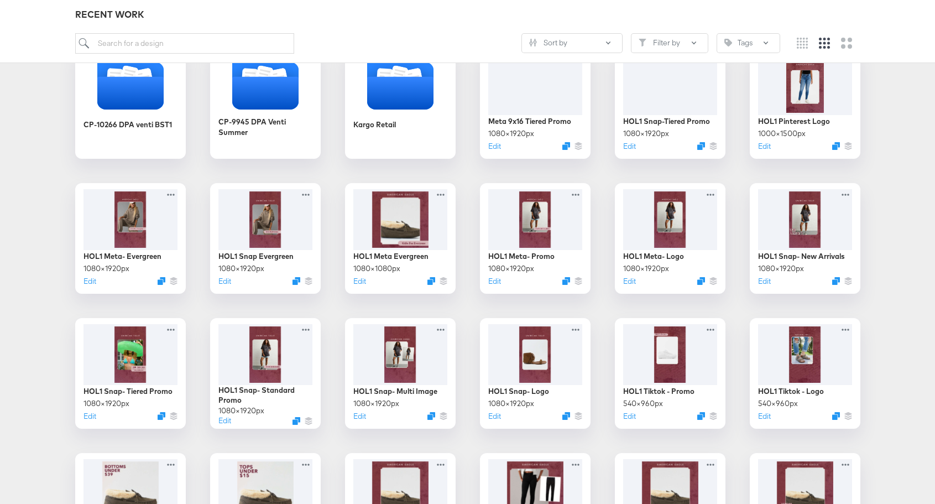
scroll to position [197, 0]
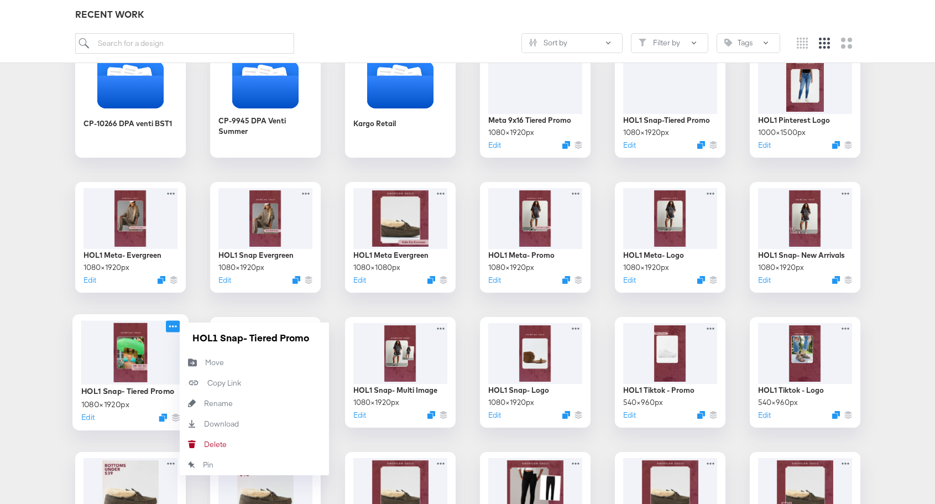
click at [172, 324] on icon at bounding box center [173, 326] width 14 height 12
click at [204, 444] on div "[PERSON_NAME]" at bounding box center [204, 444] width 0 height 0
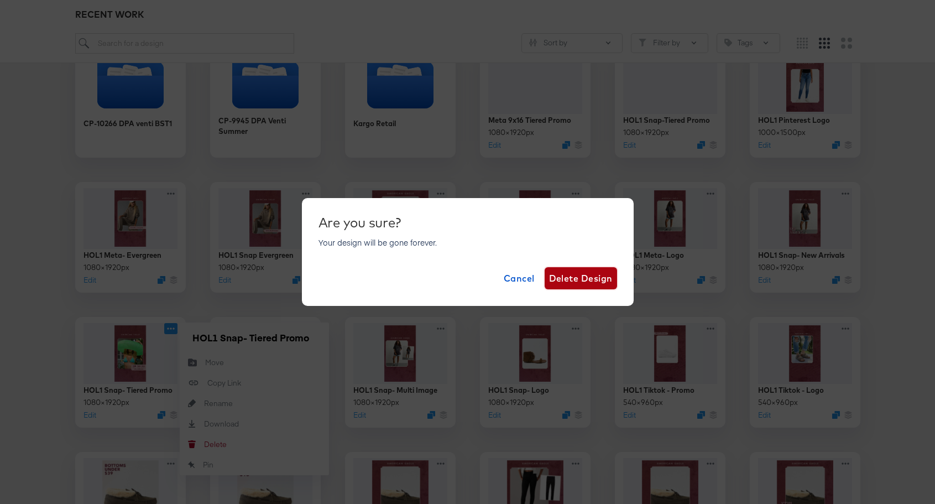
click at [591, 279] on span "Delete Design" at bounding box center [581, 277] width 64 height 15
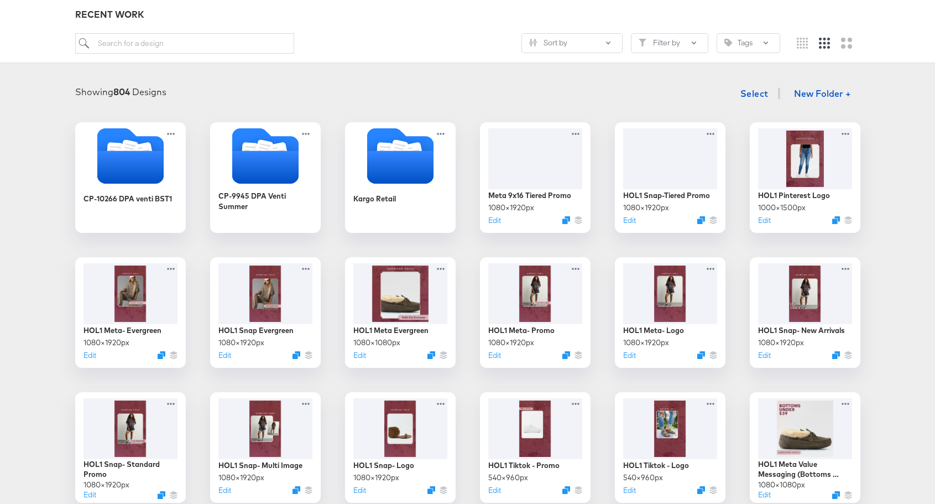
scroll to position [119, 0]
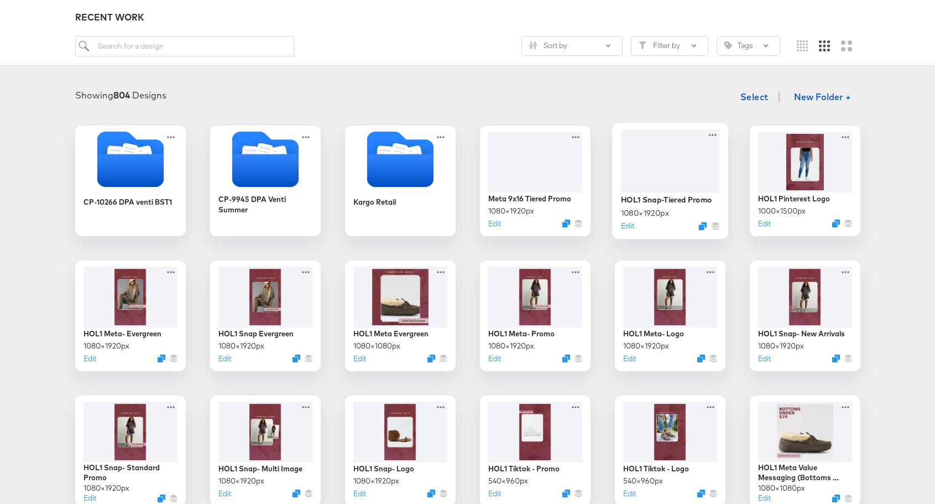
click at [661, 158] on div at bounding box center [670, 161] width 99 height 64
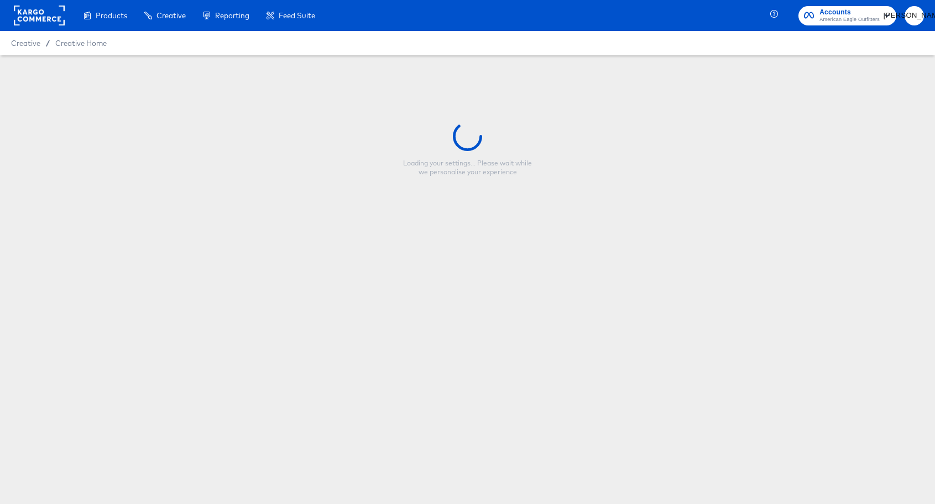
type input "HOL1 Snap-Tiered Promo"
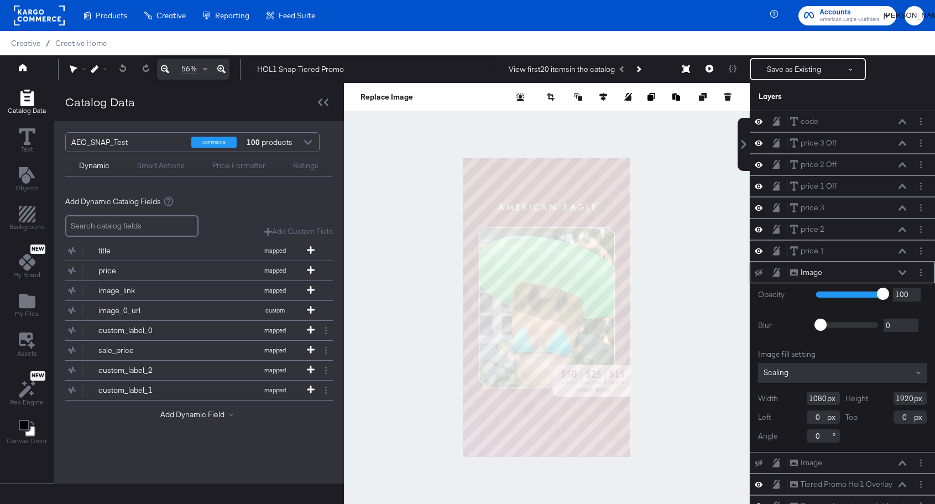
click at [905, 271] on icon at bounding box center [903, 272] width 8 height 5
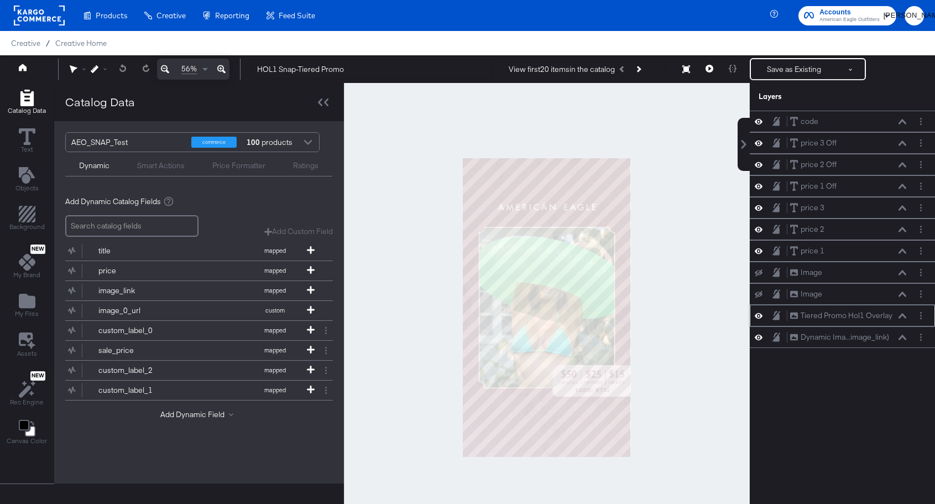
click at [758, 320] on button at bounding box center [758, 315] width 9 height 11
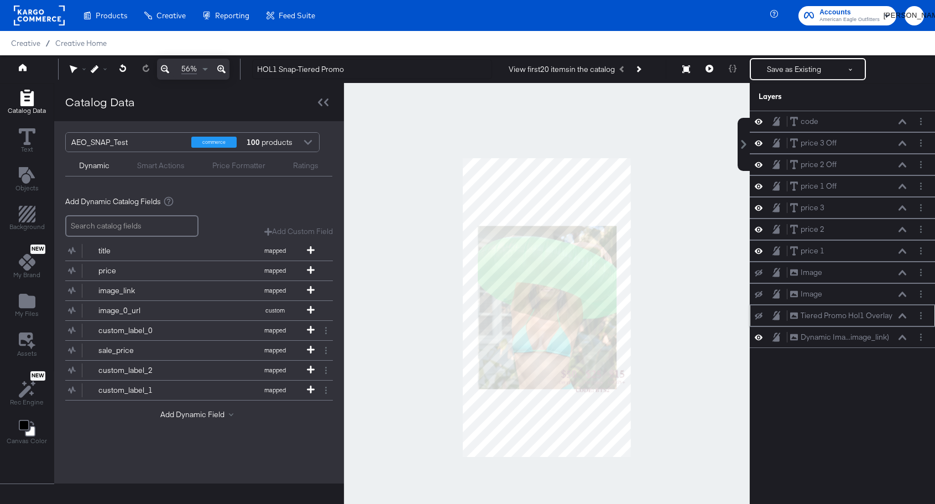
click at [758, 320] on div "Tiered Promo Hol1 Overlay Tiered Promo Hol1 Overlay" at bounding box center [842, 316] width 176 height 12
click at [762, 320] on div "Tiered Promo Hol1 Overlay Tiered Promo Hol1 Overlay" at bounding box center [842, 316] width 176 height 12
click at [760, 316] on icon at bounding box center [759, 315] width 8 height 7
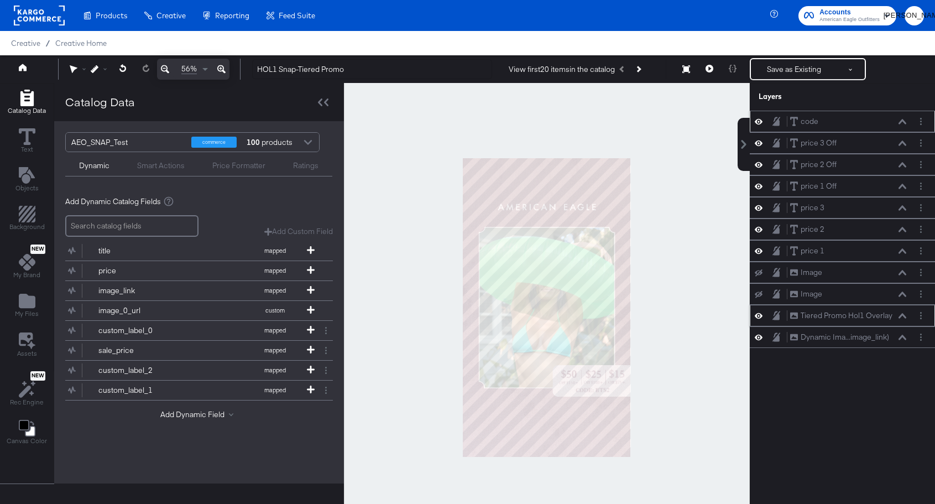
click at [757, 126] on button at bounding box center [758, 121] width 9 height 11
click at [757, 126] on div "code code" at bounding box center [842, 122] width 176 height 12
click at [757, 122] on icon at bounding box center [759, 121] width 8 height 7
click at [800, 74] on button "Save as Existing" at bounding box center [794, 69] width 86 height 20
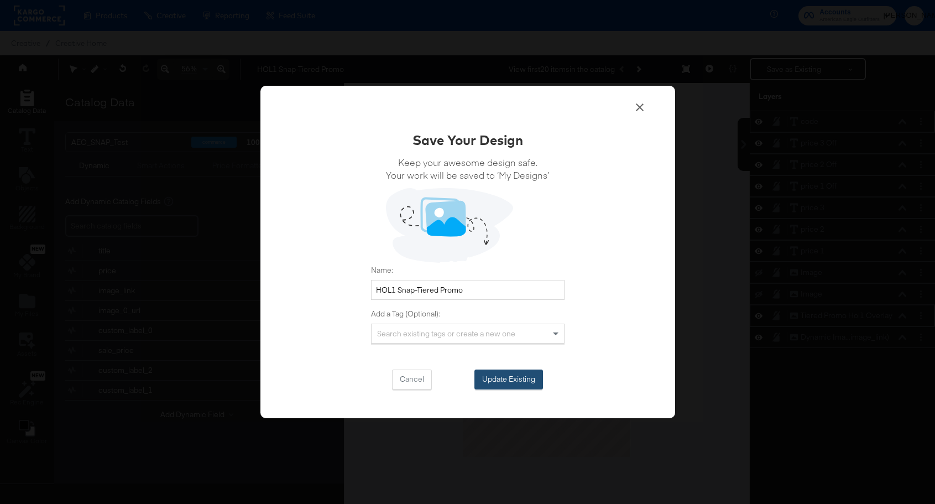
click at [525, 384] on button "Update Existing" at bounding box center [509, 379] width 69 height 20
